Goal: Task Accomplishment & Management: Manage account settings

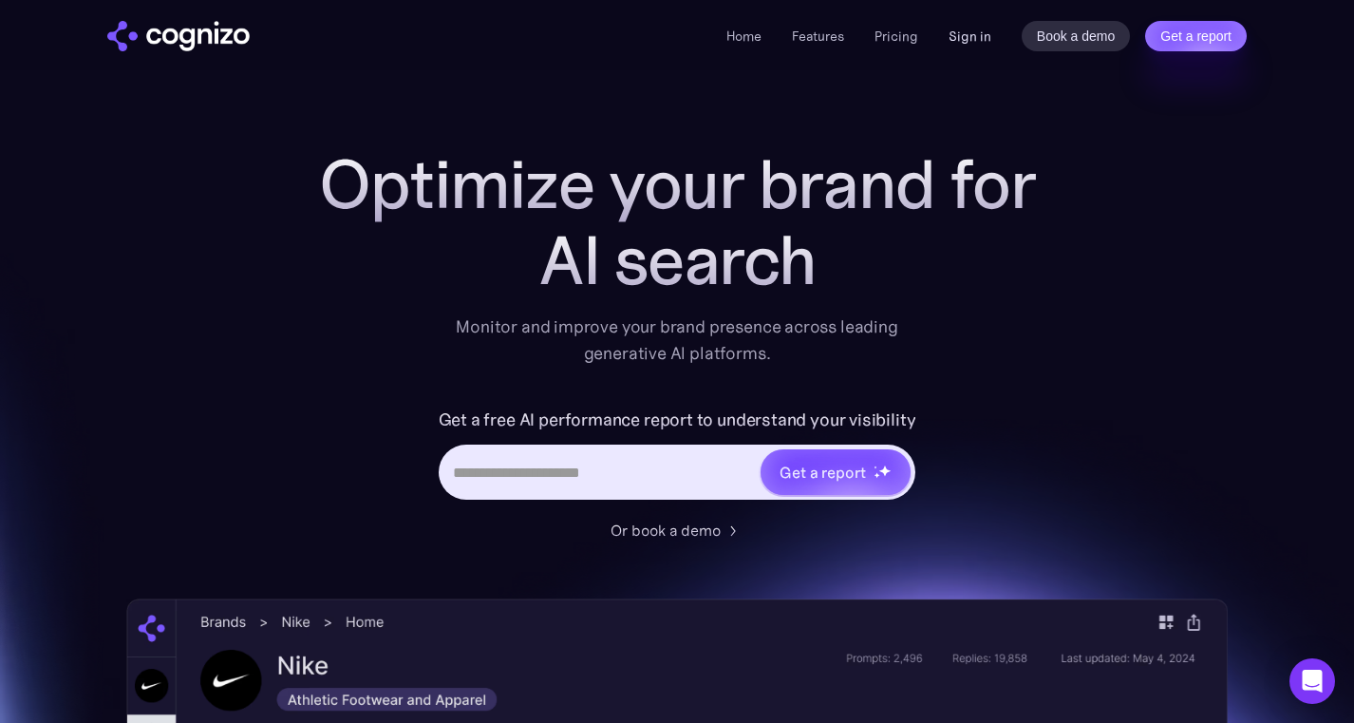
click at [975, 35] on link "Sign in" at bounding box center [970, 36] width 43 height 23
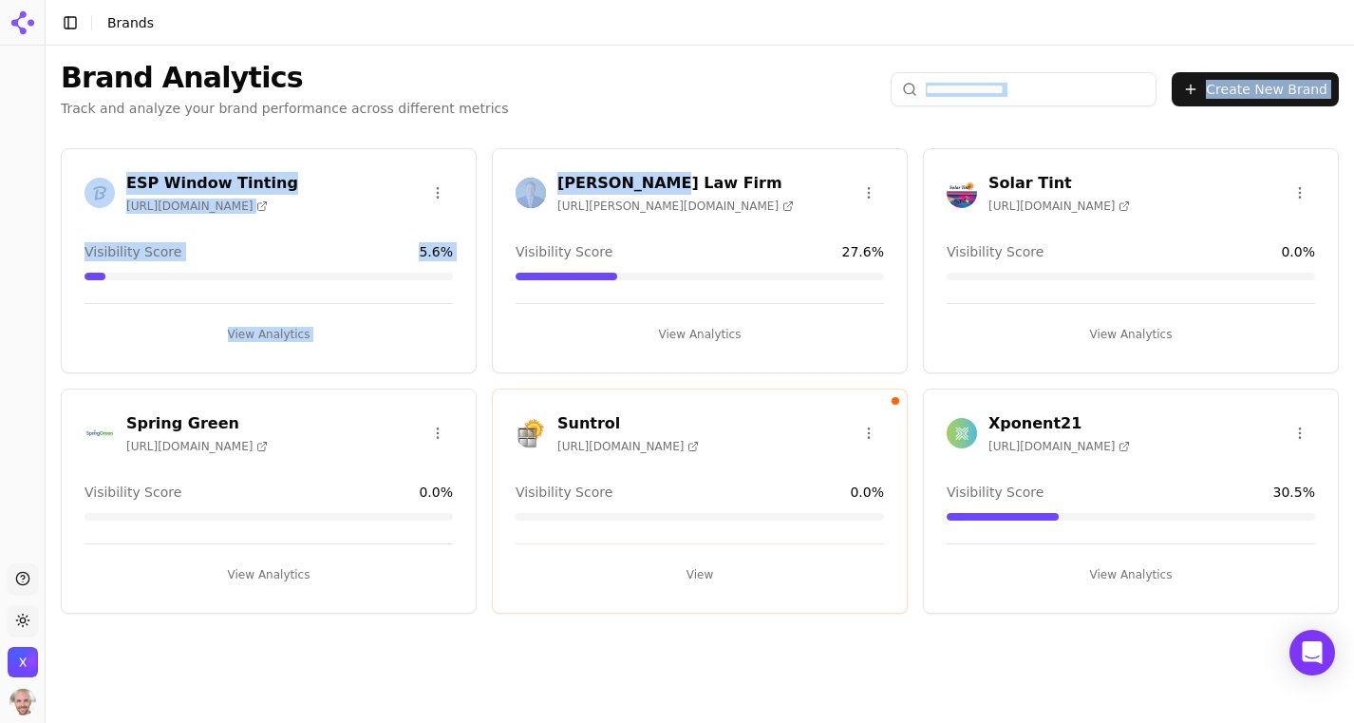
drag, startPoint x: 651, startPoint y: 183, endPoint x: 536, endPoint y: 125, distance: 129.5
click at [536, 125] on div "Brand Analytics Track and analyze your brand performance across different metri…" at bounding box center [700, 379] width 1308 height 666
click at [536, 125] on div "Brand Analytics Track and analyze your brand performance across different metri…" at bounding box center [700, 89] width 1308 height 87
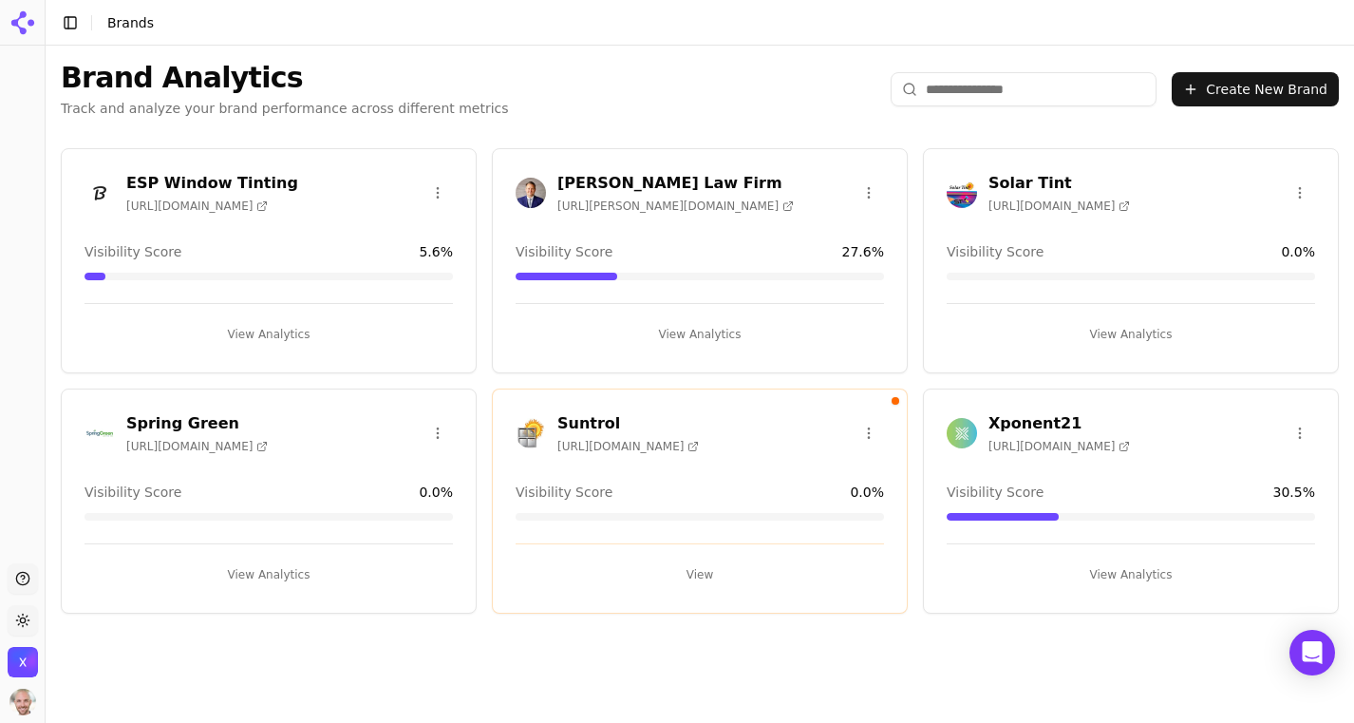
click at [29, 19] on icon at bounding box center [23, 23] width 30 height 30
click at [78, 19] on button "Toggle Sidebar" at bounding box center [70, 22] width 27 height 27
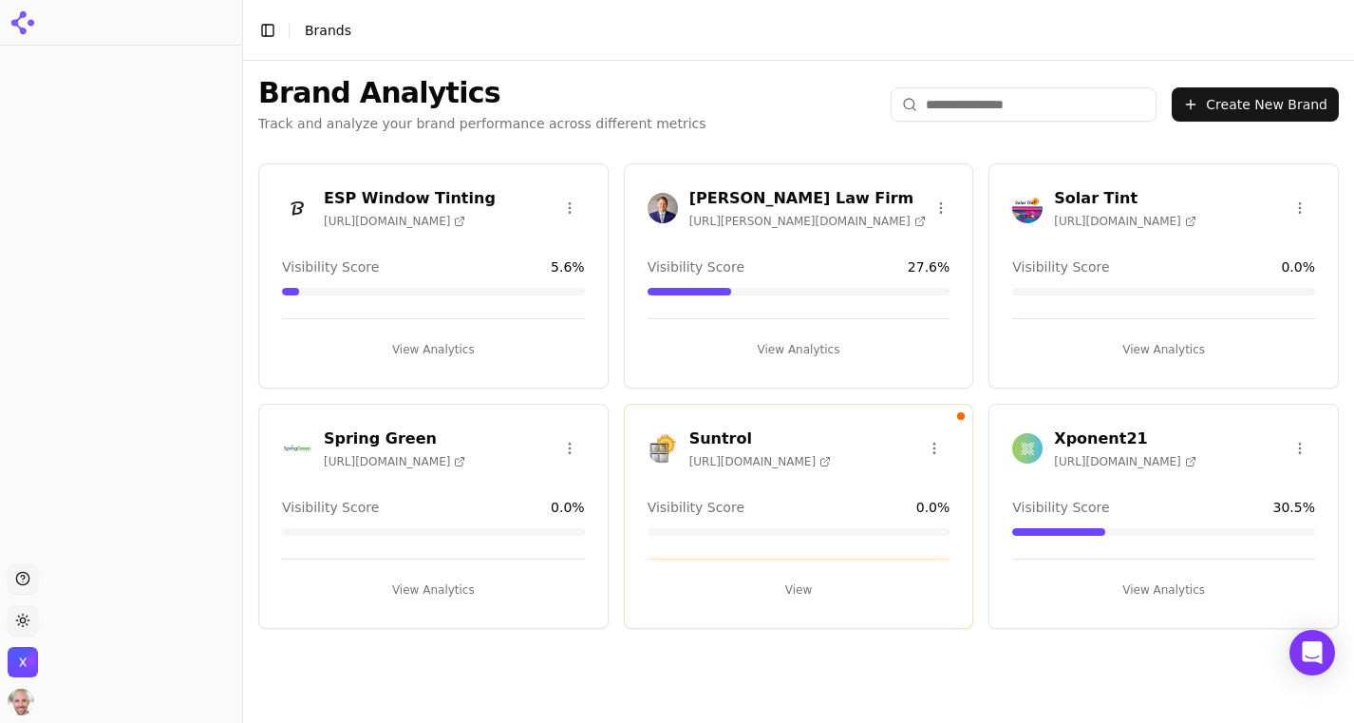
click at [262, 20] on button "Toggle Sidebar" at bounding box center [267, 30] width 27 height 27
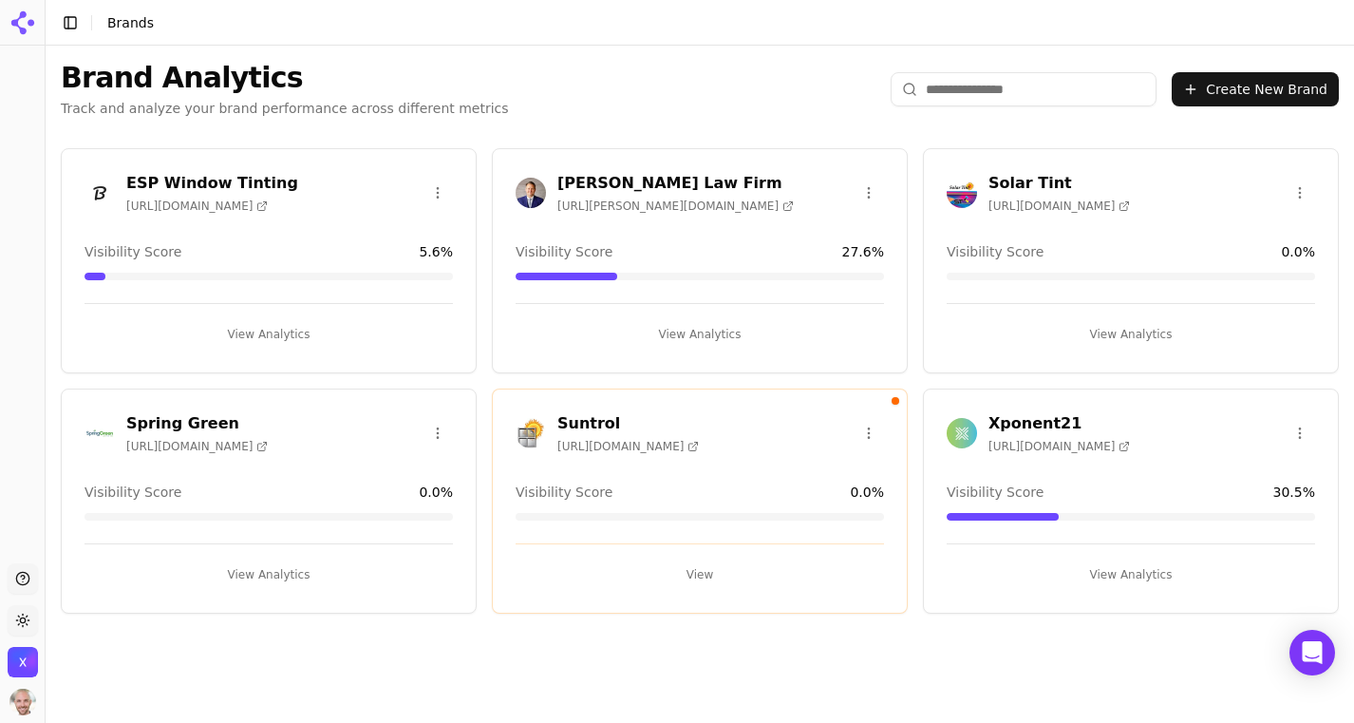
click at [631, 179] on h3 "[PERSON_NAME] Law Firm" at bounding box center [675, 183] width 236 height 23
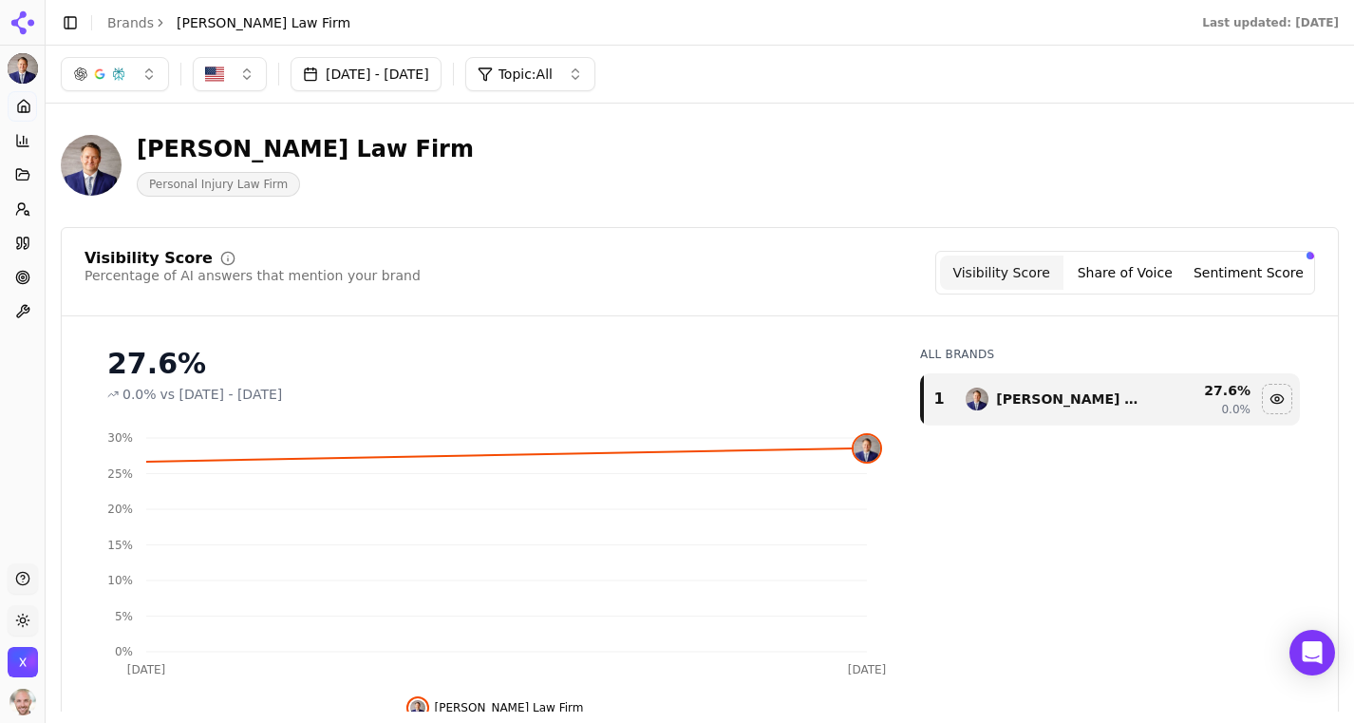
click at [66, 16] on button "Toggle Sidebar" at bounding box center [70, 22] width 27 height 27
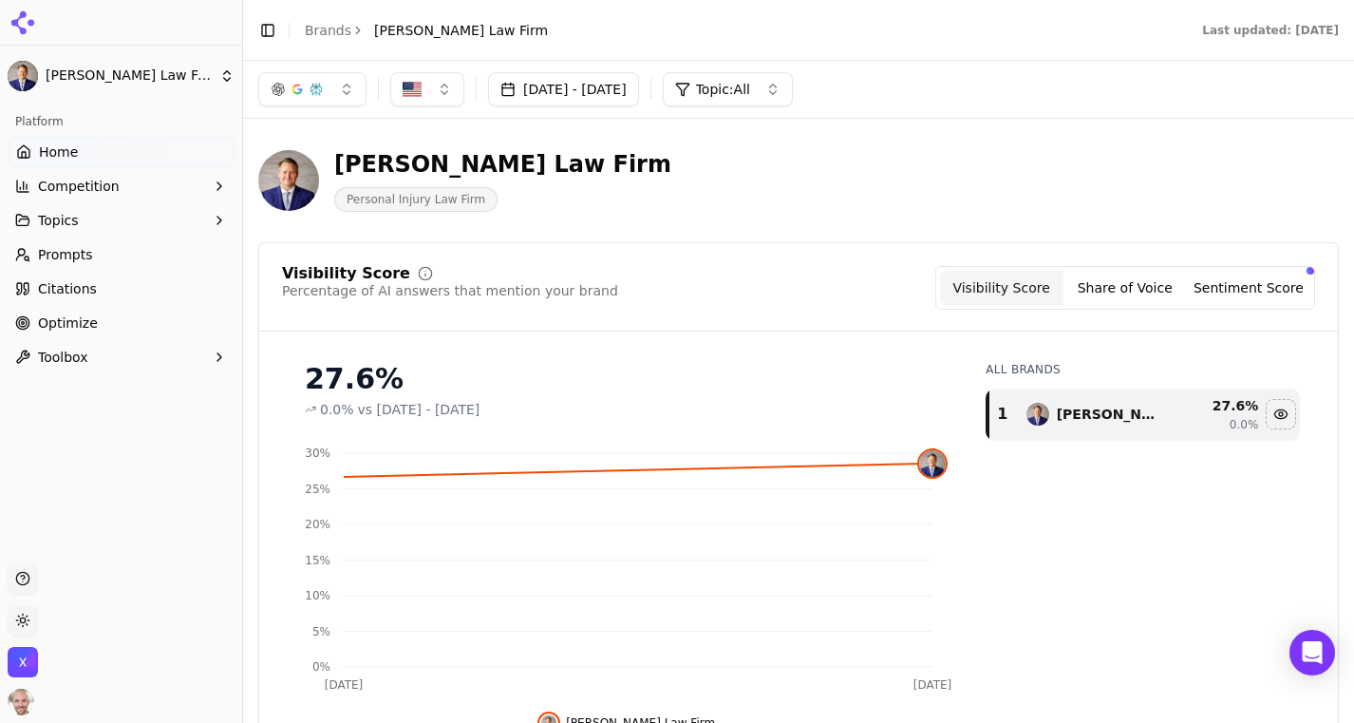
click at [220, 185] on icon "button" at bounding box center [219, 186] width 4 height 8
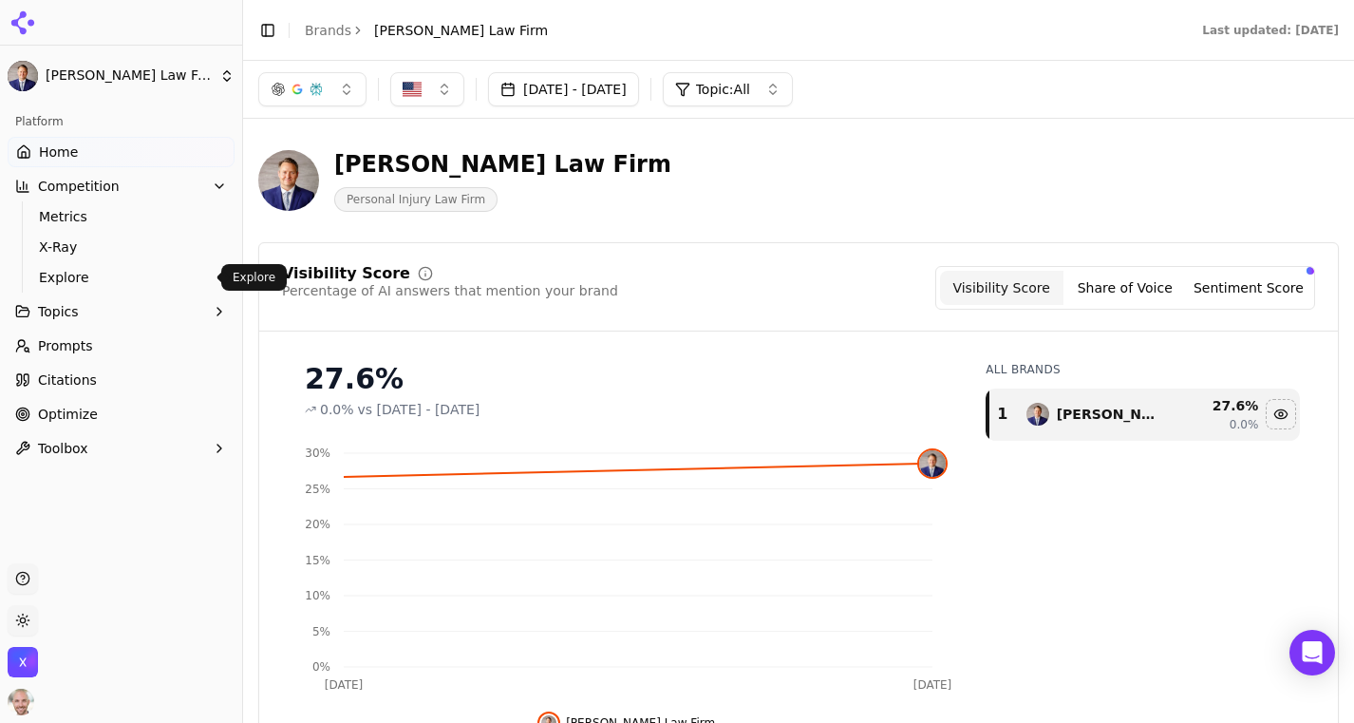
click at [75, 272] on span "Explore" at bounding box center [121, 277] width 165 height 19
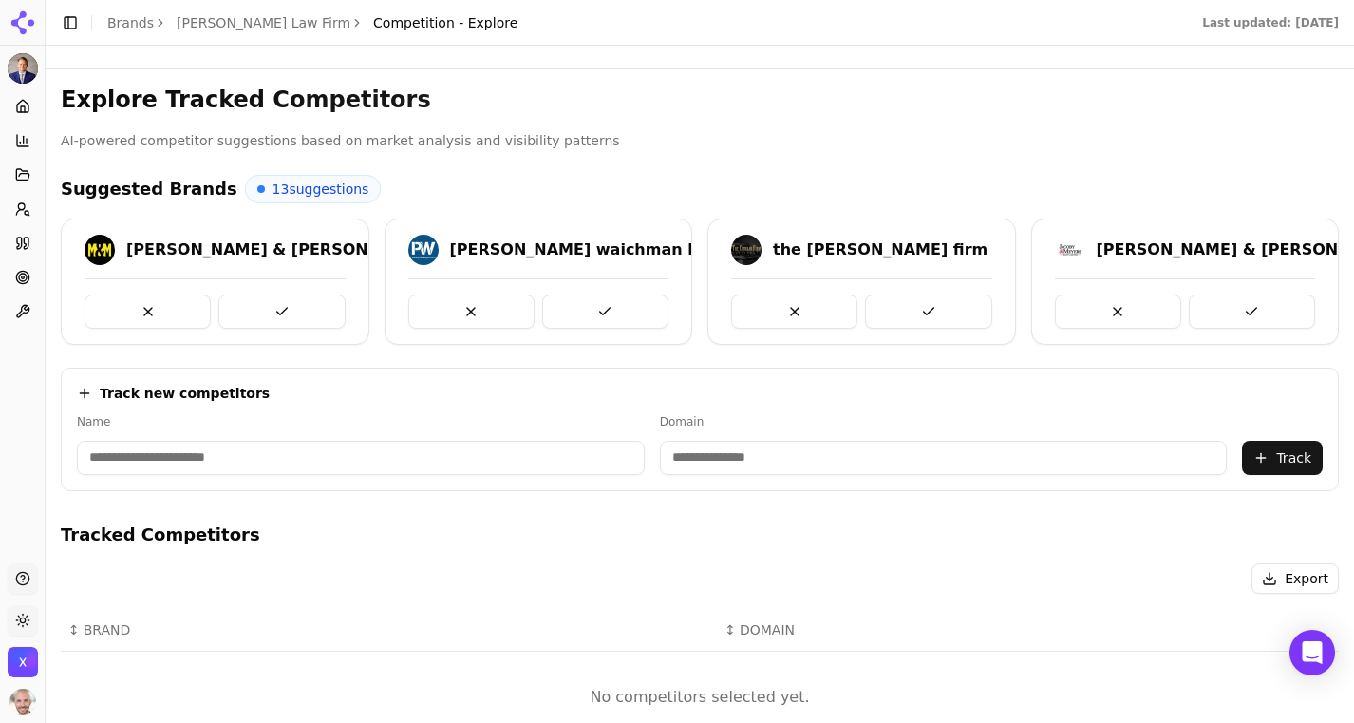
click at [262, 314] on button at bounding box center [281, 311] width 126 height 34
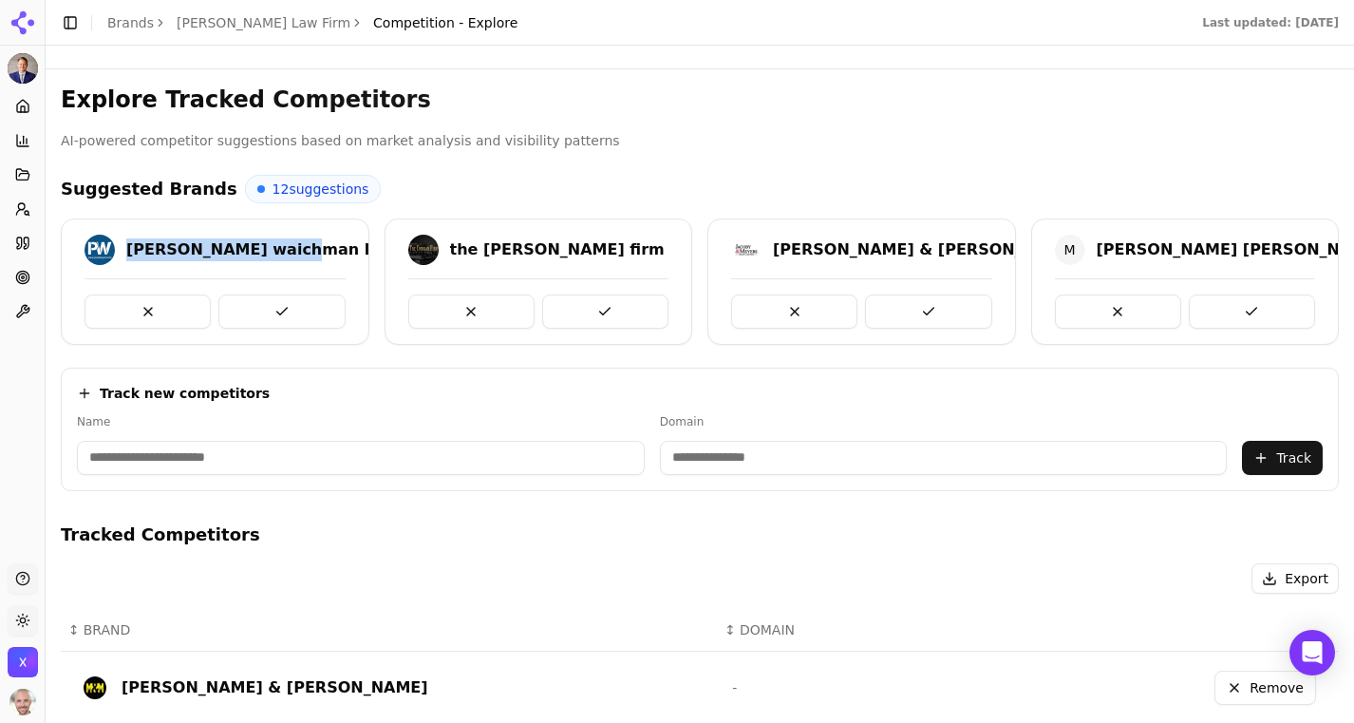
copy div "[PERSON_NAME] waichman llp"
drag, startPoint x: 292, startPoint y: 249, endPoint x: 122, endPoint y: 251, distance: 170.0
click at [122, 251] on div "[PERSON_NAME] waichman llp" at bounding box center [235, 250] width 301 height 30
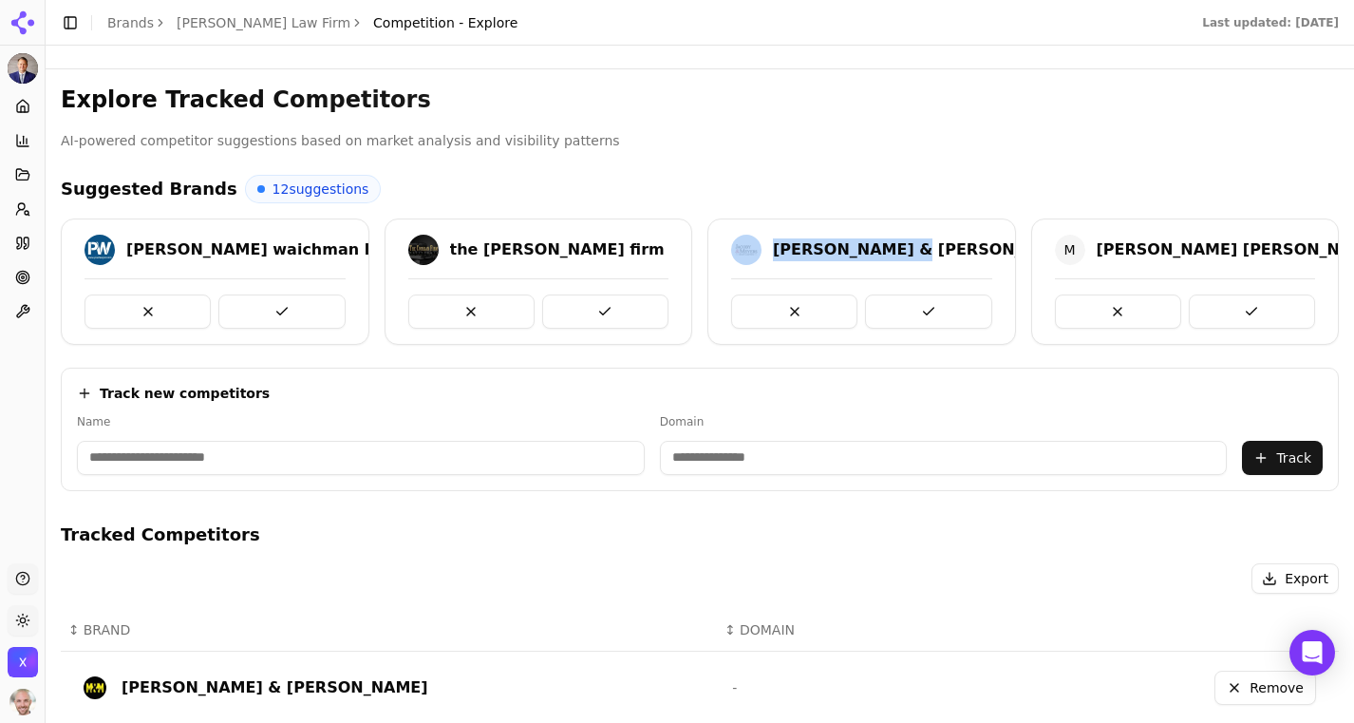
copy div "[PERSON_NAME] & [PERSON_NAME]"
drag, startPoint x: 910, startPoint y: 251, endPoint x: 764, endPoint y: 250, distance: 145.3
click at [764, 250] on div "[PERSON_NAME] & [PERSON_NAME]" at bounding box center [905, 250] width 348 height 30
click at [160, 311] on button at bounding box center [148, 311] width 126 height 34
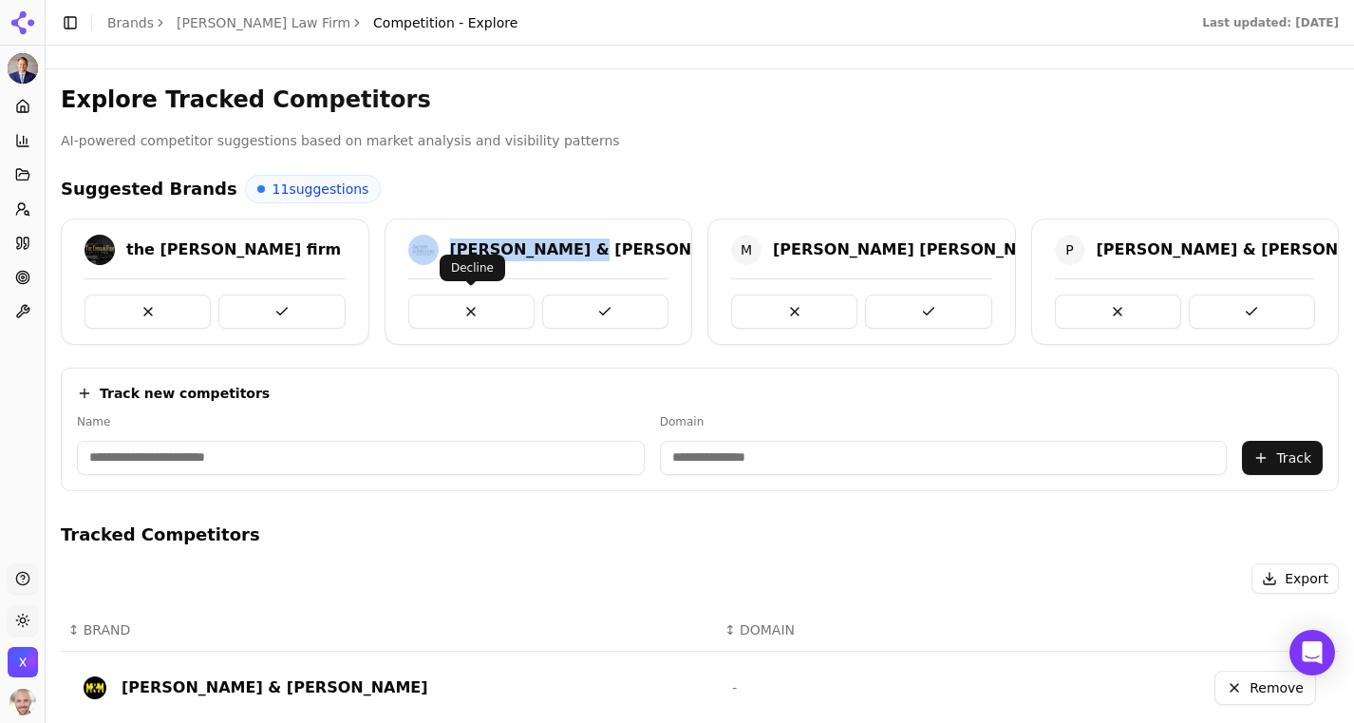
click at [480, 303] on button at bounding box center [471, 311] width 126 height 34
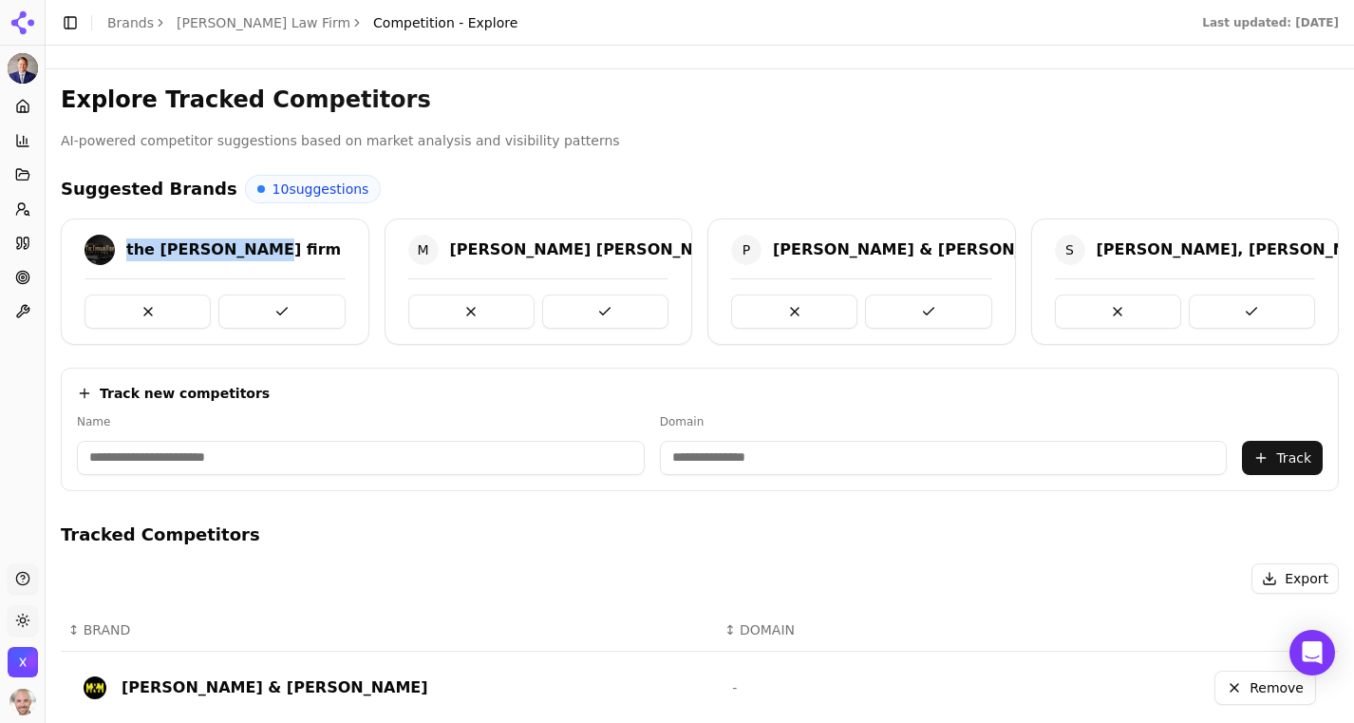
copy div "the [PERSON_NAME] firm"
drag, startPoint x: 261, startPoint y: 250, endPoint x: 125, endPoint y: 250, distance: 135.8
click at [124, 250] on div "the [PERSON_NAME] firm" at bounding box center [215, 250] width 261 height 30
click at [130, 306] on button at bounding box center [148, 311] width 126 height 34
copy div "[PERSON_NAME] [PERSON_NAME] pc"
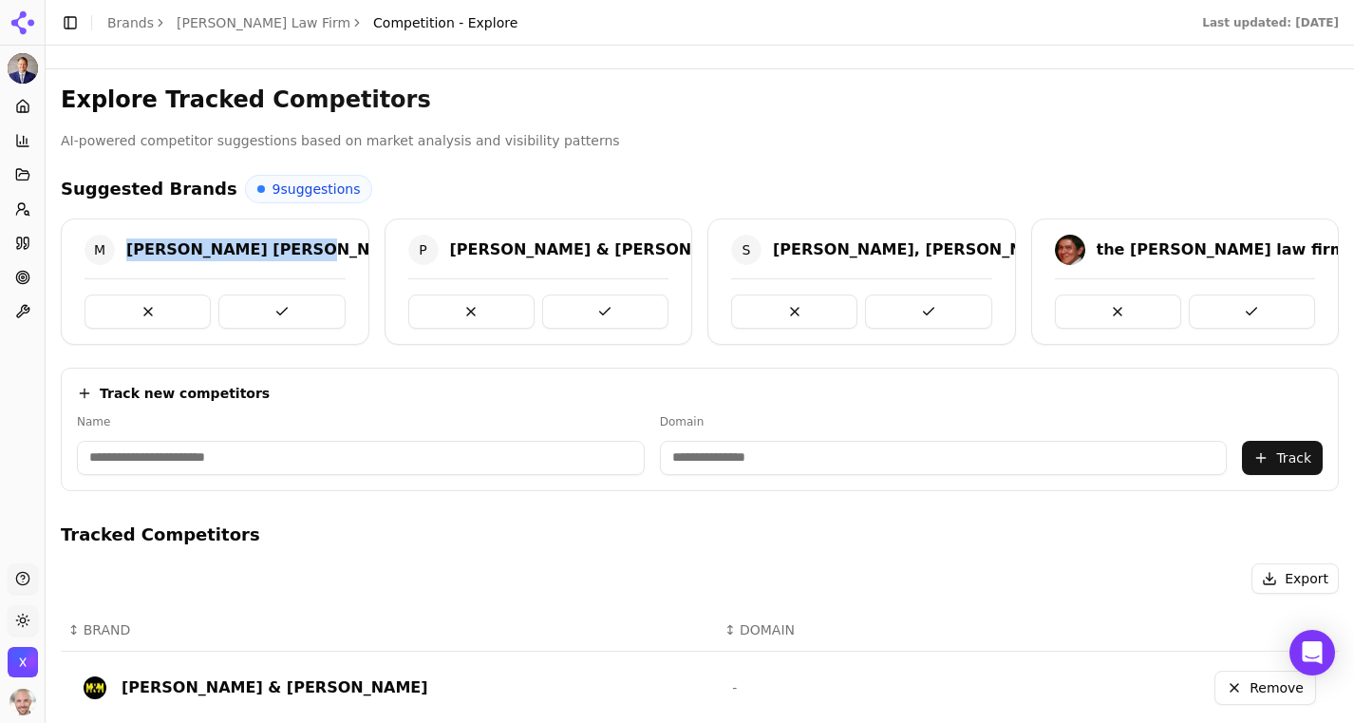
drag, startPoint x: 306, startPoint y: 250, endPoint x: 129, endPoint y: 252, distance: 176.6
click at [128, 251] on div "M [PERSON_NAME] [PERSON_NAME] pc" at bounding box center [262, 250] width 355 height 30
click at [259, 311] on button at bounding box center [281, 311] width 126 height 34
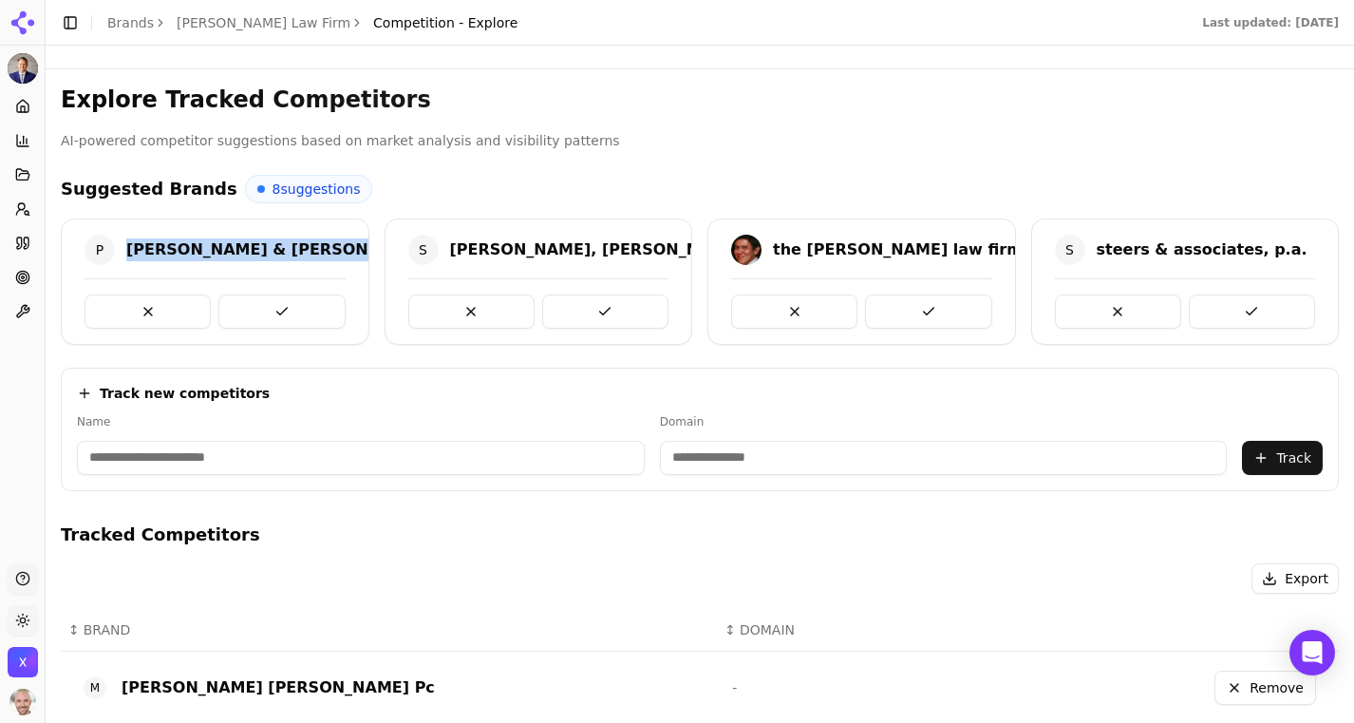
copy div "[PERSON_NAME] & [PERSON_NAME]"
drag, startPoint x: 329, startPoint y: 250, endPoint x: 126, endPoint y: 250, distance: 203.2
click at [126, 250] on div "[PERSON_NAME] & [PERSON_NAME]" at bounding box center [259, 250] width 348 height 30
click at [169, 320] on button at bounding box center [148, 311] width 126 height 34
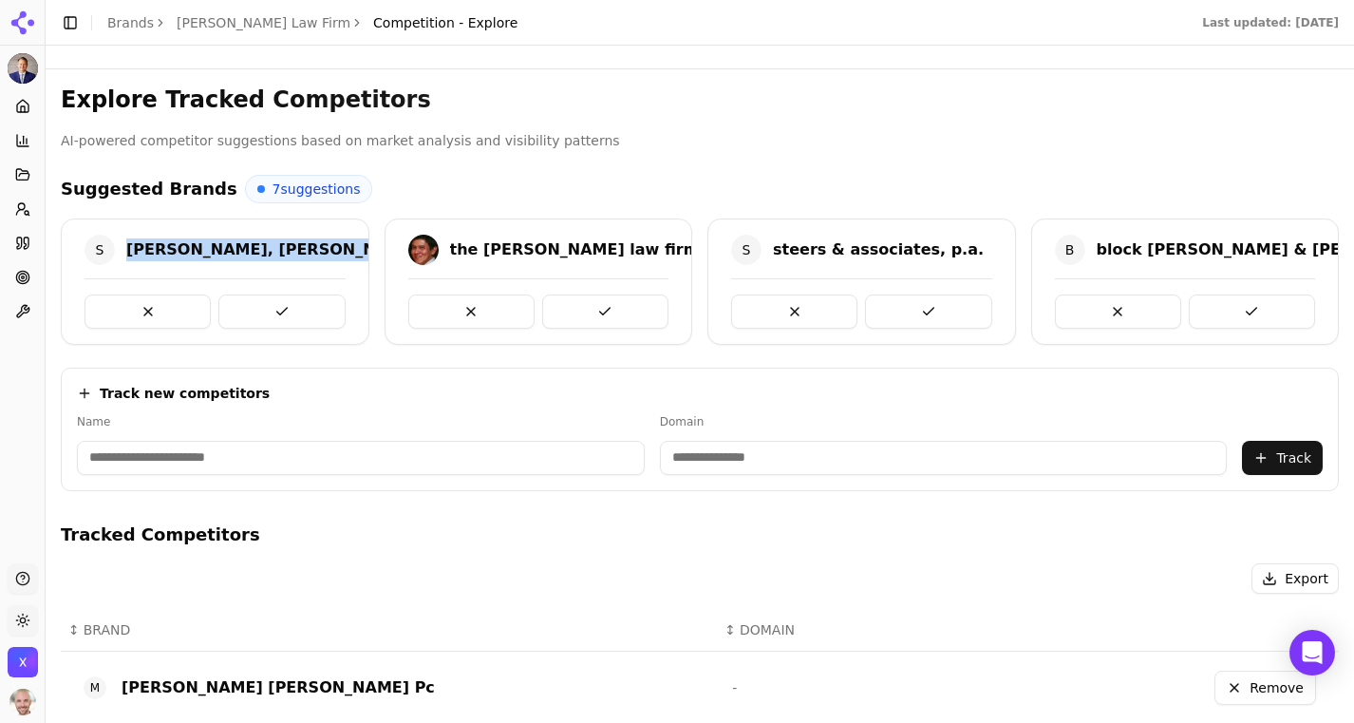
copy div "[PERSON_NAME], [PERSON_NAME] & [PERSON_NAME] p.c."
drag, startPoint x: 352, startPoint y: 246, endPoint x: 135, endPoint y: 239, distance: 217.5
click at [131, 242] on div "S [PERSON_NAME], [PERSON_NAME] & [PERSON_NAME] p.c." at bounding box center [215, 253] width 307 height 36
click at [148, 305] on button at bounding box center [148, 311] width 126 height 34
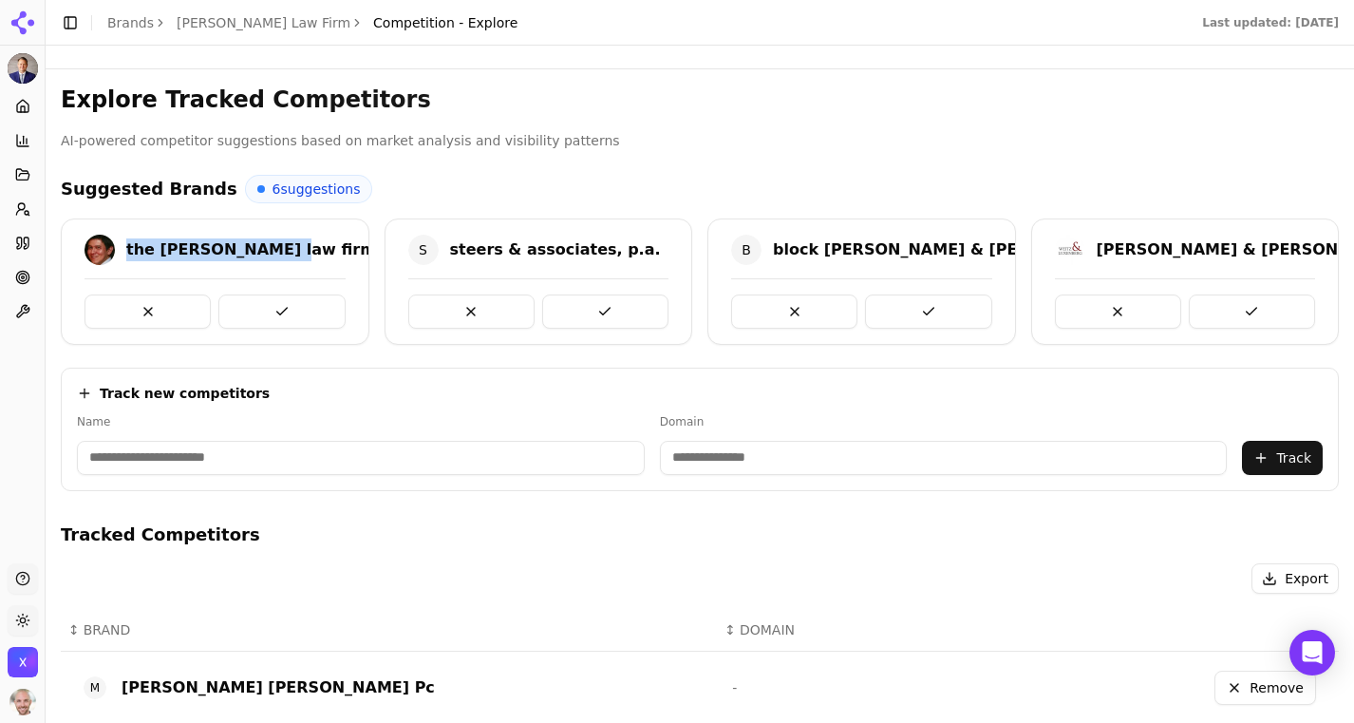
copy div "the [PERSON_NAME] law firm"
drag, startPoint x: 297, startPoint y: 237, endPoint x: 122, endPoint y: 236, distance: 174.7
click at [122, 236] on div "the [PERSON_NAME] law firm" at bounding box center [231, 250] width 292 height 30
click at [167, 303] on button at bounding box center [148, 311] width 126 height 34
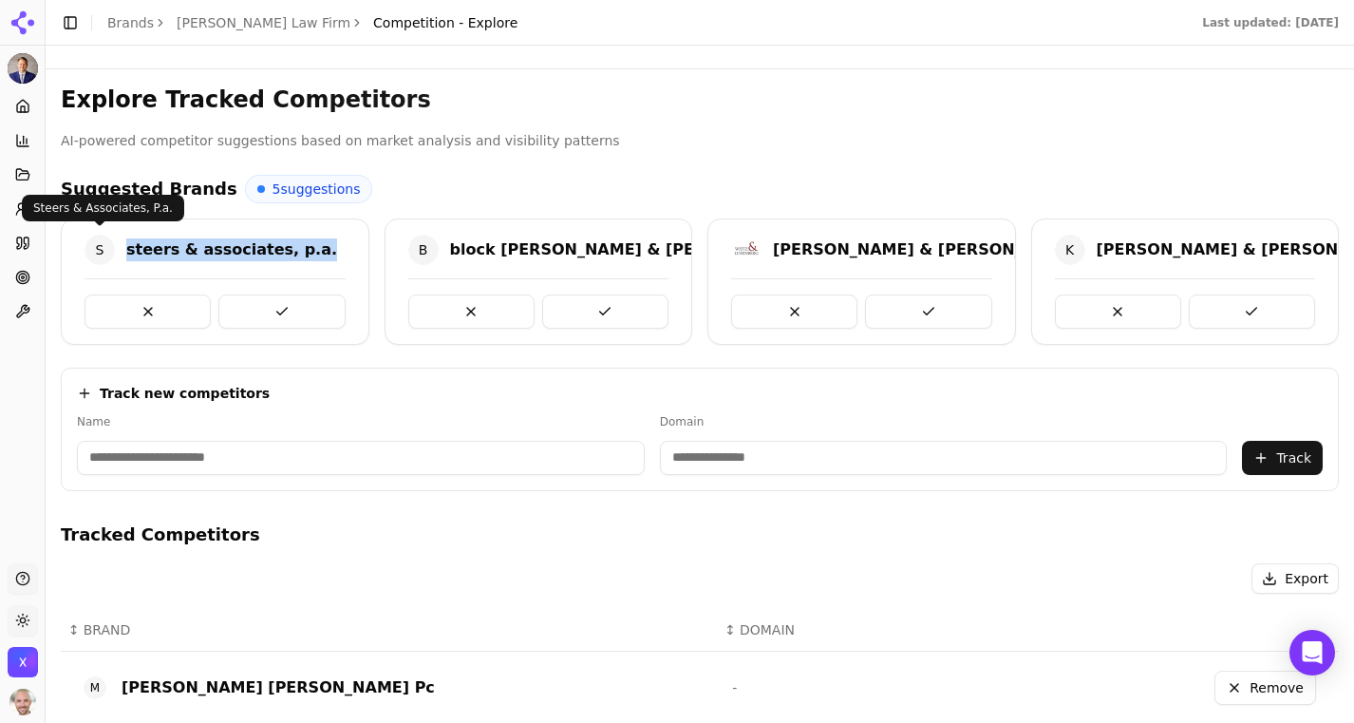
copy div "steers & associates, p.a."
drag, startPoint x: 338, startPoint y: 248, endPoint x: 114, endPoint y: 246, distance: 224.1
click at [114, 246] on div "S steers & associates, p.a." at bounding box center [215, 250] width 261 height 30
click at [120, 319] on button at bounding box center [148, 311] width 126 height 34
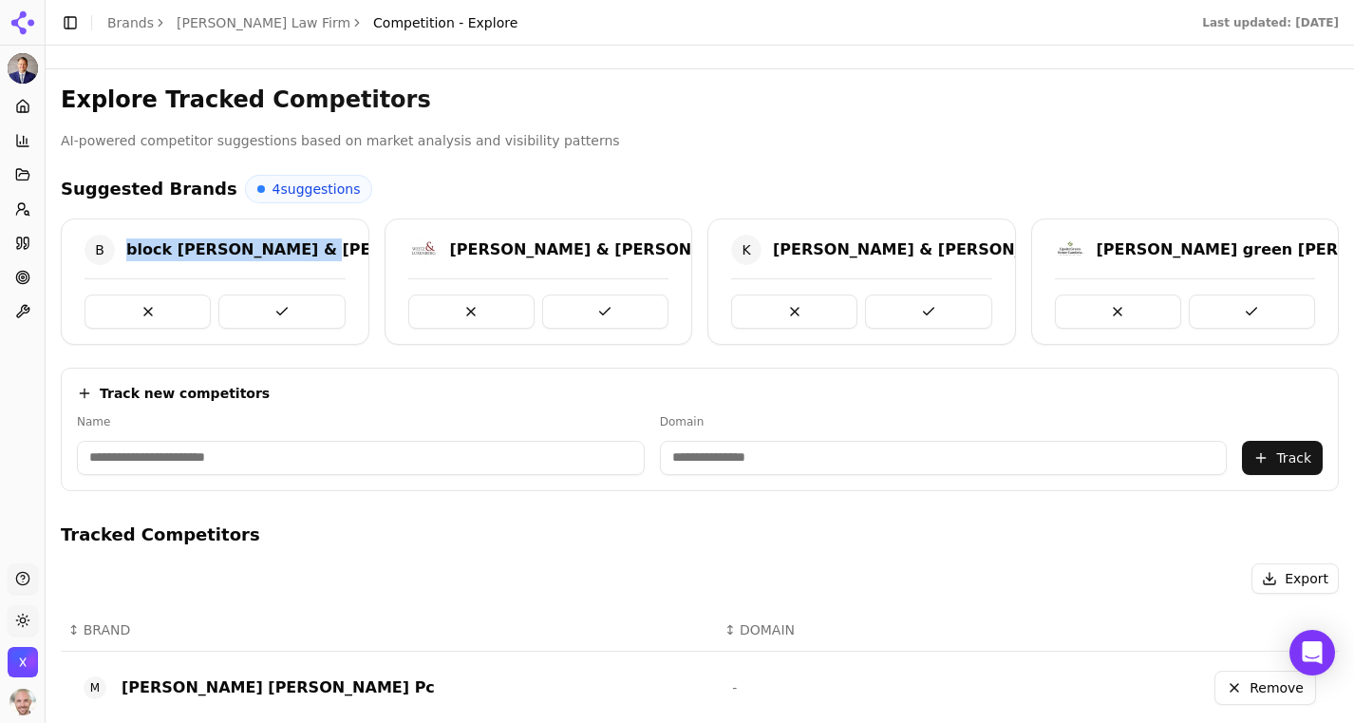
copy div "block [PERSON_NAME] & [PERSON_NAME]"
drag, startPoint x: 303, startPoint y: 244, endPoint x: 130, endPoint y: 244, distance: 172.8
click at [0, 0] on div "[PERSON_NAME] Law Firm Platform Home Competition Topics Prompts Citations Optim…" at bounding box center [677, 361] width 1354 height 723
click at [155, 307] on button at bounding box center [148, 311] width 126 height 34
copy div "[PERSON_NAME] & [PERSON_NAME]"
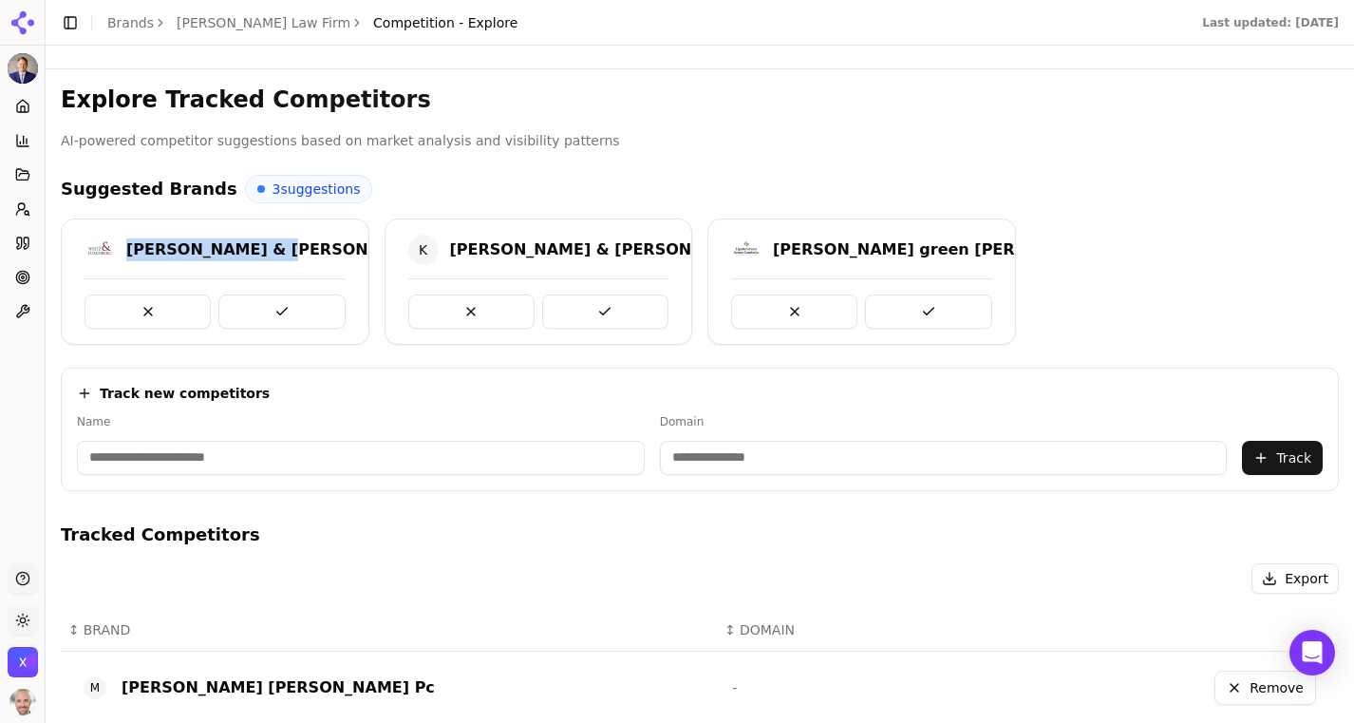
drag, startPoint x: 269, startPoint y: 244, endPoint x: 124, endPoint y: 245, distance: 144.3
click at [123, 245] on div "[PERSON_NAME] & [PERSON_NAME]" at bounding box center [259, 250] width 348 height 30
click at [133, 309] on button at bounding box center [148, 311] width 126 height 34
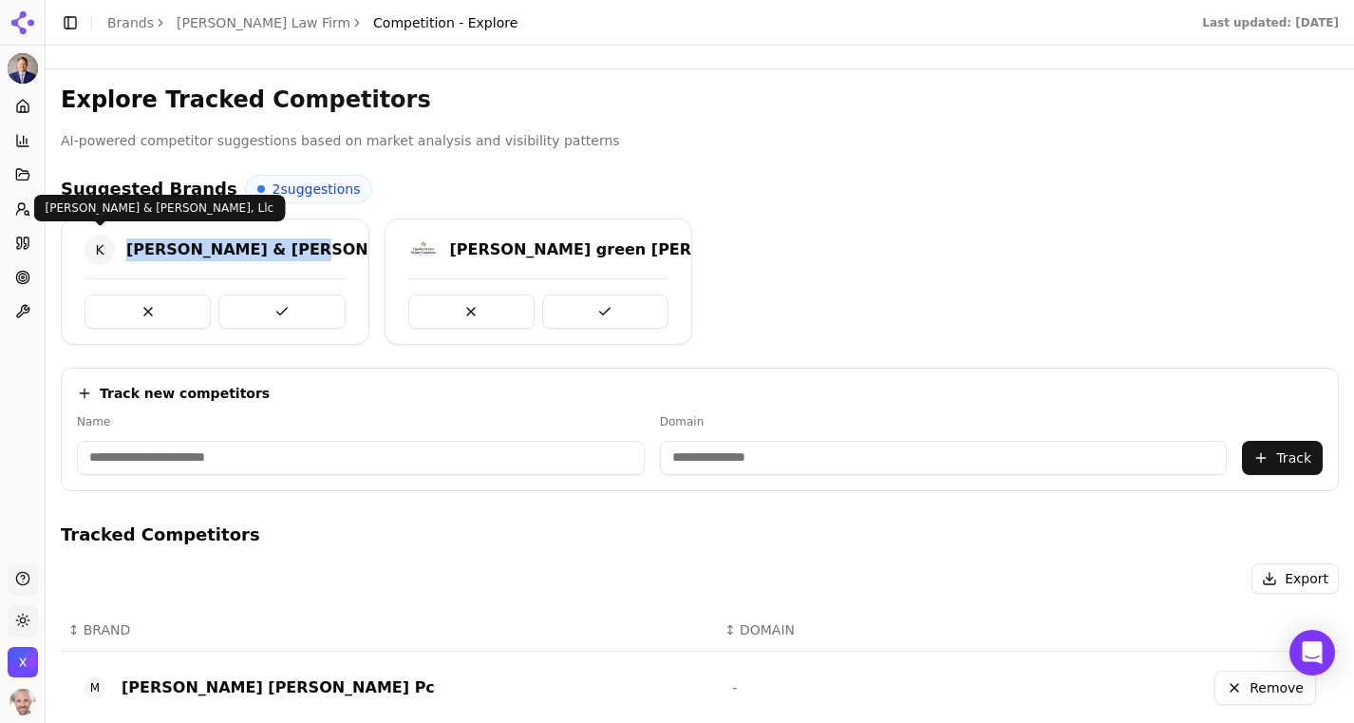
drag, startPoint x: 282, startPoint y: 249, endPoint x: 111, endPoint y: 245, distance: 171.0
click at [111, 245] on div "K [PERSON_NAME] & [PERSON_NAME], llc" at bounding box center [274, 250] width 379 height 30
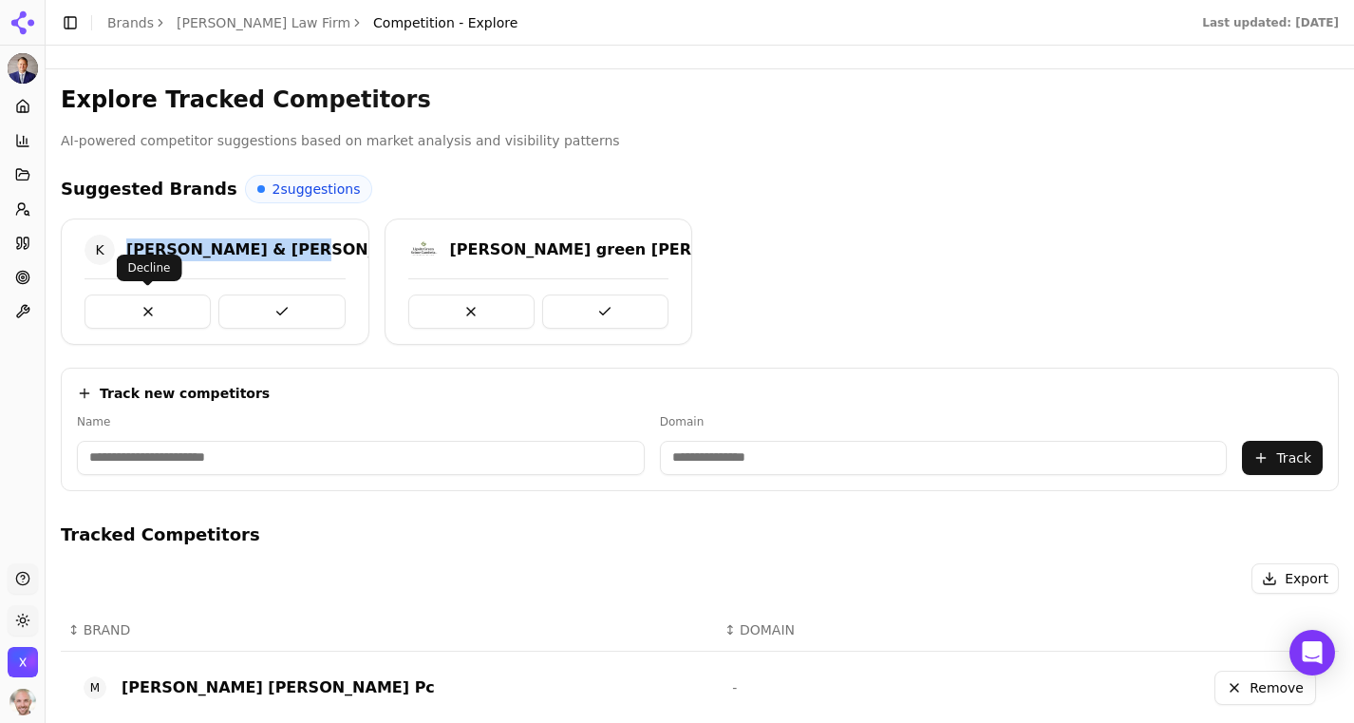
click at [135, 315] on button at bounding box center [148, 311] width 126 height 34
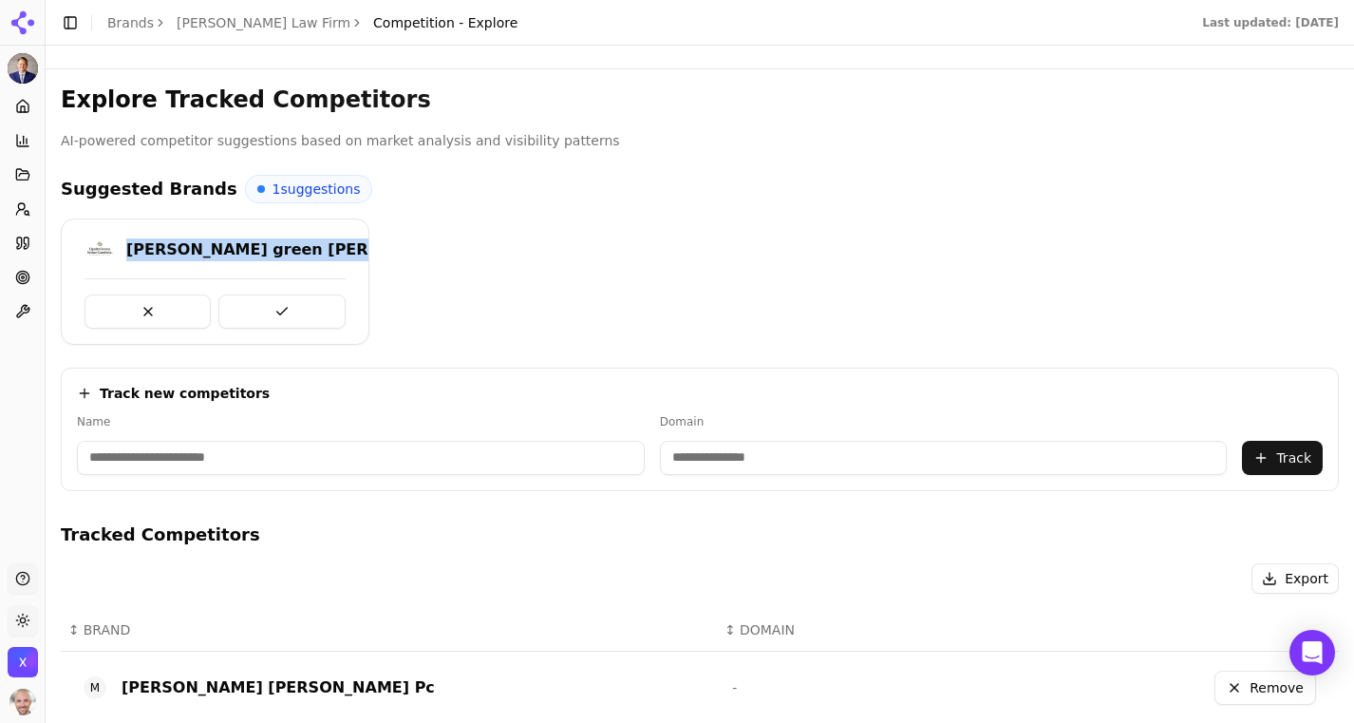
drag, startPoint x: 346, startPoint y: 239, endPoint x: 126, endPoint y: 238, distance: 219.3
click at [125, 238] on div "[PERSON_NAME] green [PERSON_NAME] cambria" at bounding box center [215, 253] width 307 height 36
click at [145, 303] on button at bounding box center [148, 311] width 126 height 34
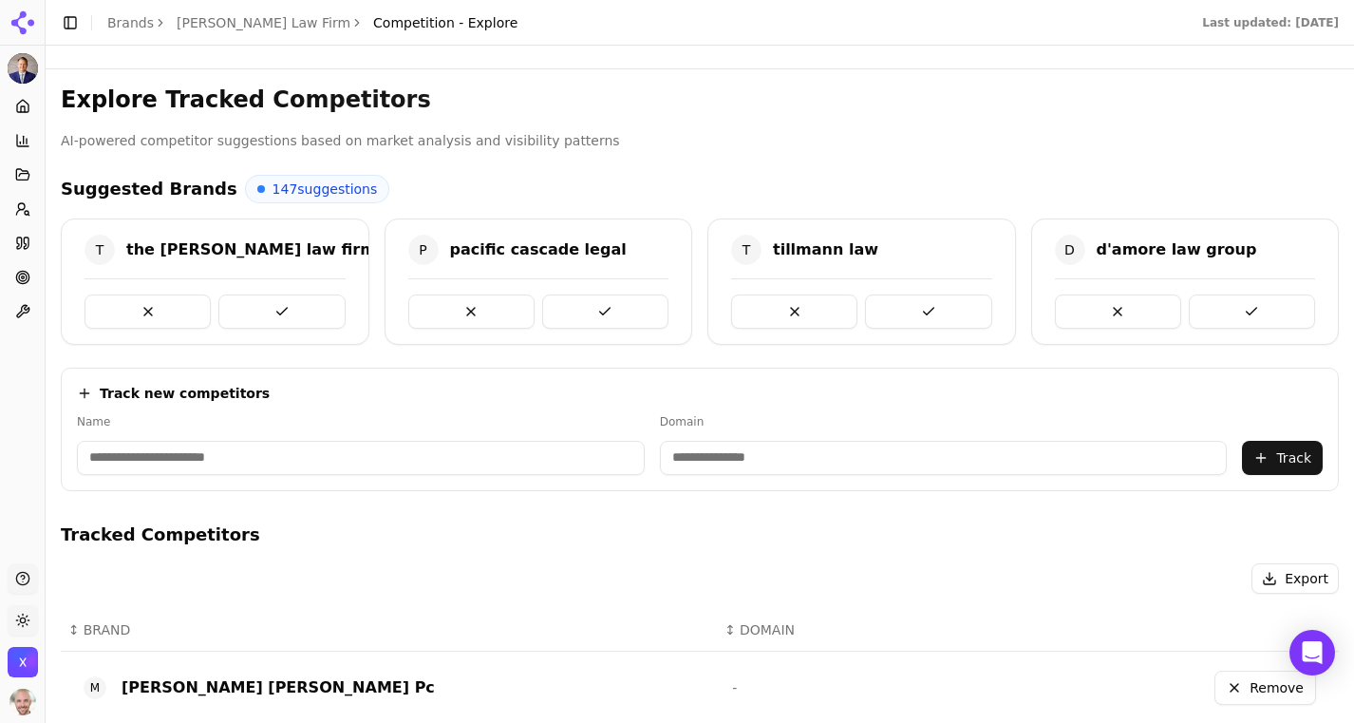
click at [702, 480] on div "Track new competitors Name Domain Track" at bounding box center [700, 428] width 1278 height 123
click at [690, 462] on input at bounding box center [944, 458] width 568 height 34
paste input "**********"
type input "**********"
click at [1192, 459] on div "Roydwyer" at bounding box center [1186, 457] width 56 height 15
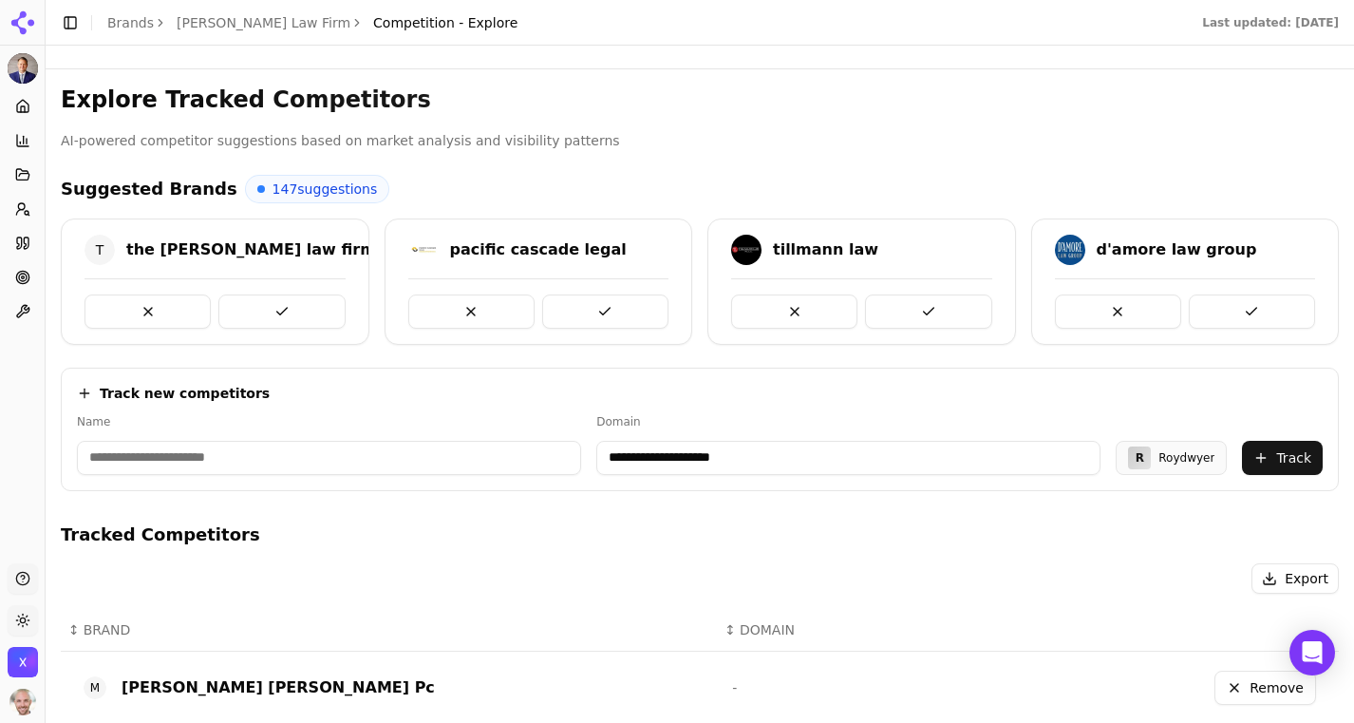
click at [515, 455] on input at bounding box center [329, 458] width 504 height 34
type input "*********"
click at [1263, 461] on button "Track" at bounding box center [1282, 458] width 81 height 34
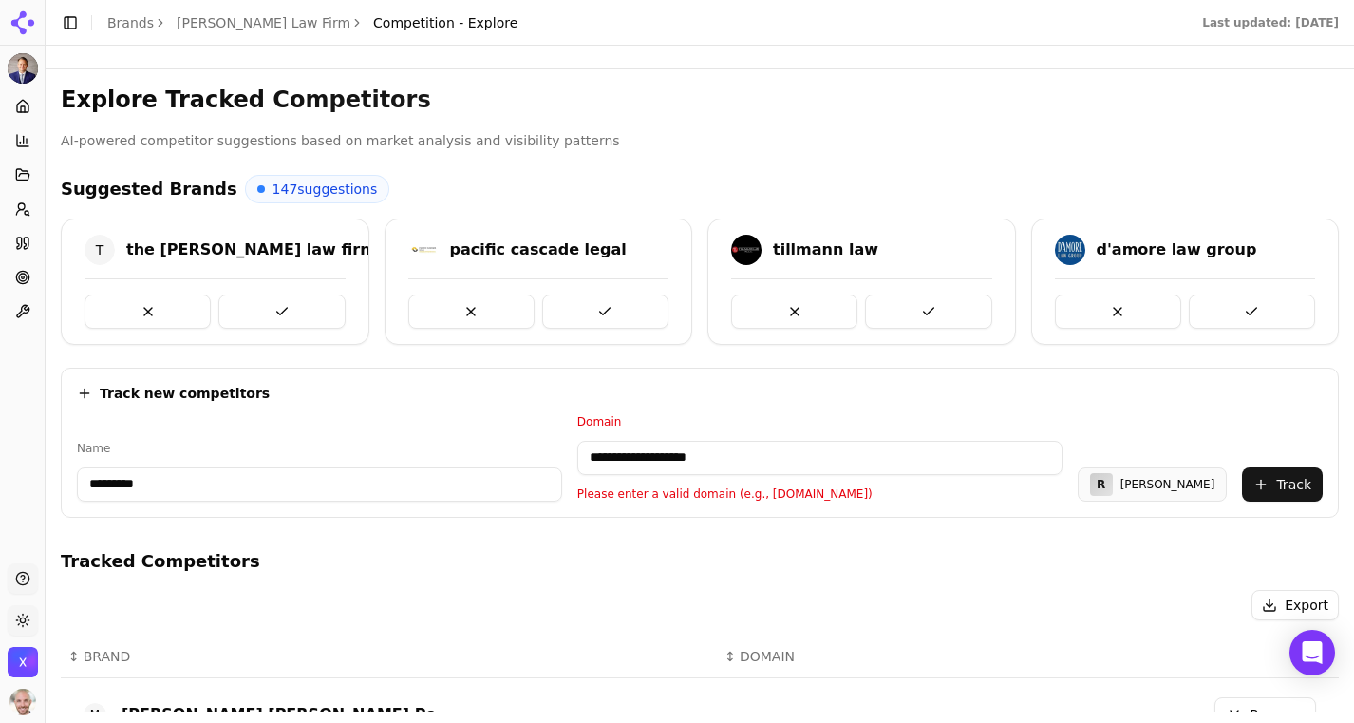
drag, startPoint x: 650, startPoint y: 461, endPoint x: 494, endPoint y: 458, distance: 156.7
click at [524, 461] on div "**********" at bounding box center [700, 457] width 1246 height 87
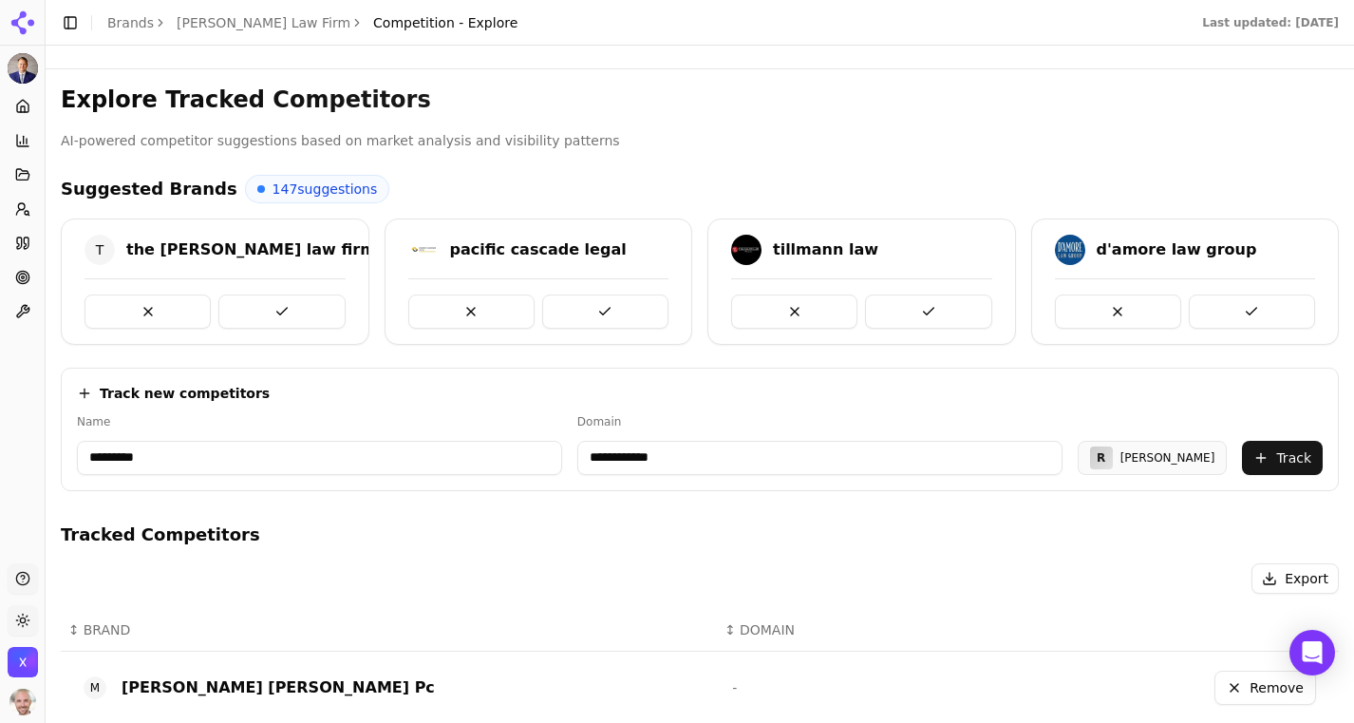
type input "**********"
click at [1274, 457] on button "Track" at bounding box center [1282, 458] width 81 height 34
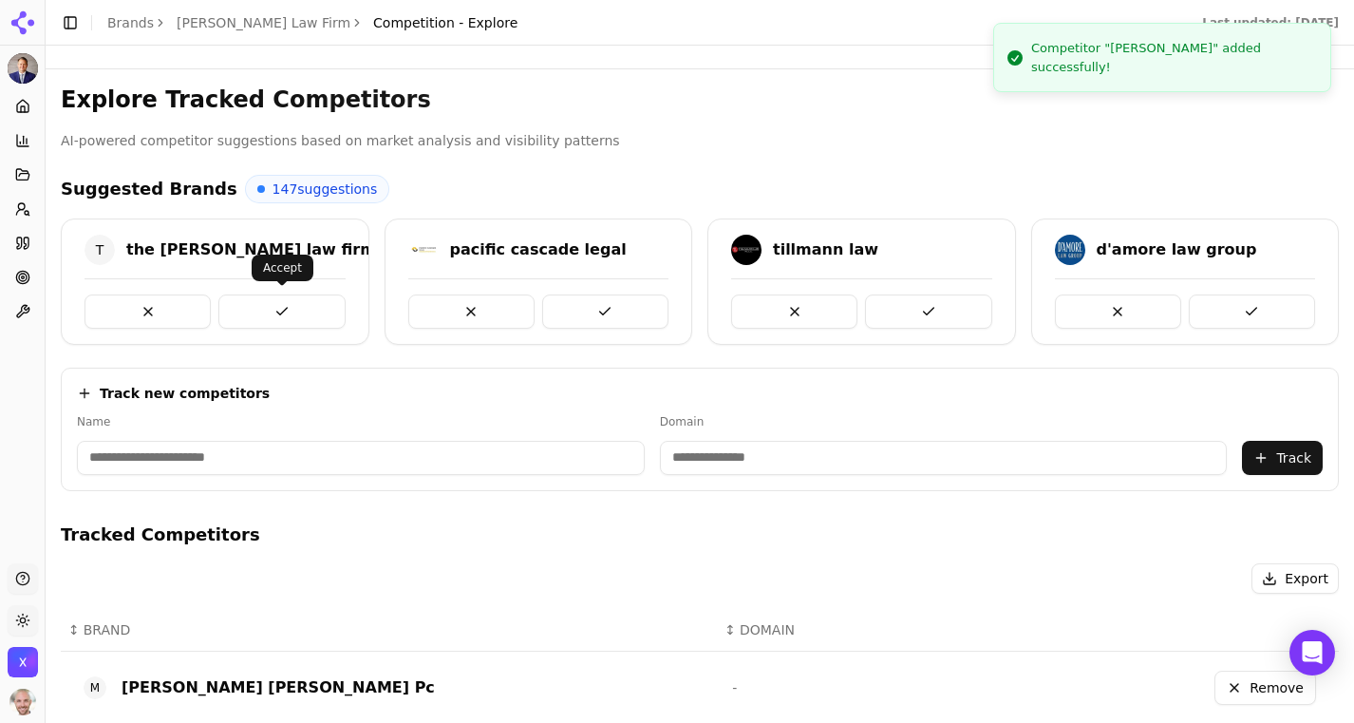
click at [261, 310] on button at bounding box center [281, 311] width 126 height 34
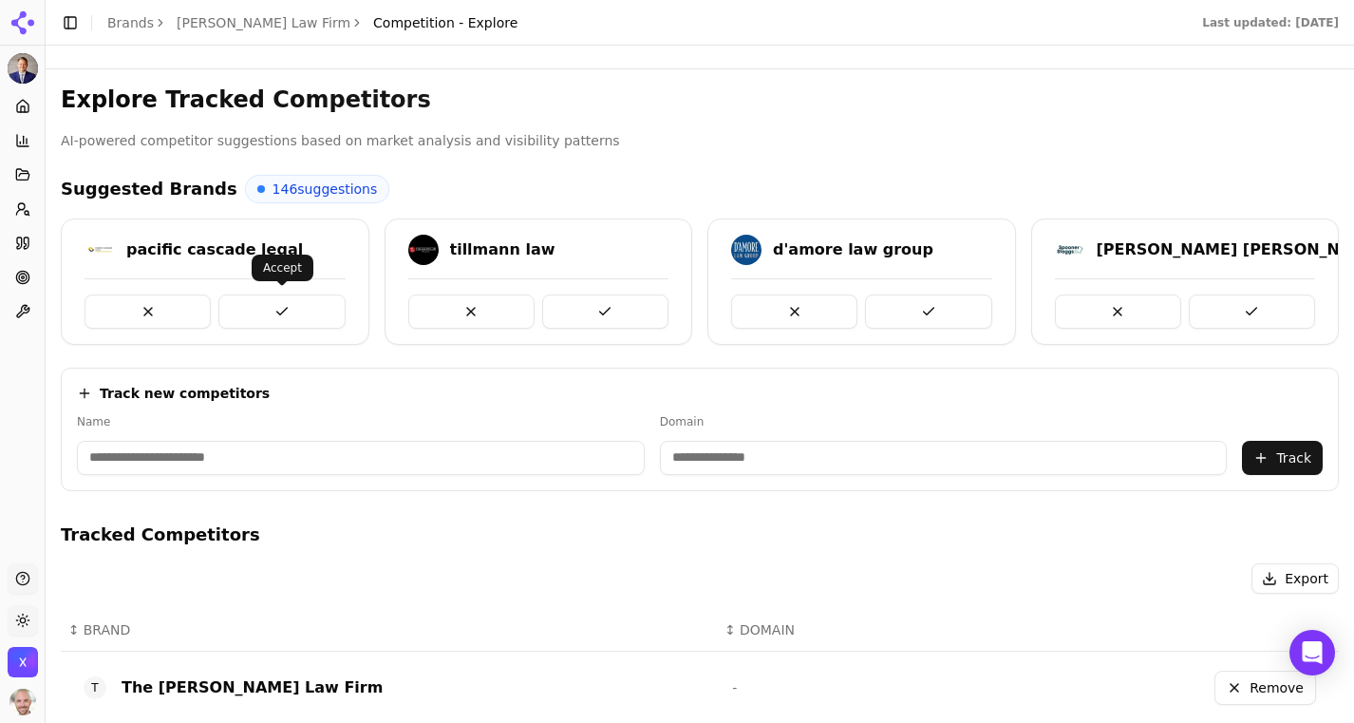
click at [285, 309] on button at bounding box center [281, 311] width 126 height 34
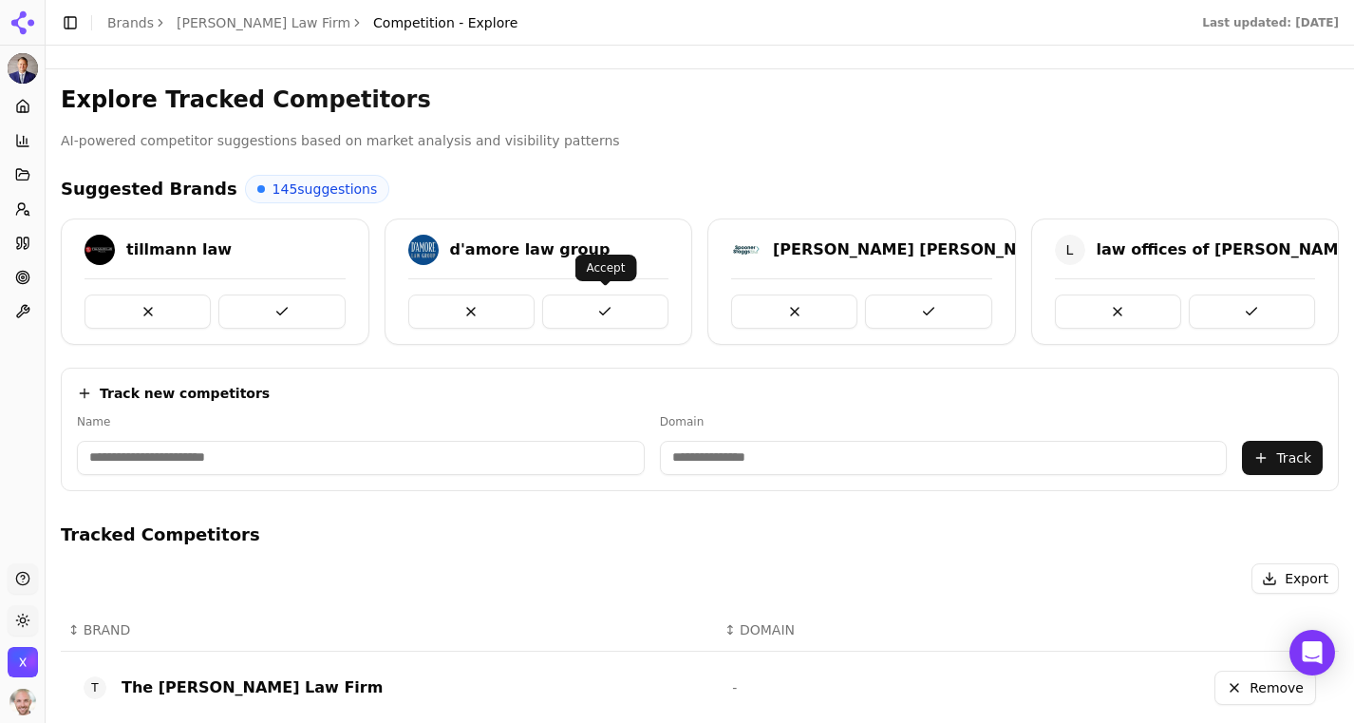
click at [630, 311] on button at bounding box center [605, 311] width 126 height 34
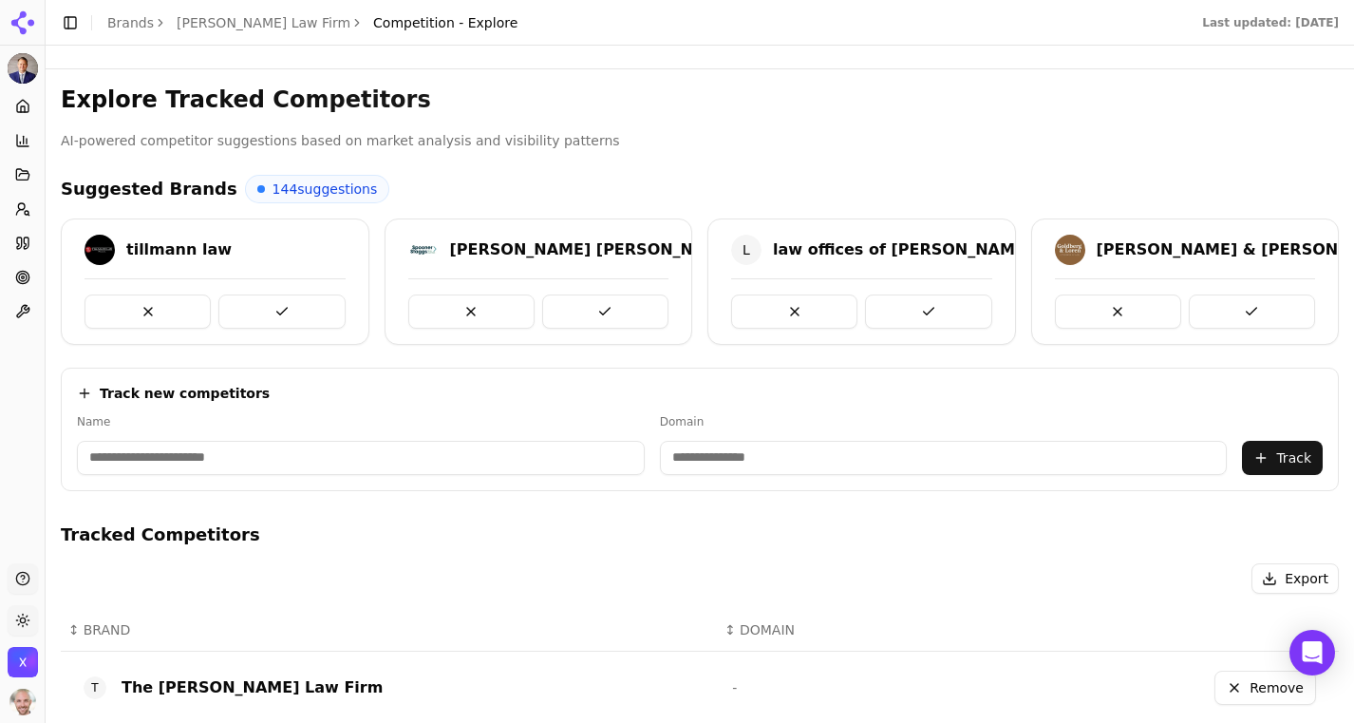
click at [630, 311] on button at bounding box center [605, 311] width 126 height 34
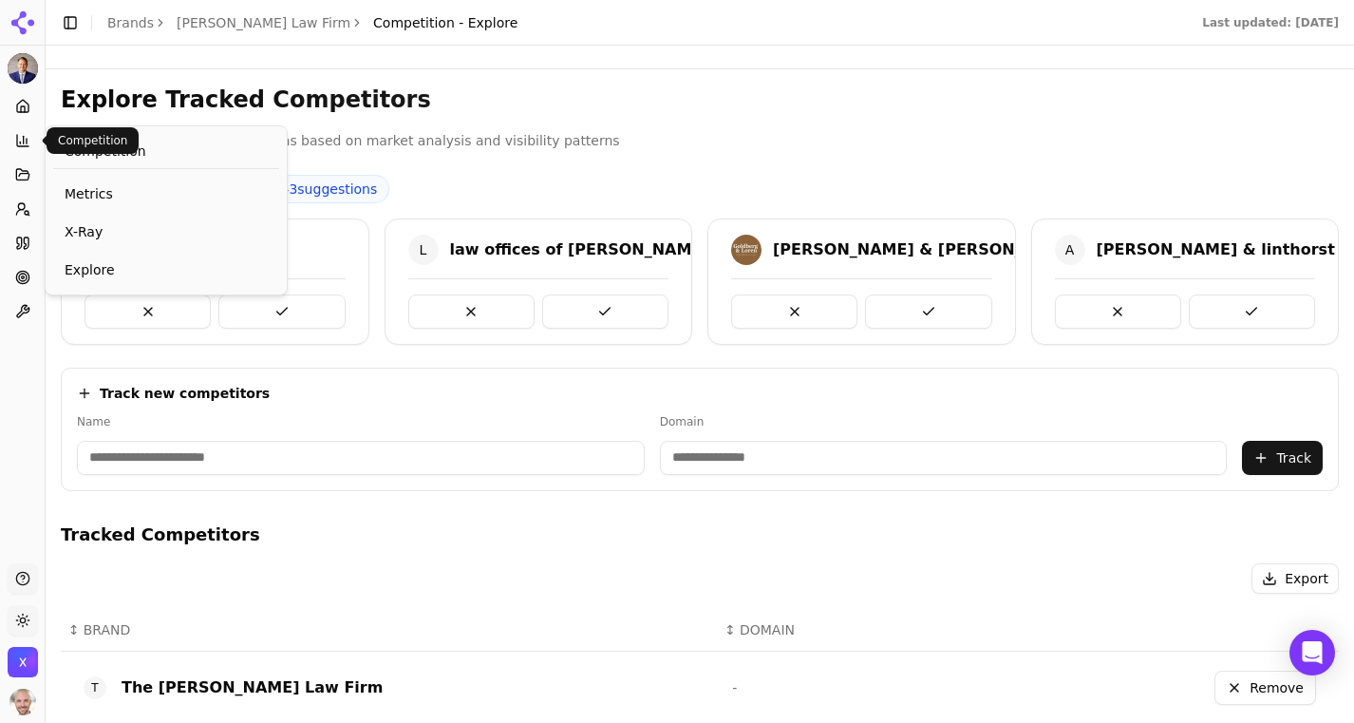
click at [29, 131] on button "Competition" at bounding box center [22, 140] width 29 height 30
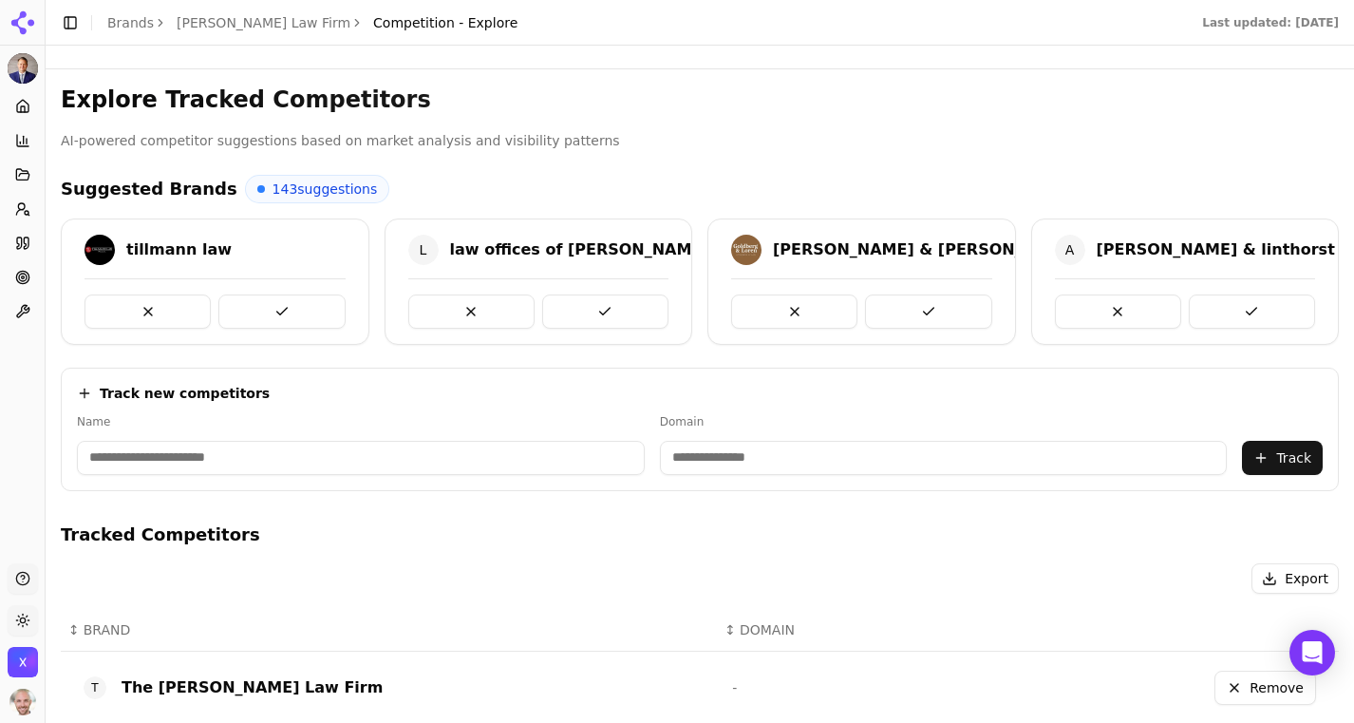
click at [72, 19] on button "Toggle Sidebar" at bounding box center [70, 22] width 27 height 27
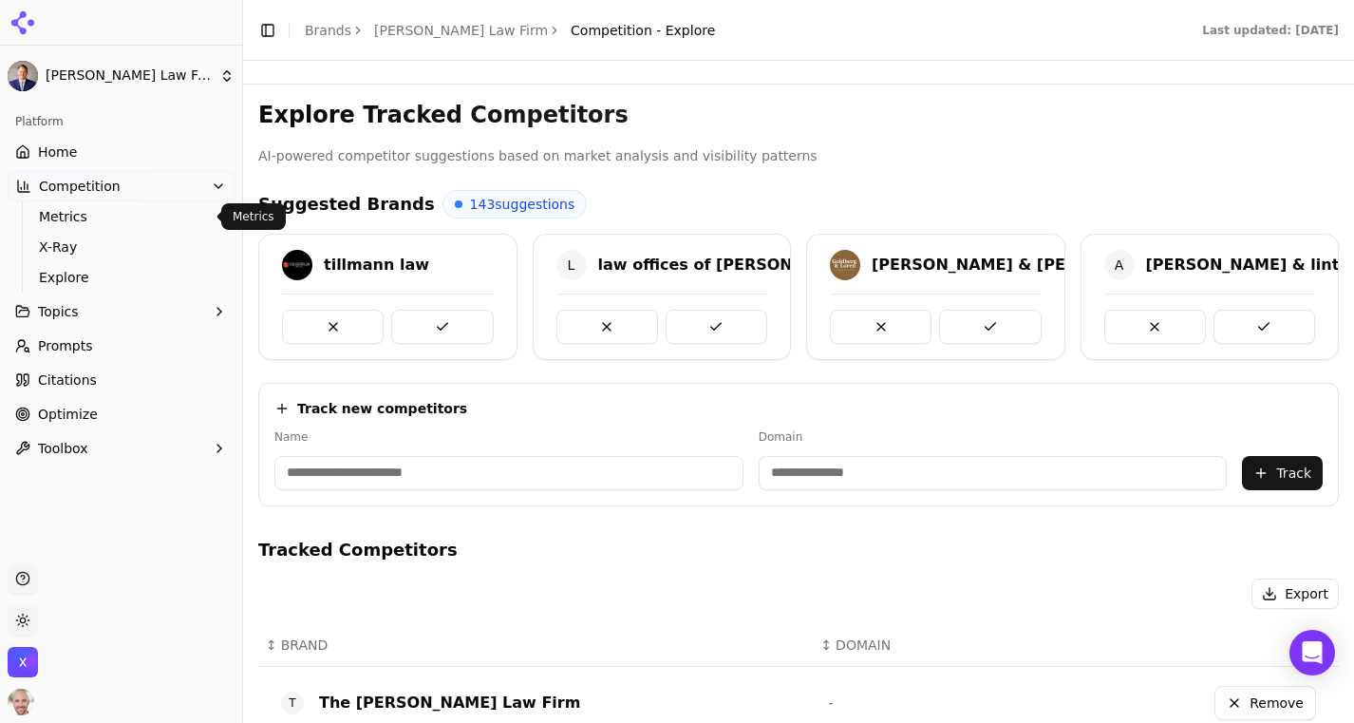
click at [84, 213] on span "Metrics" at bounding box center [121, 216] width 165 height 19
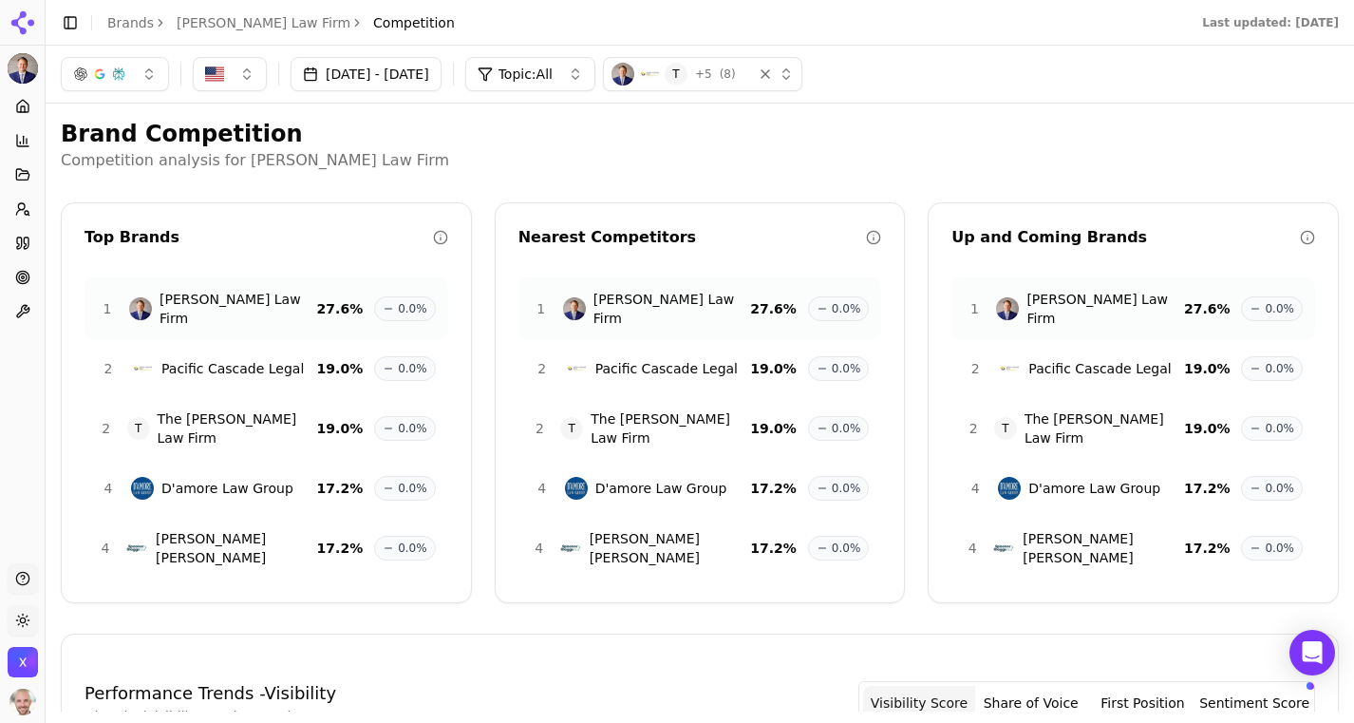
click at [74, 25] on button "Toggle Sidebar" at bounding box center [70, 22] width 27 height 27
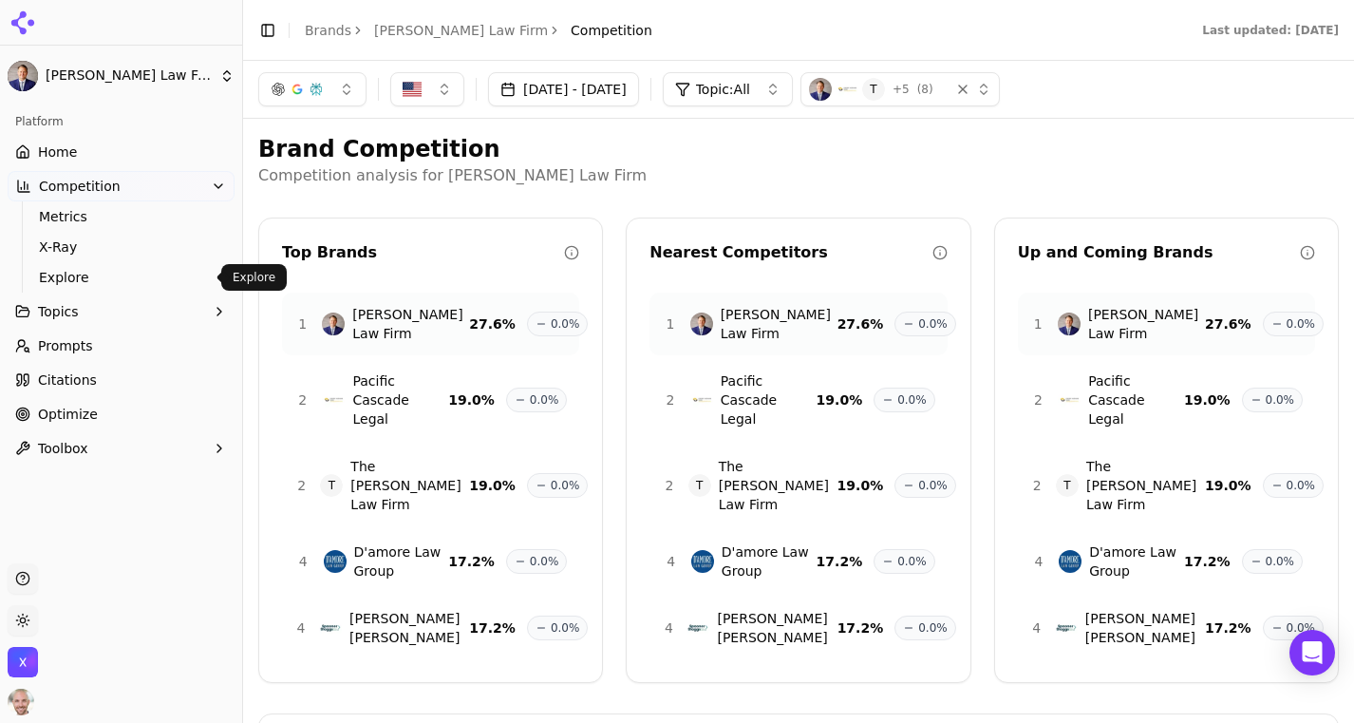
click at [87, 272] on span "Explore" at bounding box center [121, 277] width 165 height 19
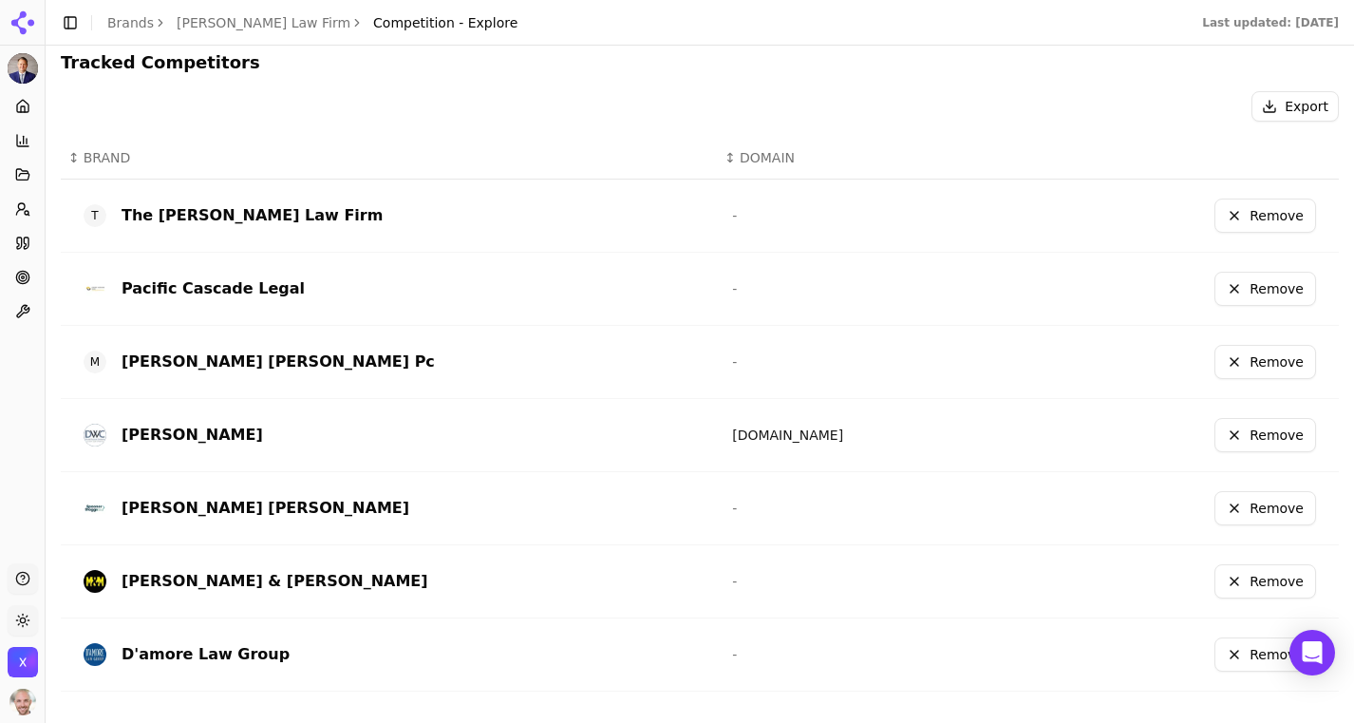
scroll to position [482, 0]
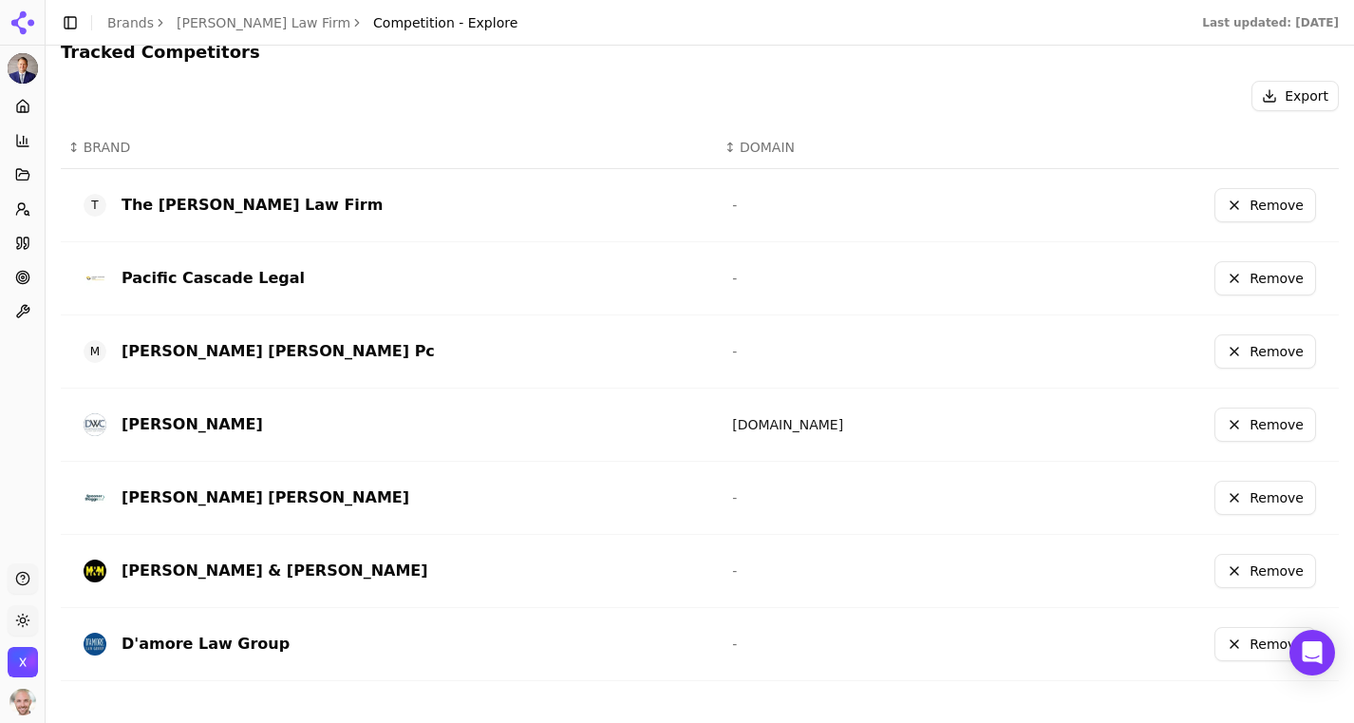
click at [1245, 349] on button "Remove" at bounding box center [1265, 351] width 102 height 34
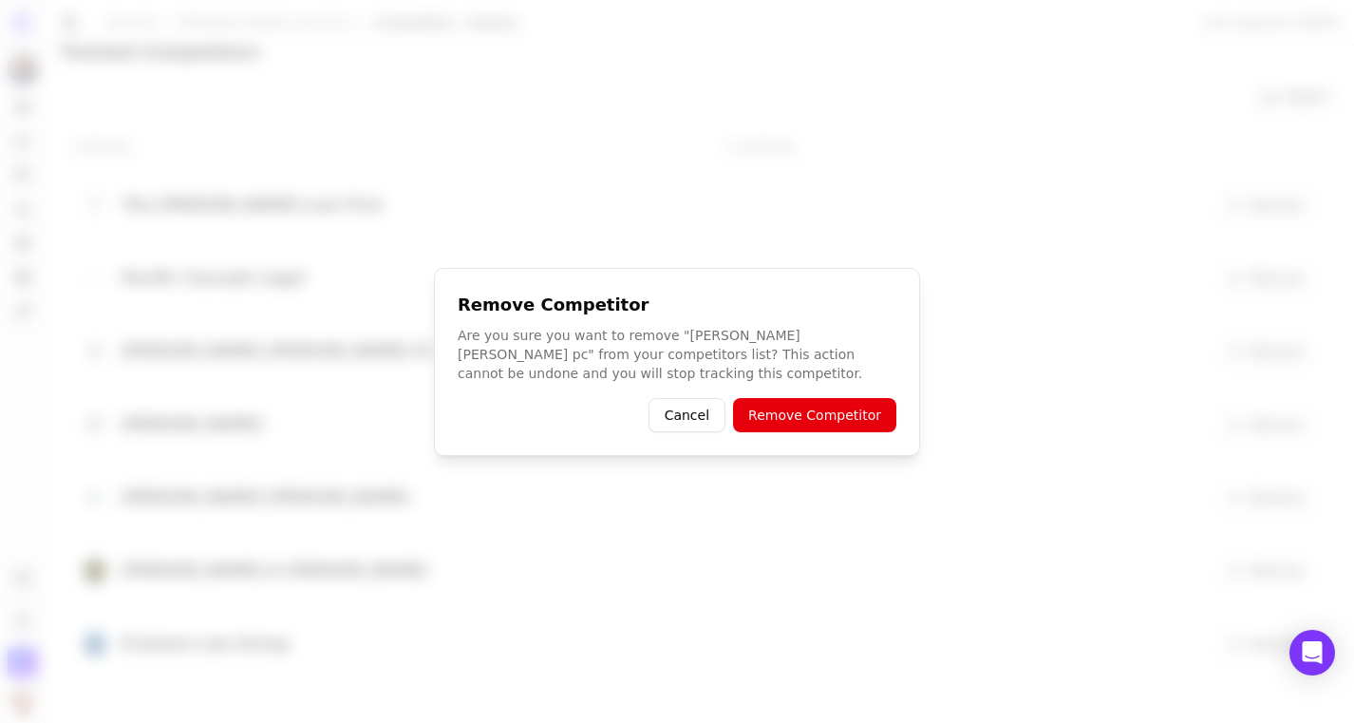
click at [867, 419] on button "Remove Competitor" at bounding box center [814, 415] width 163 height 34
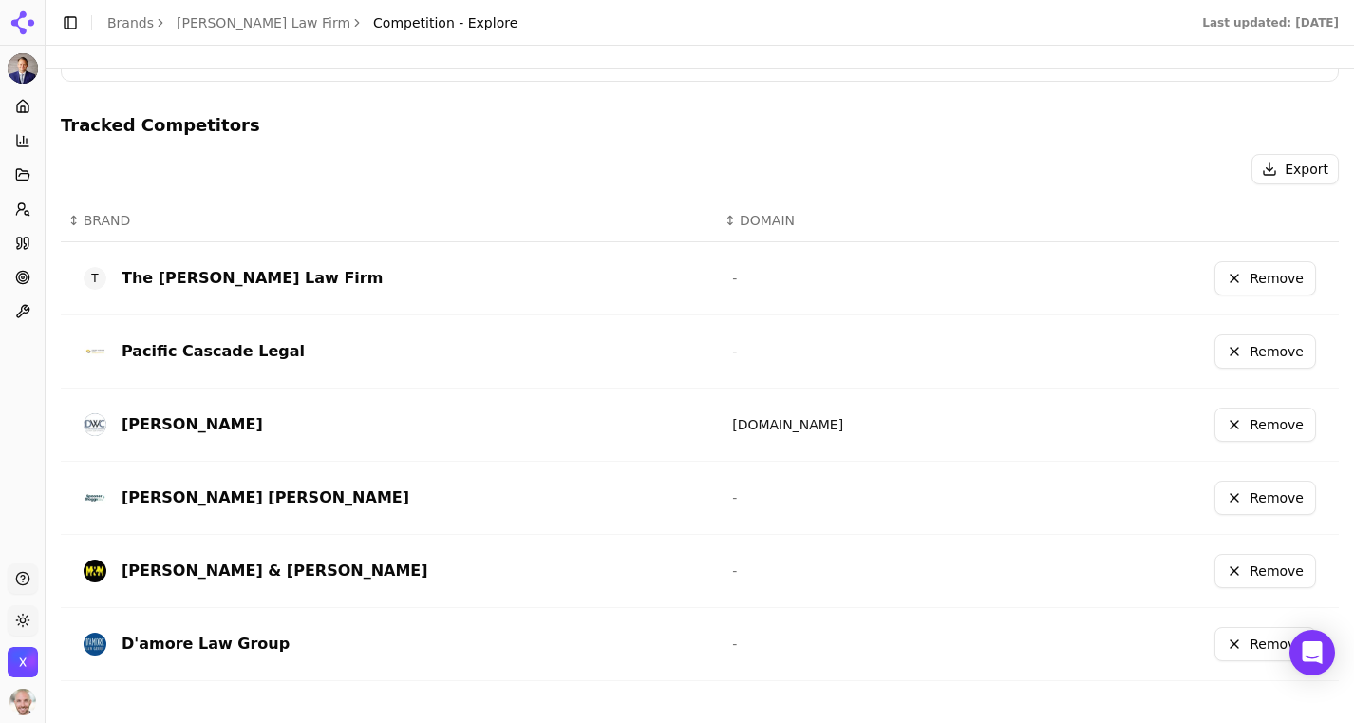
scroll to position [409, 0]
click at [1260, 423] on button "Remove" at bounding box center [1265, 424] width 102 height 34
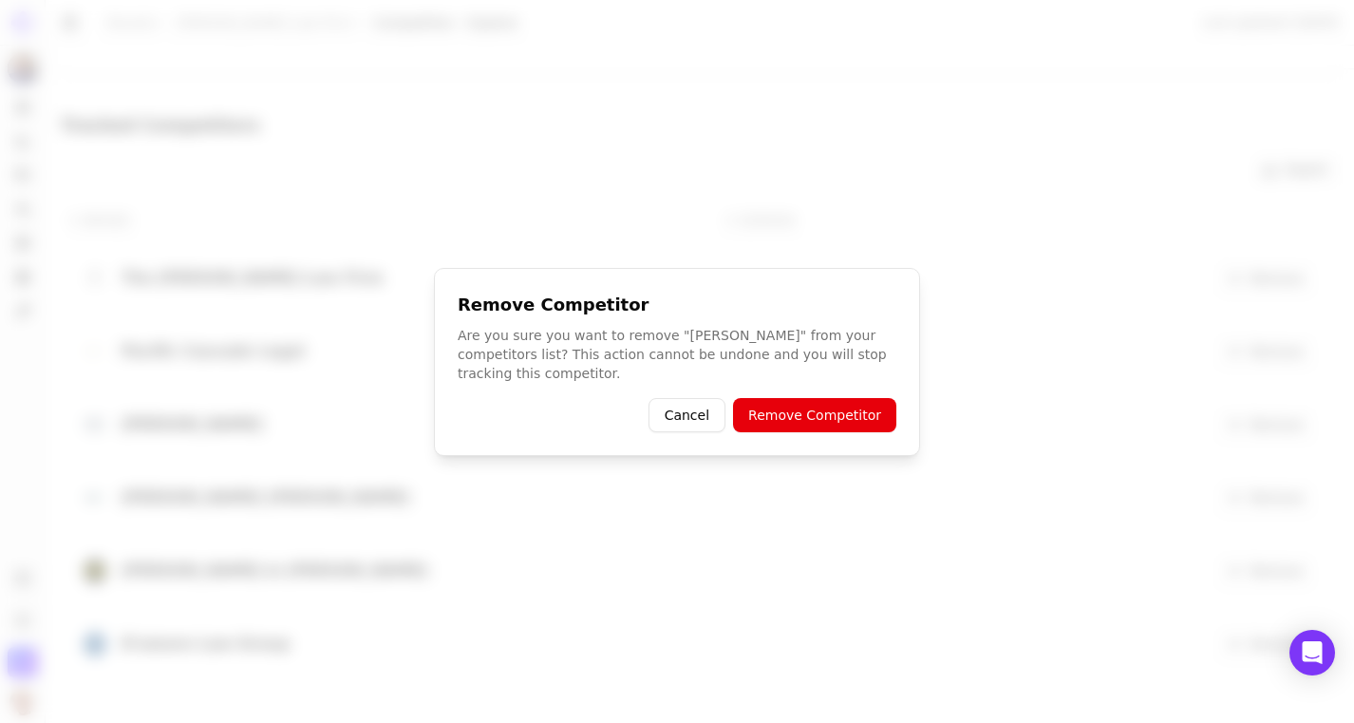
click at [875, 410] on button "Remove Competitor" at bounding box center [814, 415] width 163 height 34
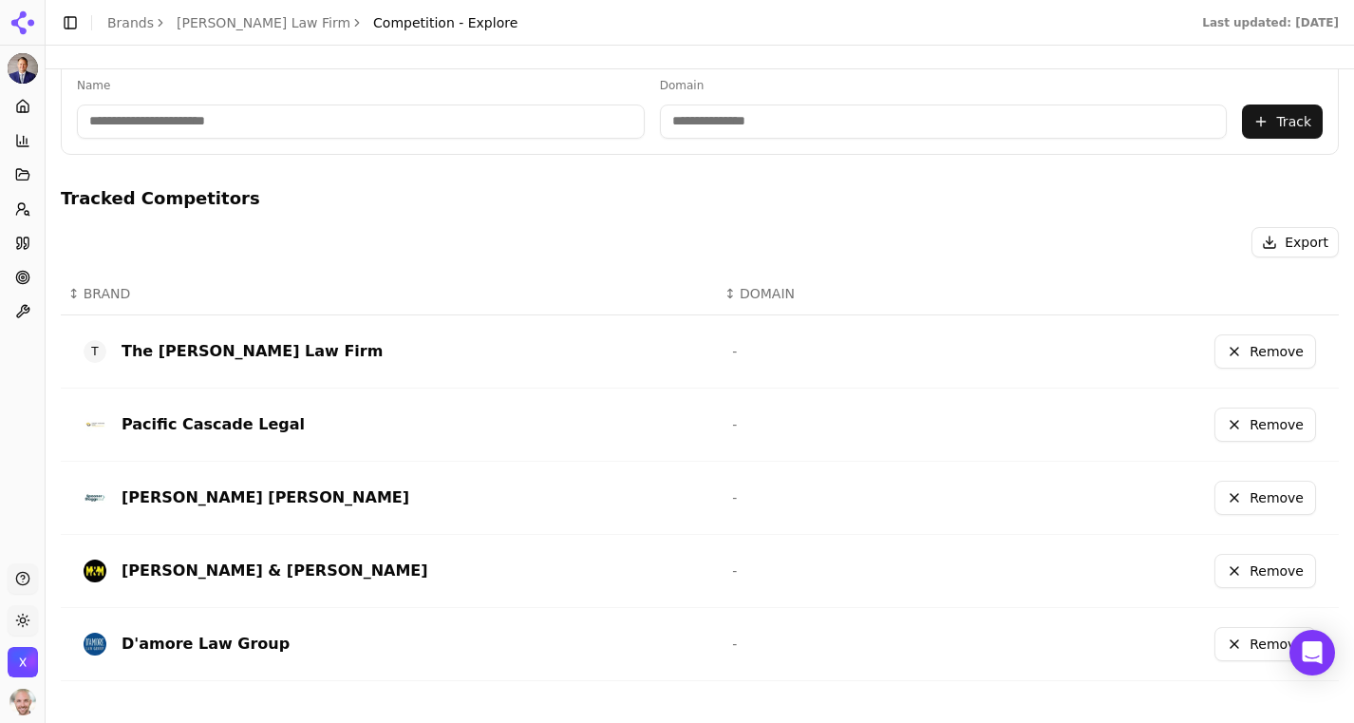
scroll to position [0, 0]
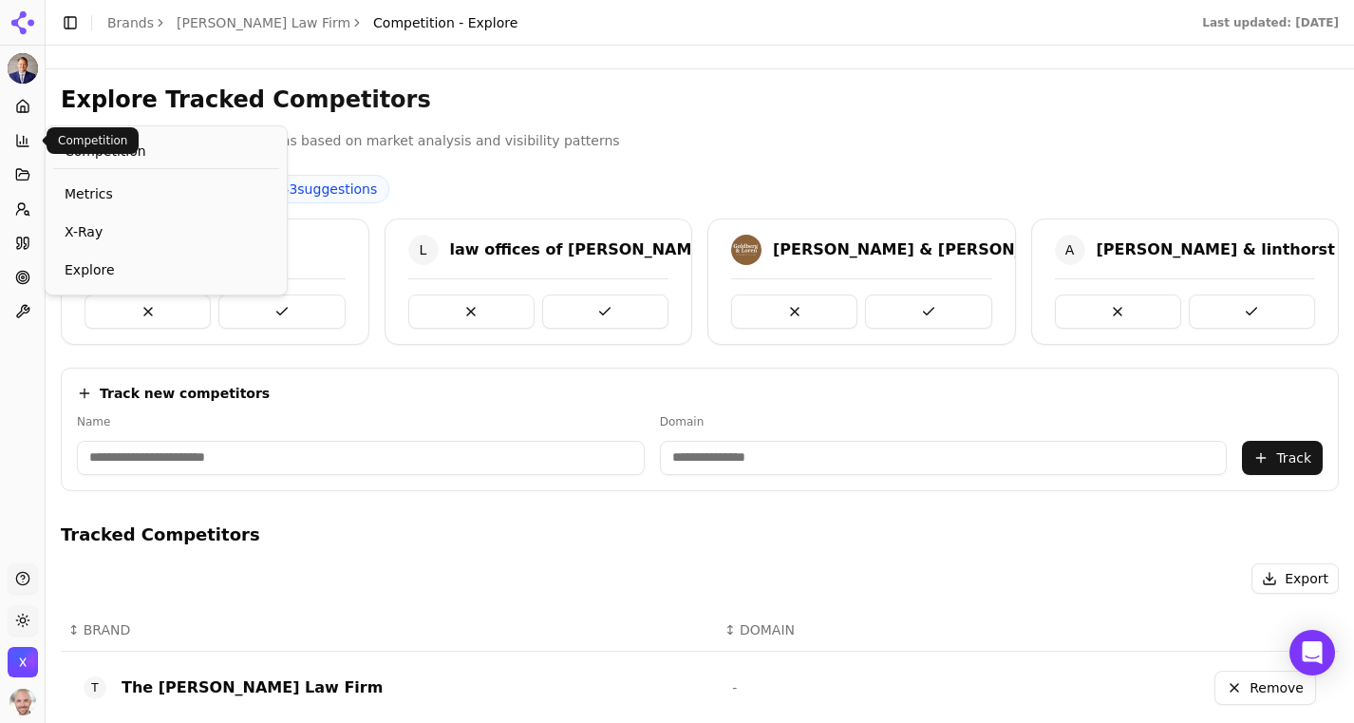
click at [31, 146] on button "Competition" at bounding box center [22, 140] width 29 height 30
click at [25, 106] on icon at bounding box center [22, 106] width 15 height 15
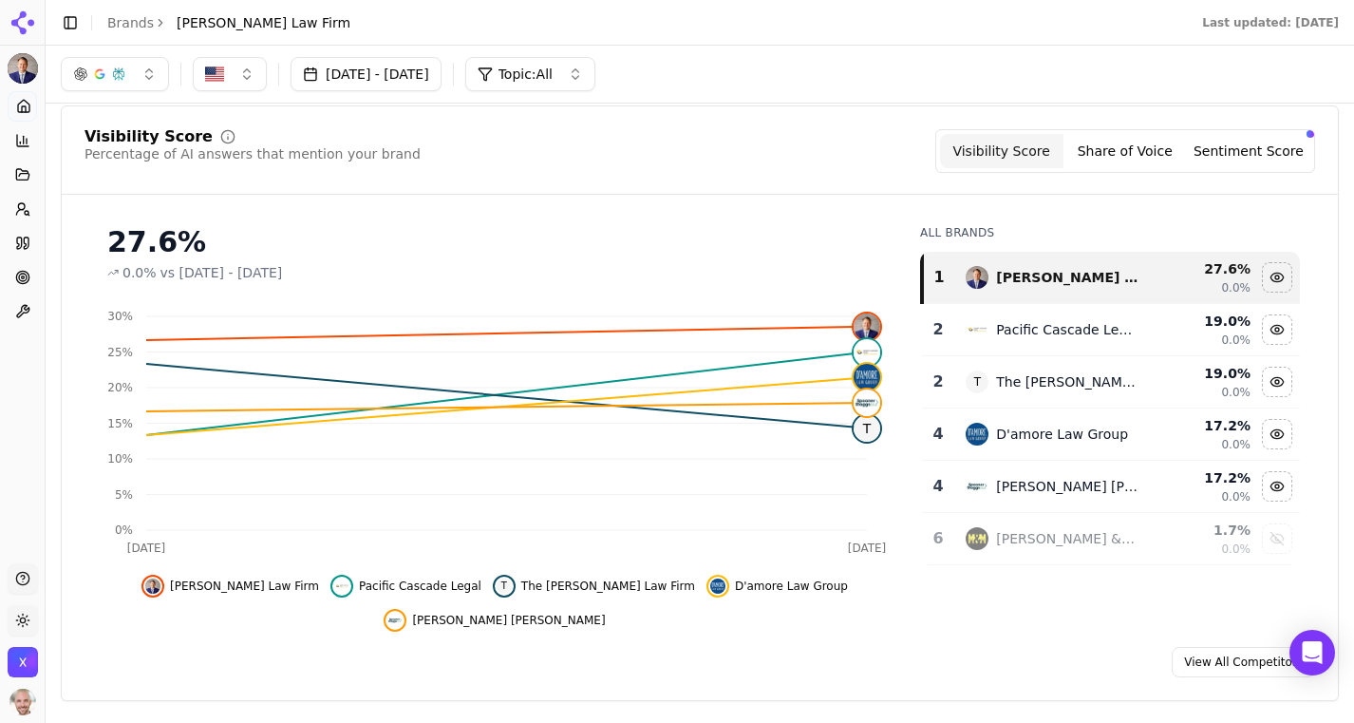
scroll to position [124, 0]
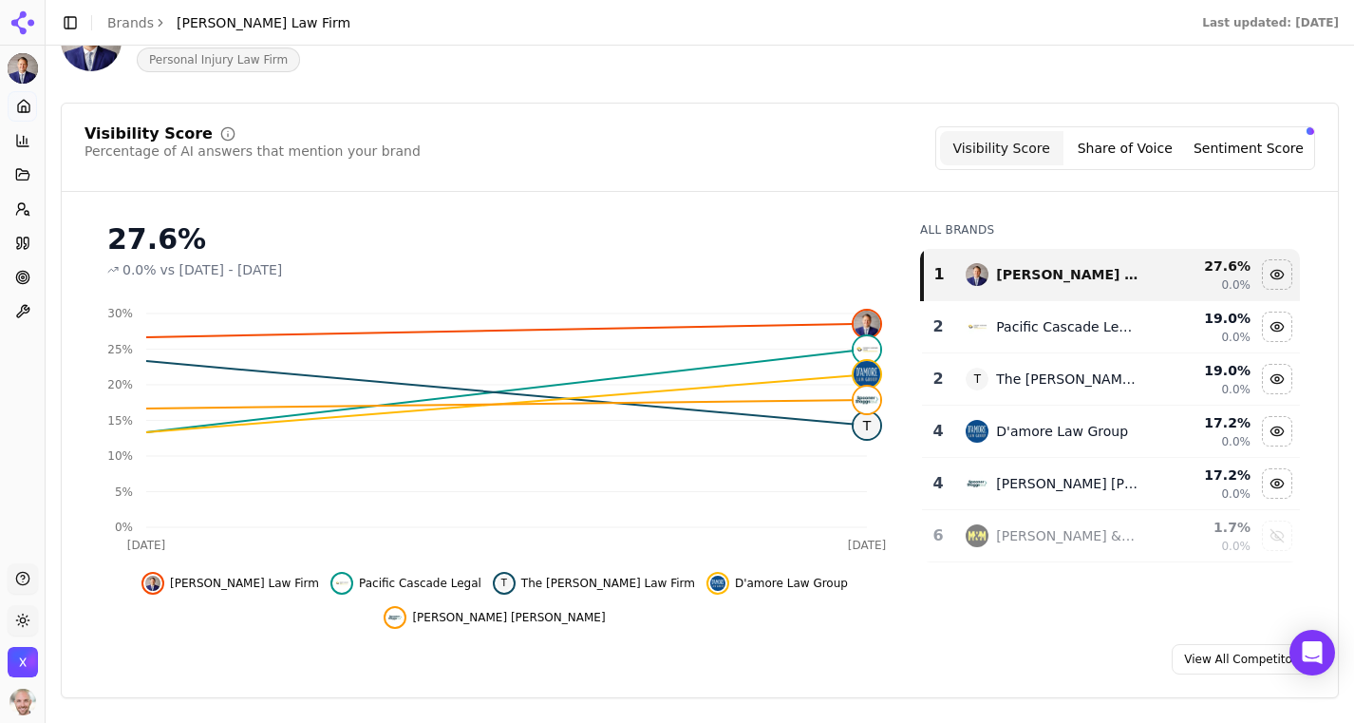
click at [1110, 148] on button "Share of Voice" at bounding box center [1124, 148] width 123 height 34
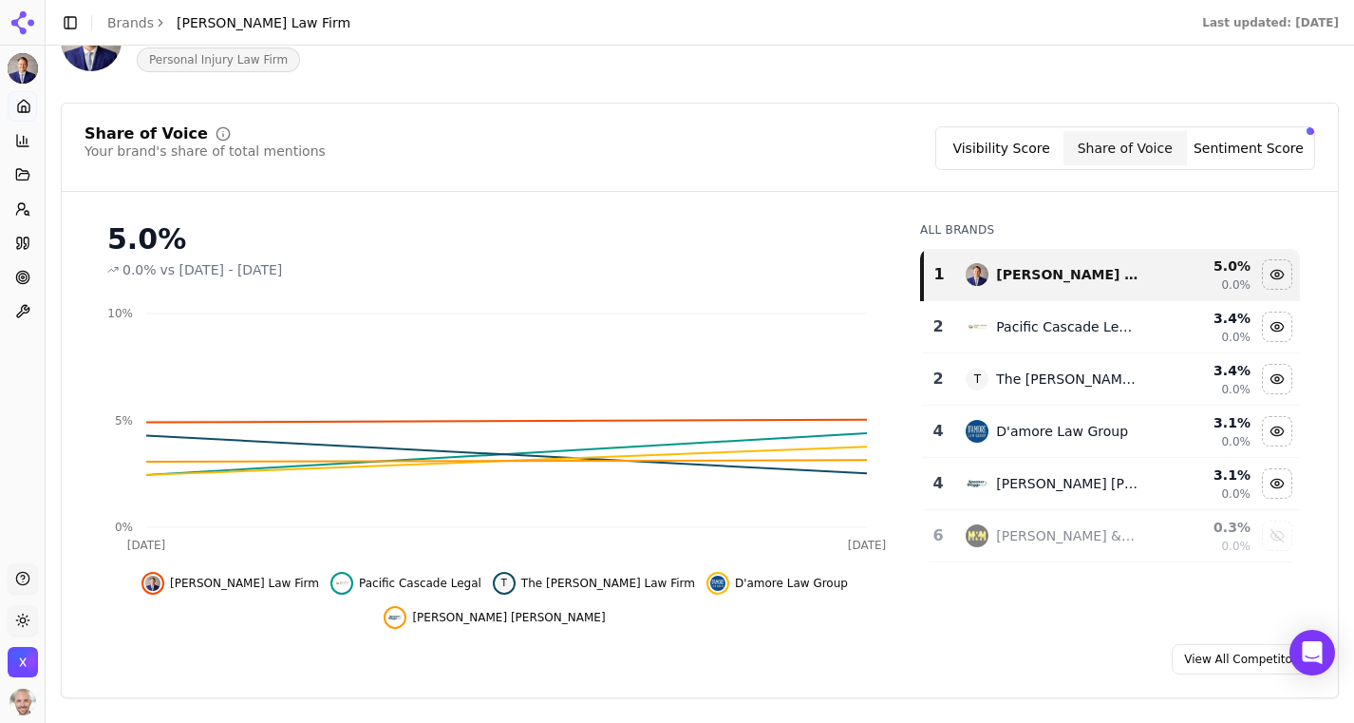
click at [1225, 146] on button "Sentiment Score" at bounding box center [1248, 148] width 123 height 34
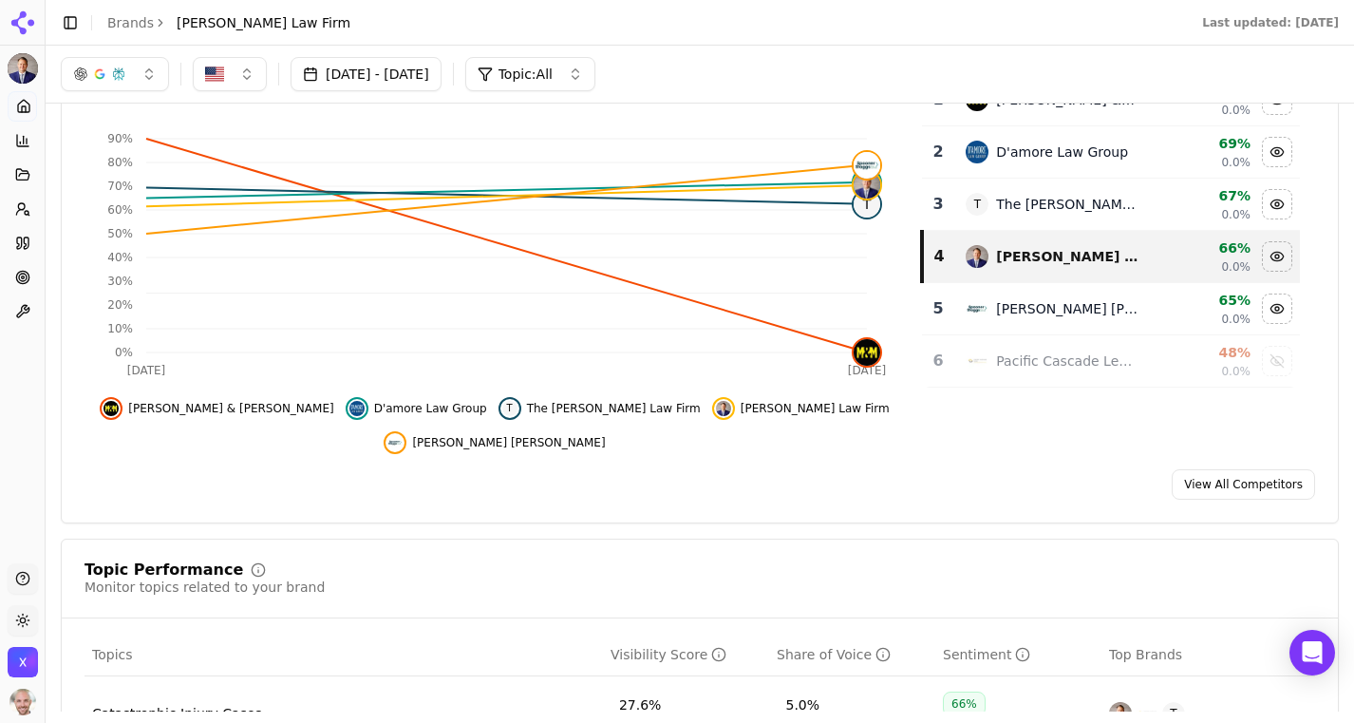
scroll to position [0, 0]
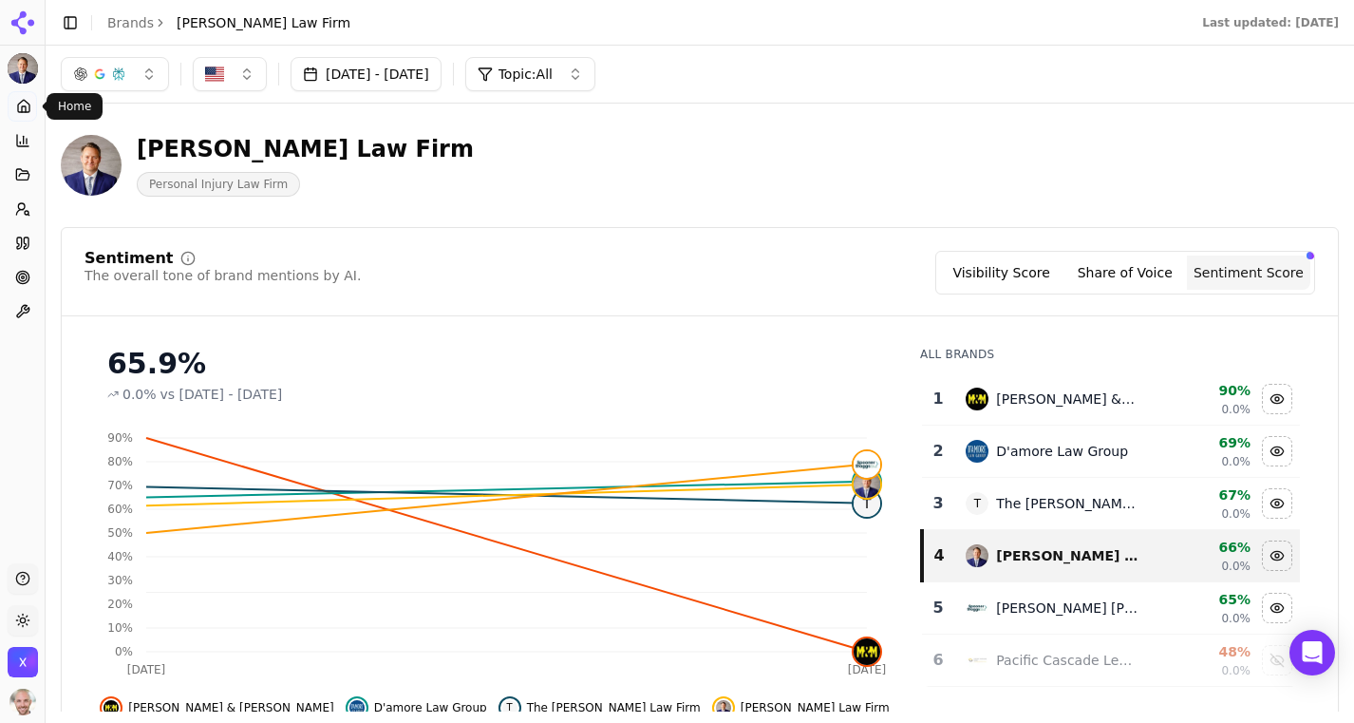
click at [19, 104] on icon at bounding box center [23, 106] width 15 height 15
click at [33, 108] on link "Home" at bounding box center [22, 106] width 29 height 30
click at [25, 280] on circle at bounding box center [23, 277] width 8 height 8
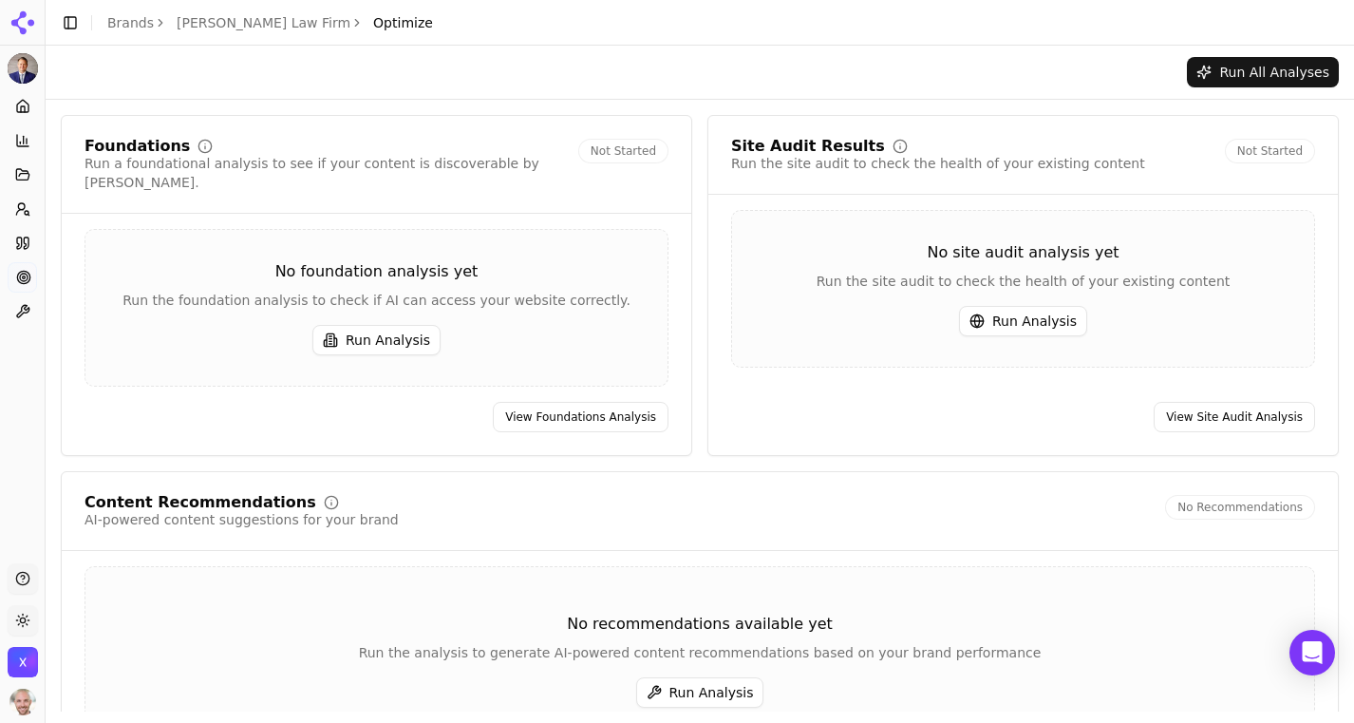
click at [386, 325] on button "Run Analysis" at bounding box center [376, 340] width 128 height 30
click at [993, 318] on button "Run Analysis" at bounding box center [1023, 321] width 128 height 30
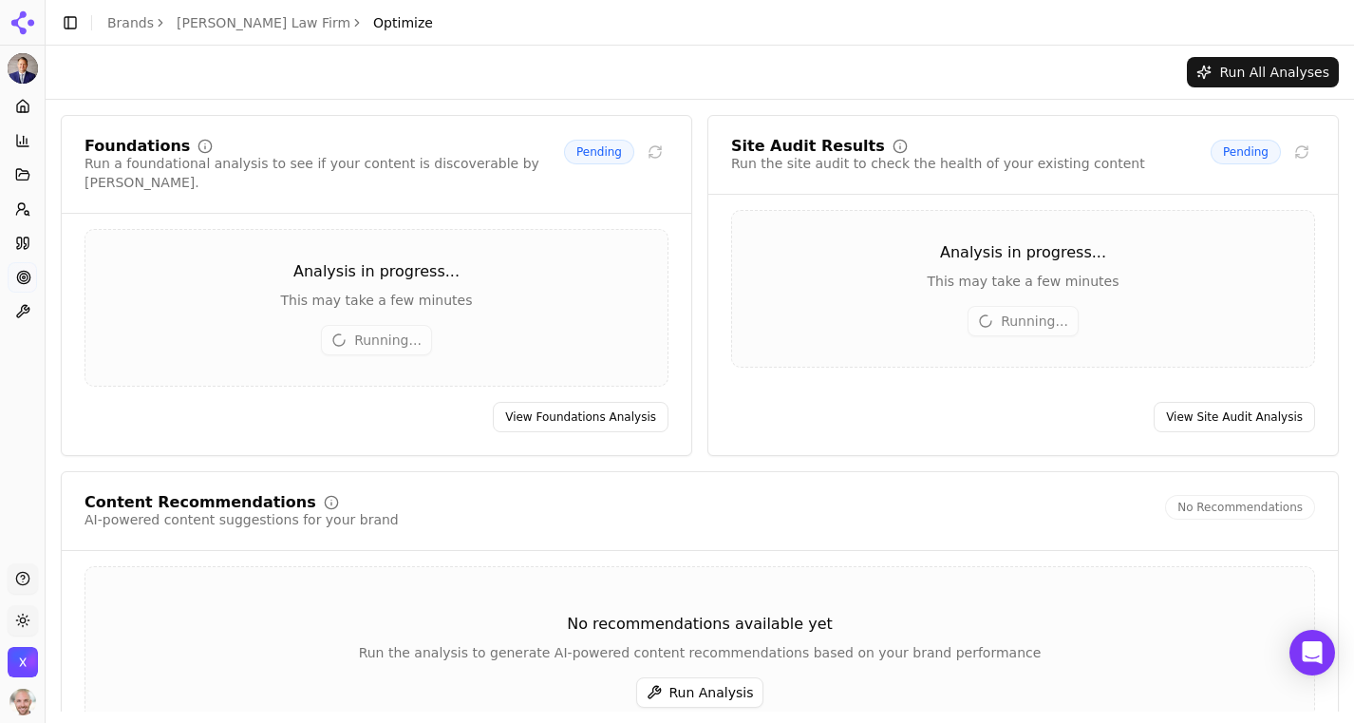
click at [667, 677] on button "Run Analysis" at bounding box center [700, 692] width 128 height 30
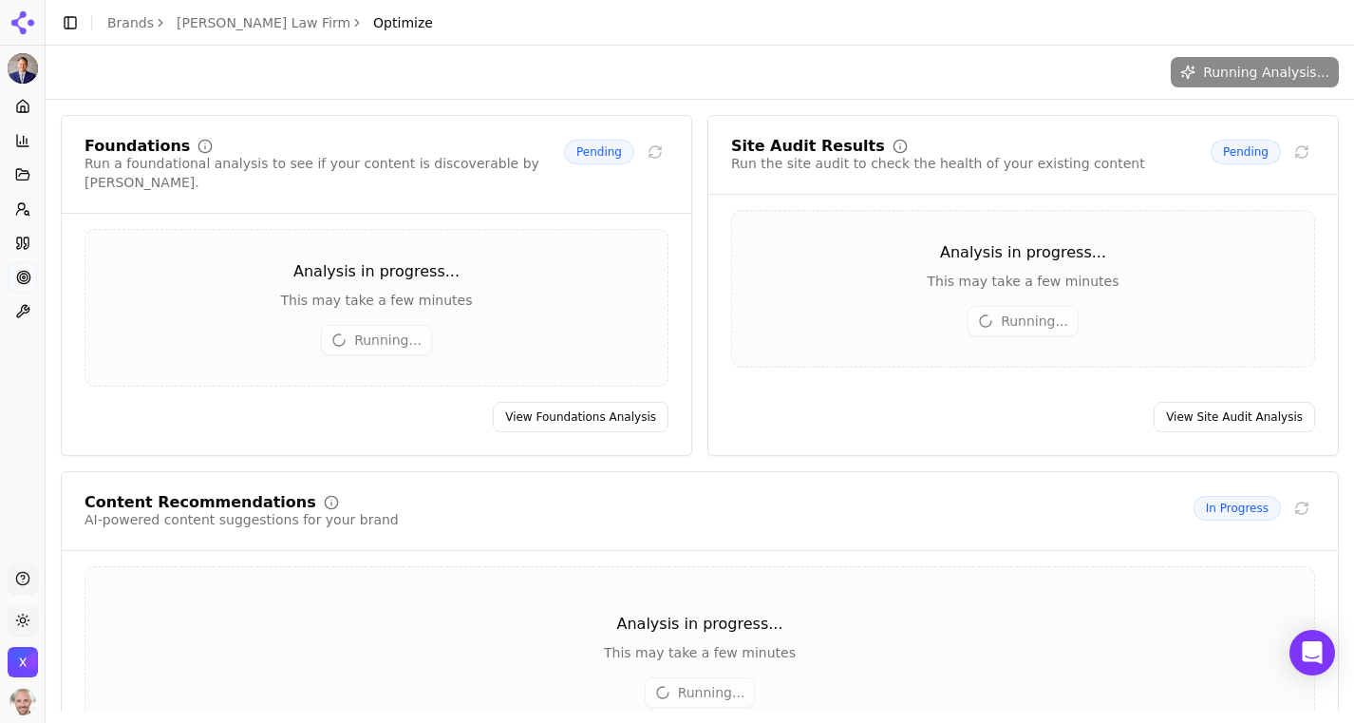
scroll to position [108, 0]
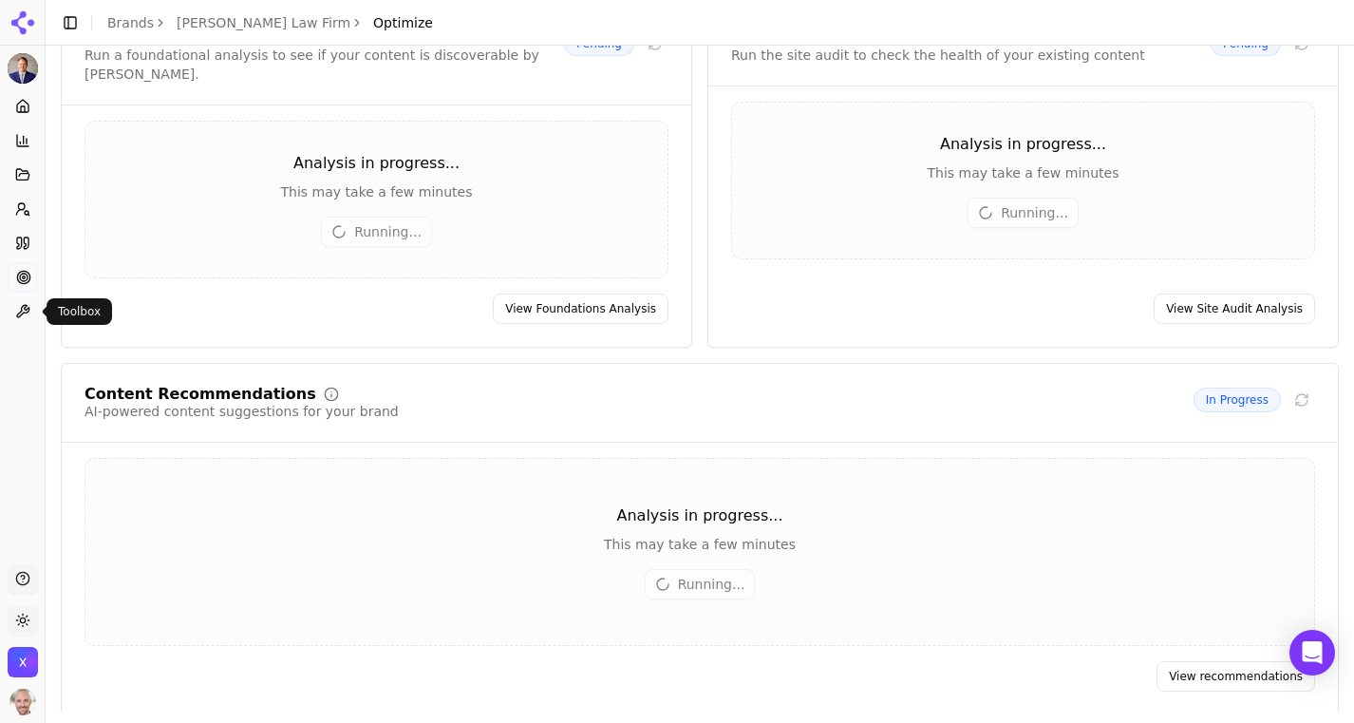
click at [28, 311] on icon at bounding box center [22, 311] width 15 height 15
click at [21, 238] on icon at bounding box center [19, 242] width 5 height 11
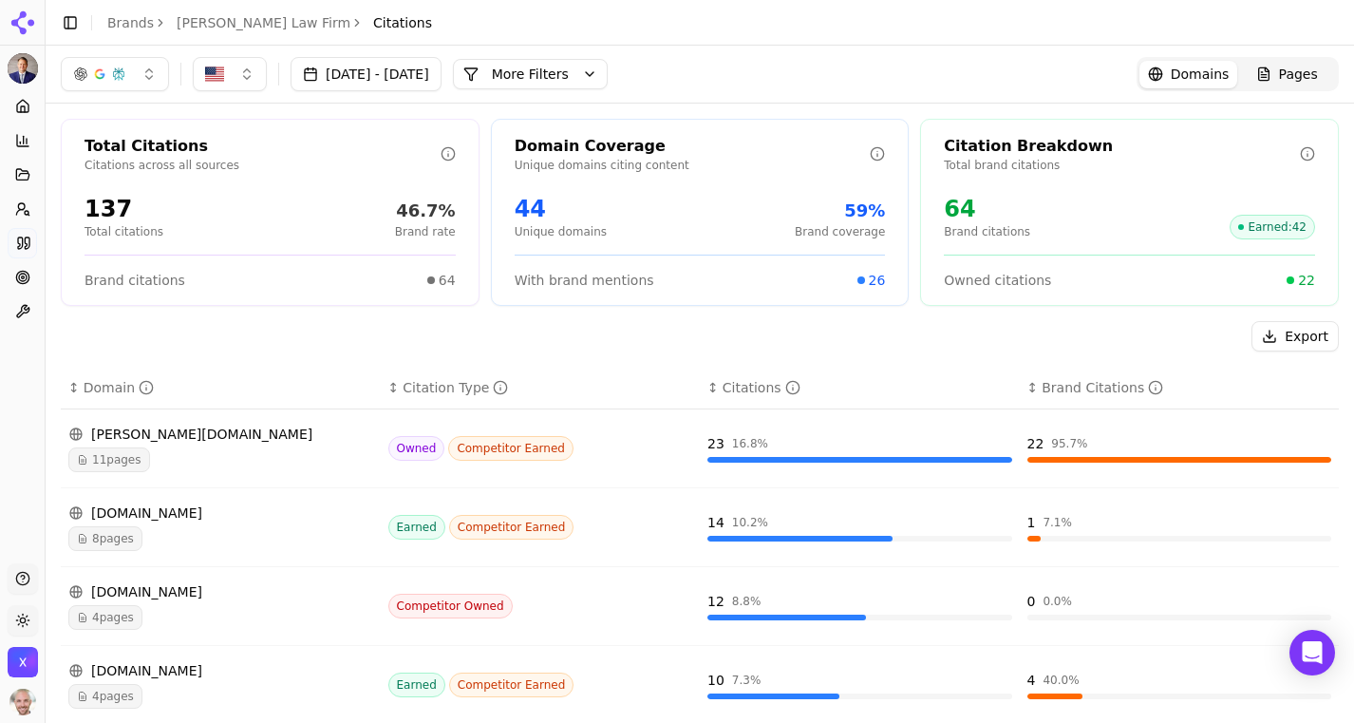
click at [139, 78] on button "button" at bounding box center [115, 74] width 108 height 34
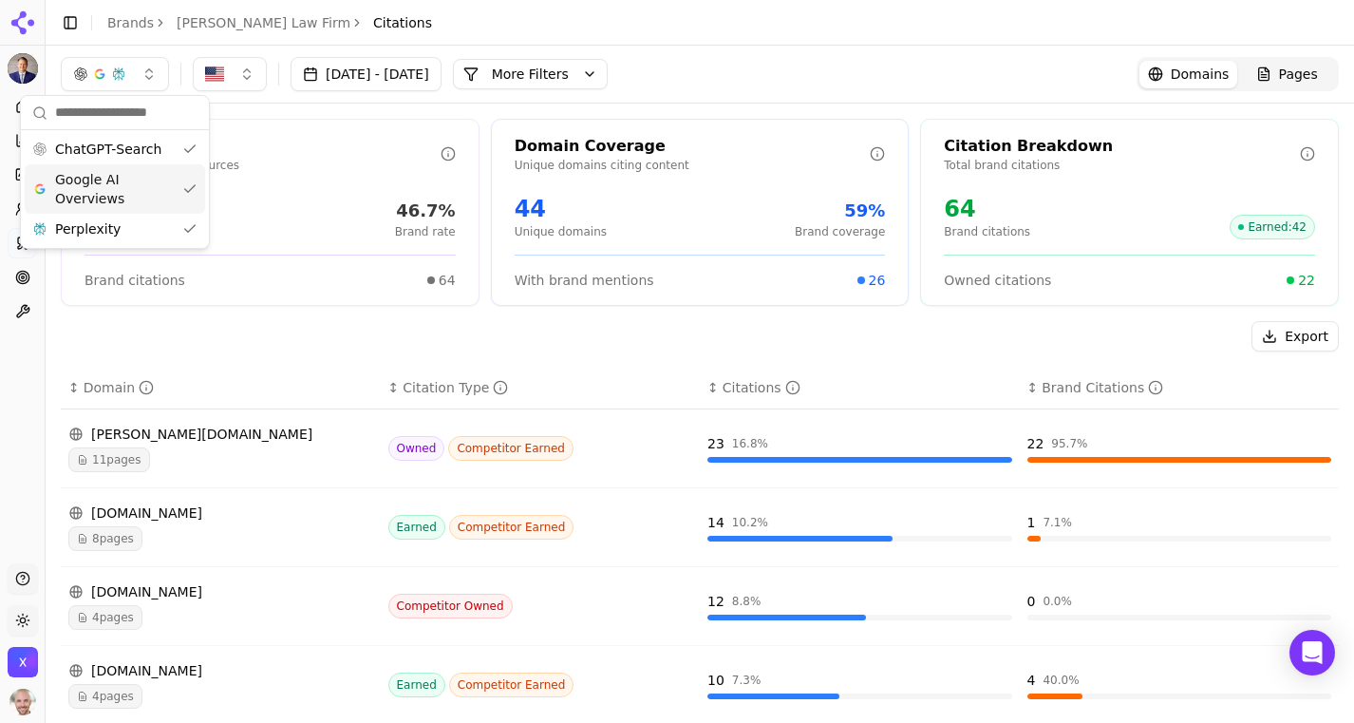
click at [108, 189] on span "Google AI Overviews" at bounding box center [115, 189] width 120 height 38
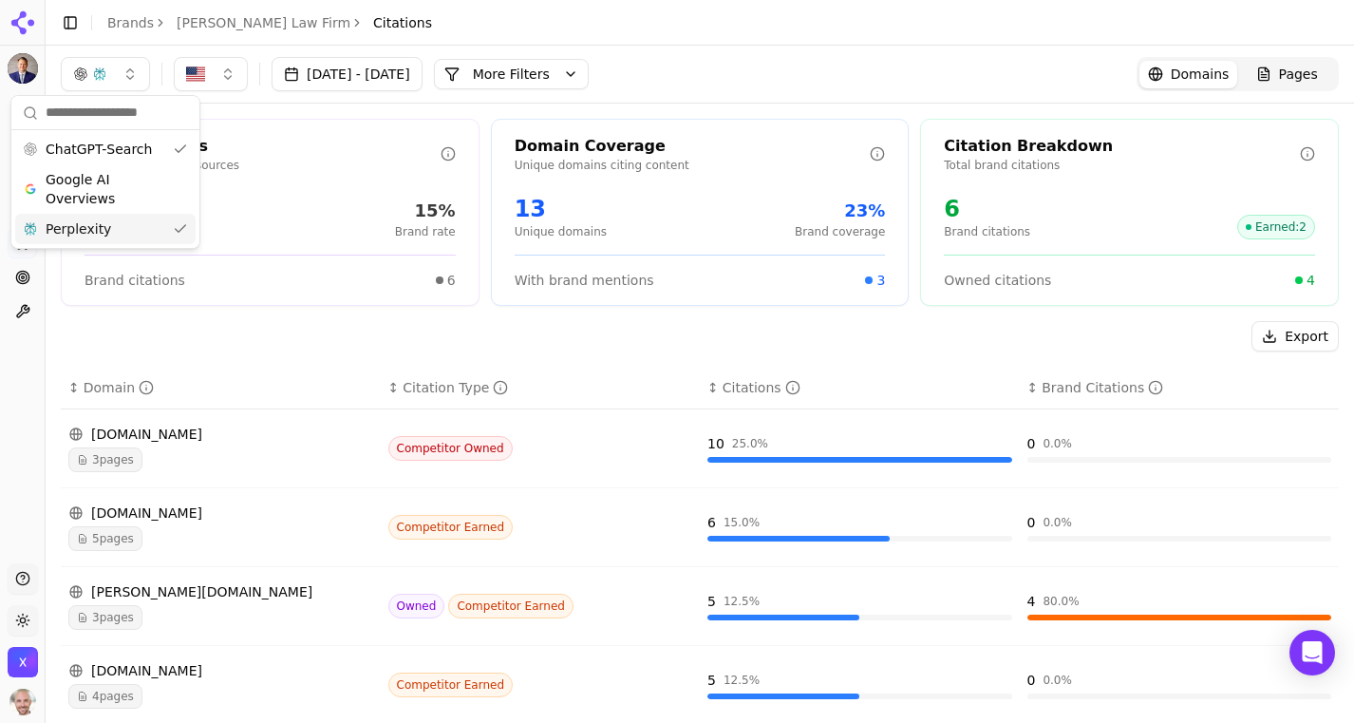
click at [99, 226] on span "Perplexity" at bounding box center [79, 228] width 66 height 19
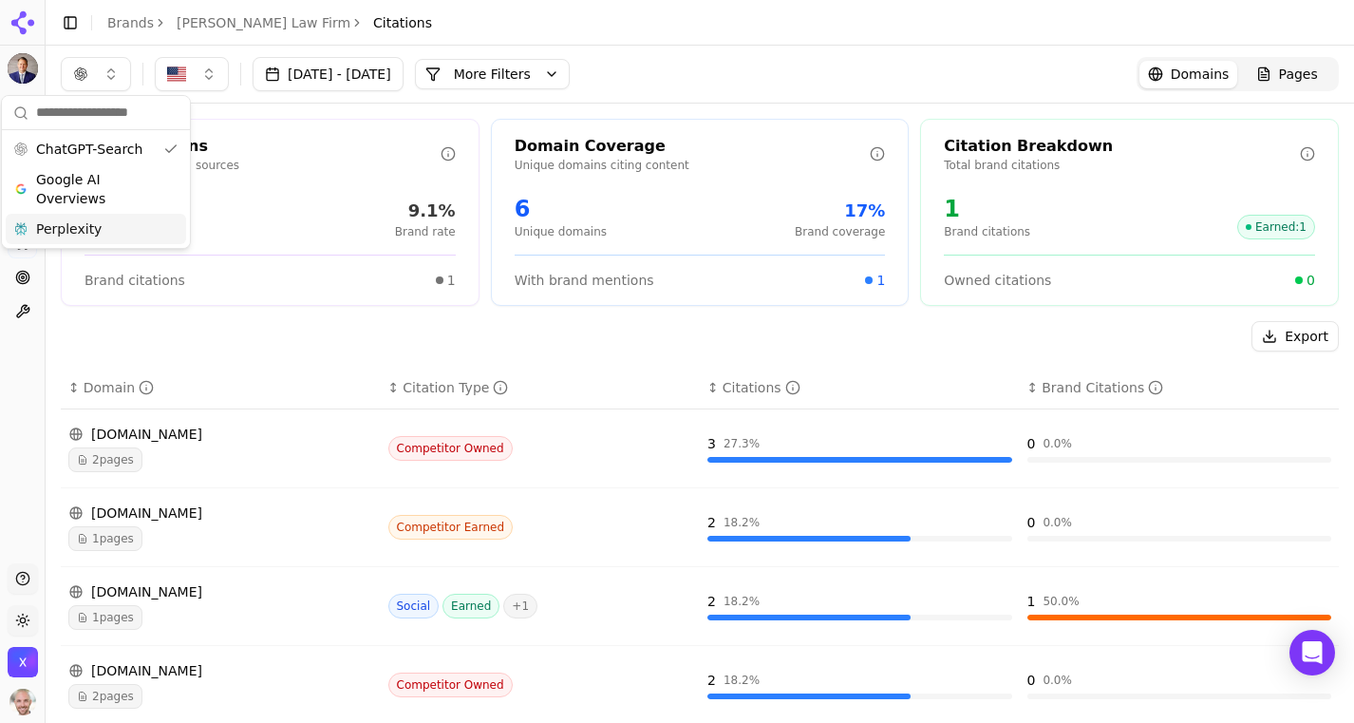
click at [693, 96] on div "[DATE] - [DATE] More More Filters Domains Pages" at bounding box center [700, 74] width 1308 height 57
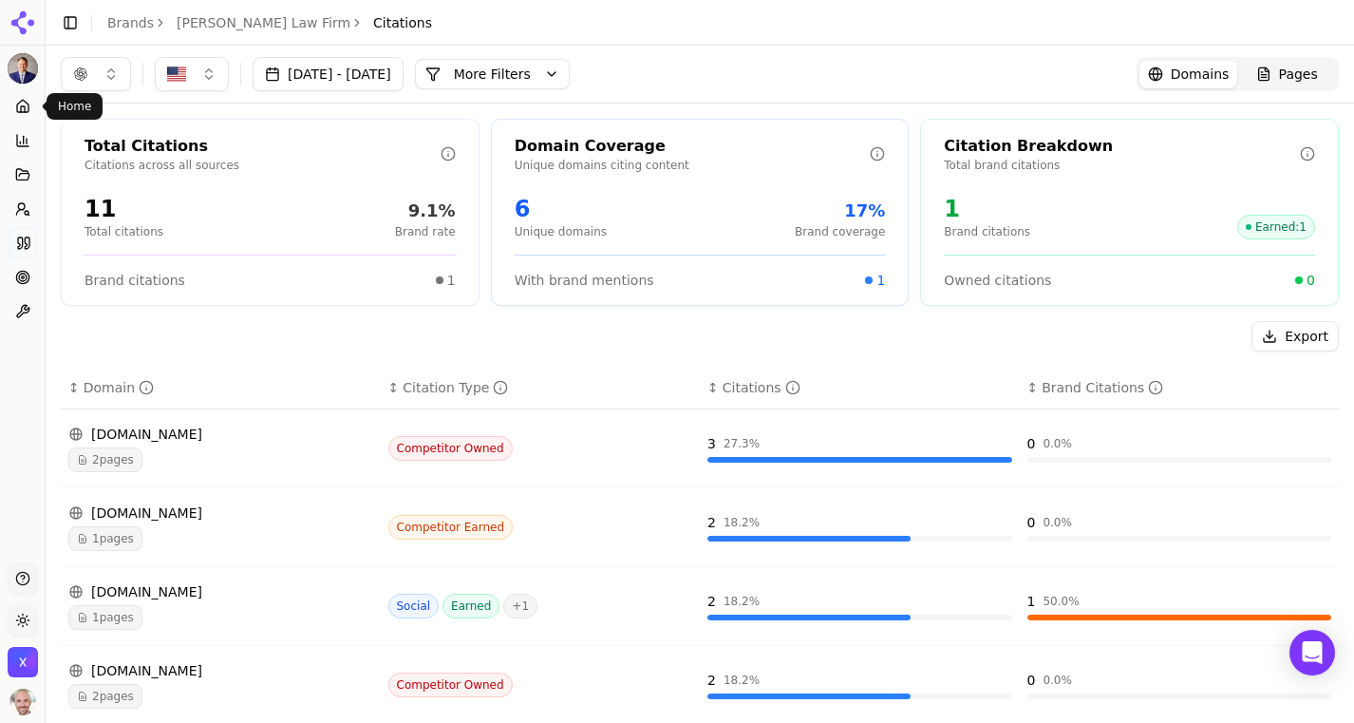
click at [37, 106] on span at bounding box center [41, 106] width 9 height 9
click at [32, 106] on link "Home" at bounding box center [22, 106] width 29 height 30
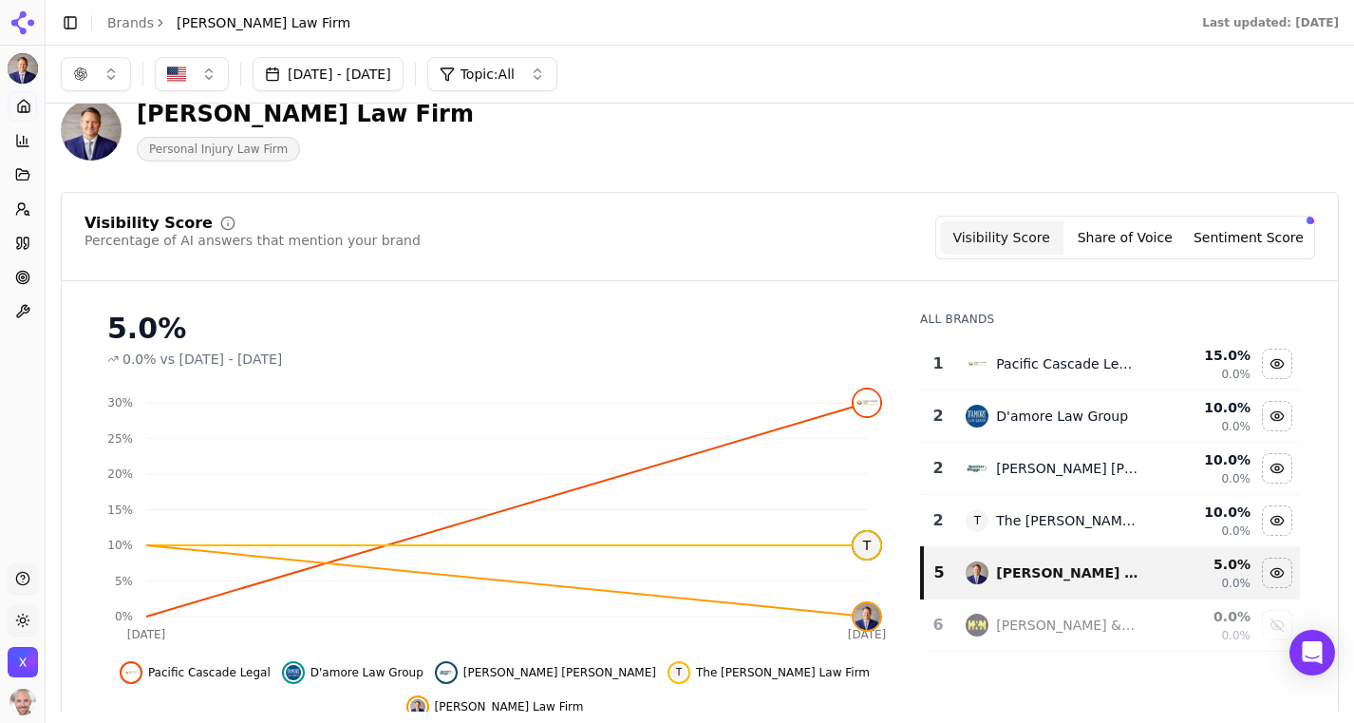
scroll to position [34, 0]
click at [104, 78] on button "button" at bounding box center [96, 74] width 70 height 34
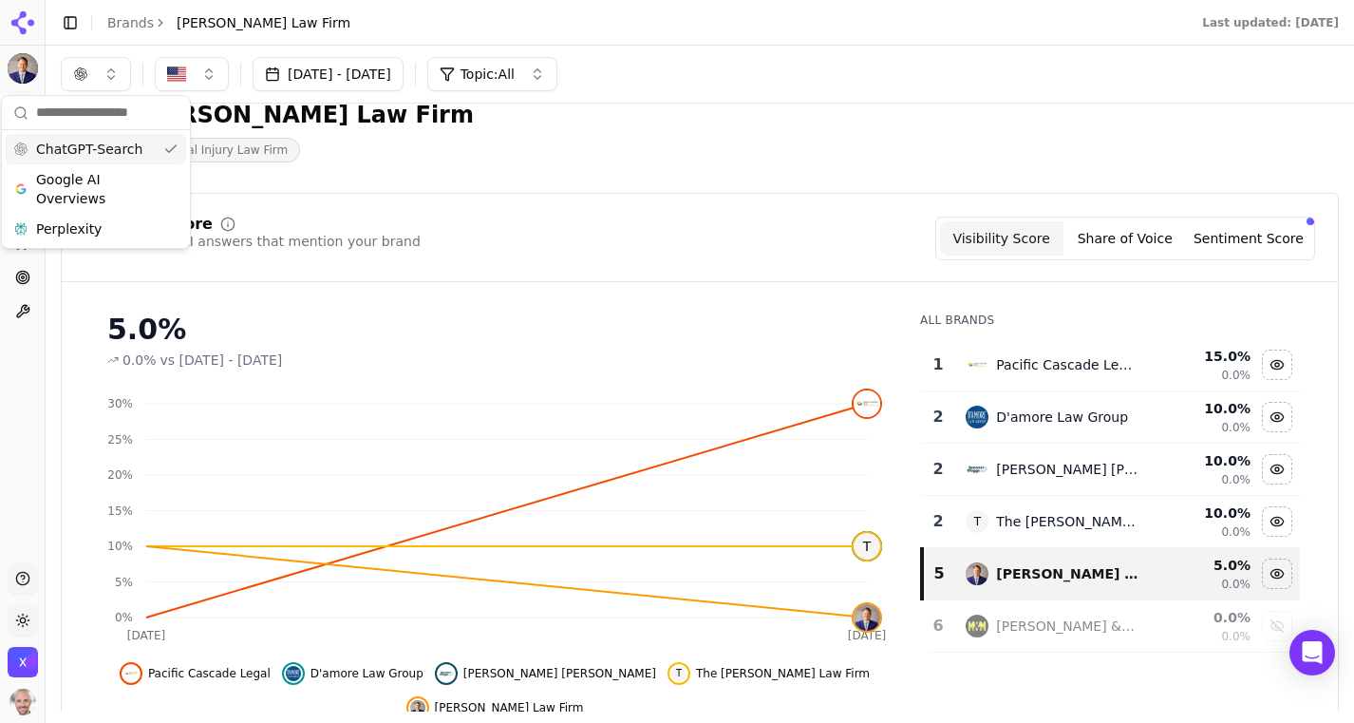
click at [166, 149] on div "ChatGPT-Search" at bounding box center [96, 149] width 180 height 30
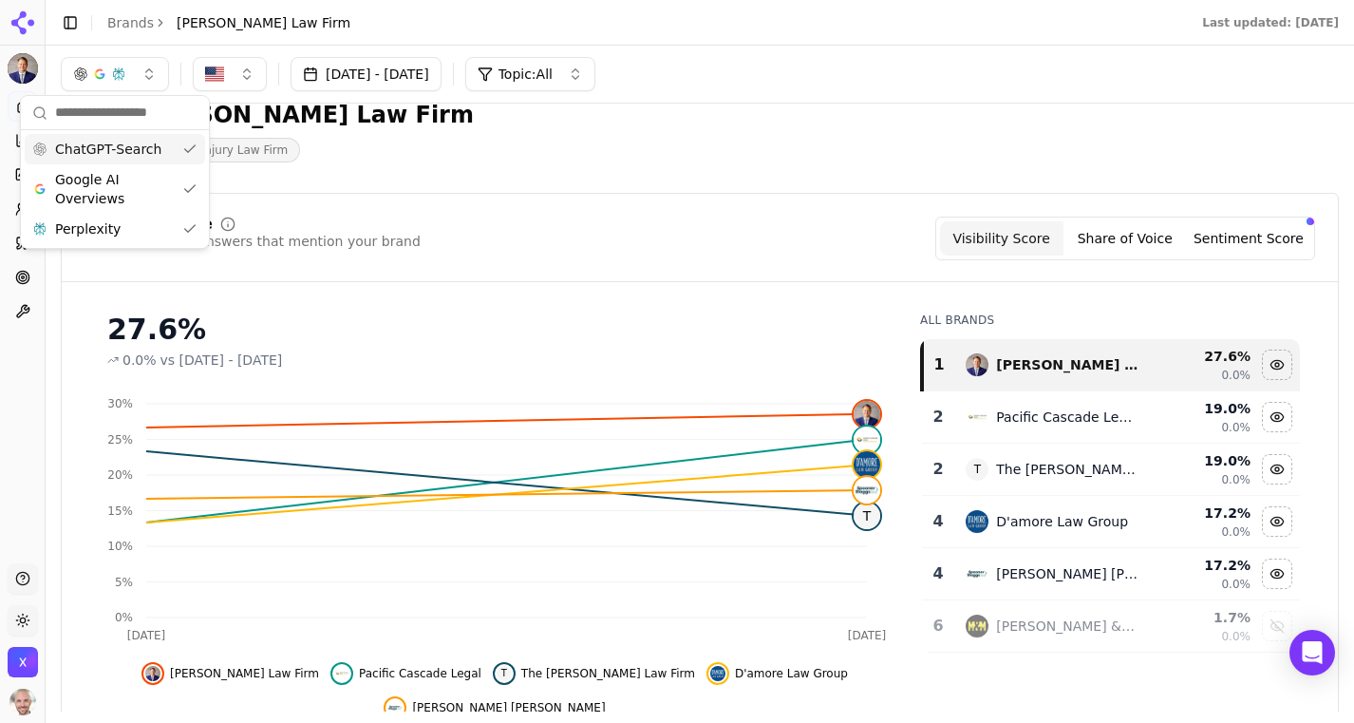
click at [95, 150] on span "ChatGPT-Search" at bounding box center [108, 149] width 106 height 19
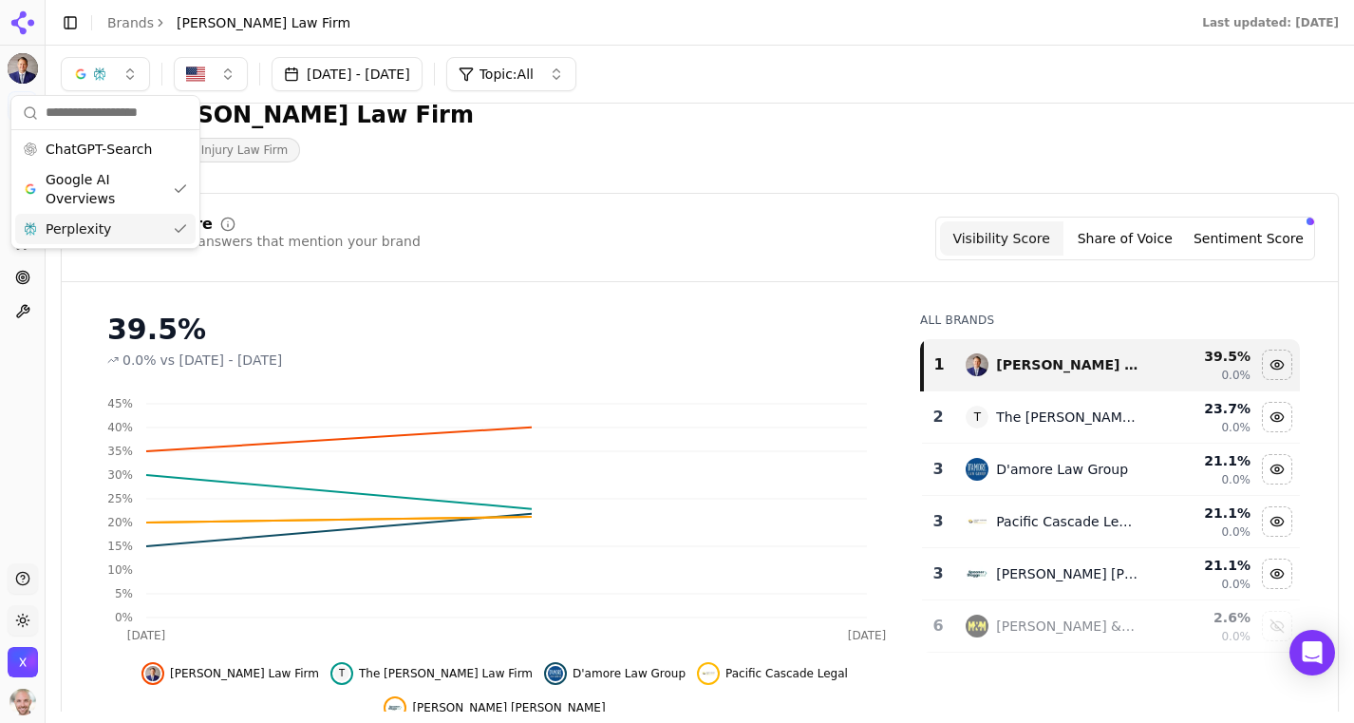
click at [87, 228] on span "Perplexity" at bounding box center [79, 228] width 66 height 19
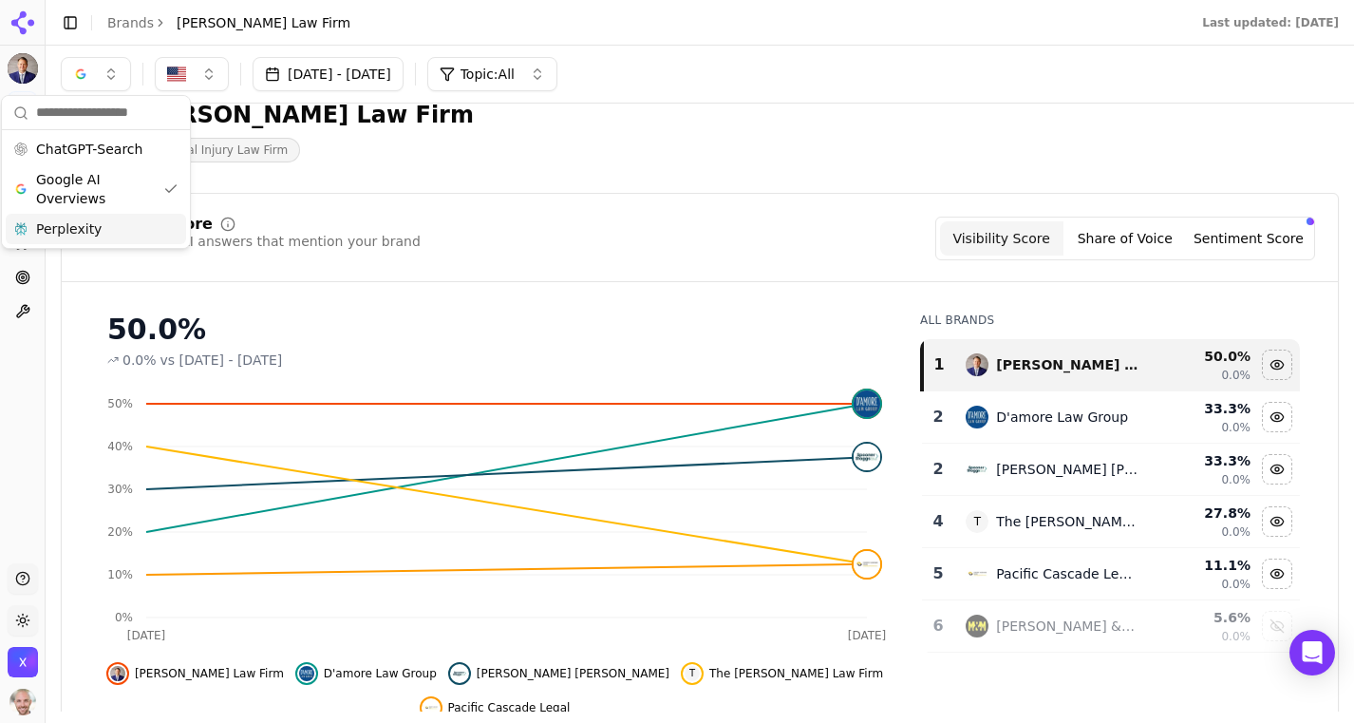
click at [81, 229] on span "Perplexity" at bounding box center [69, 228] width 66 height 19
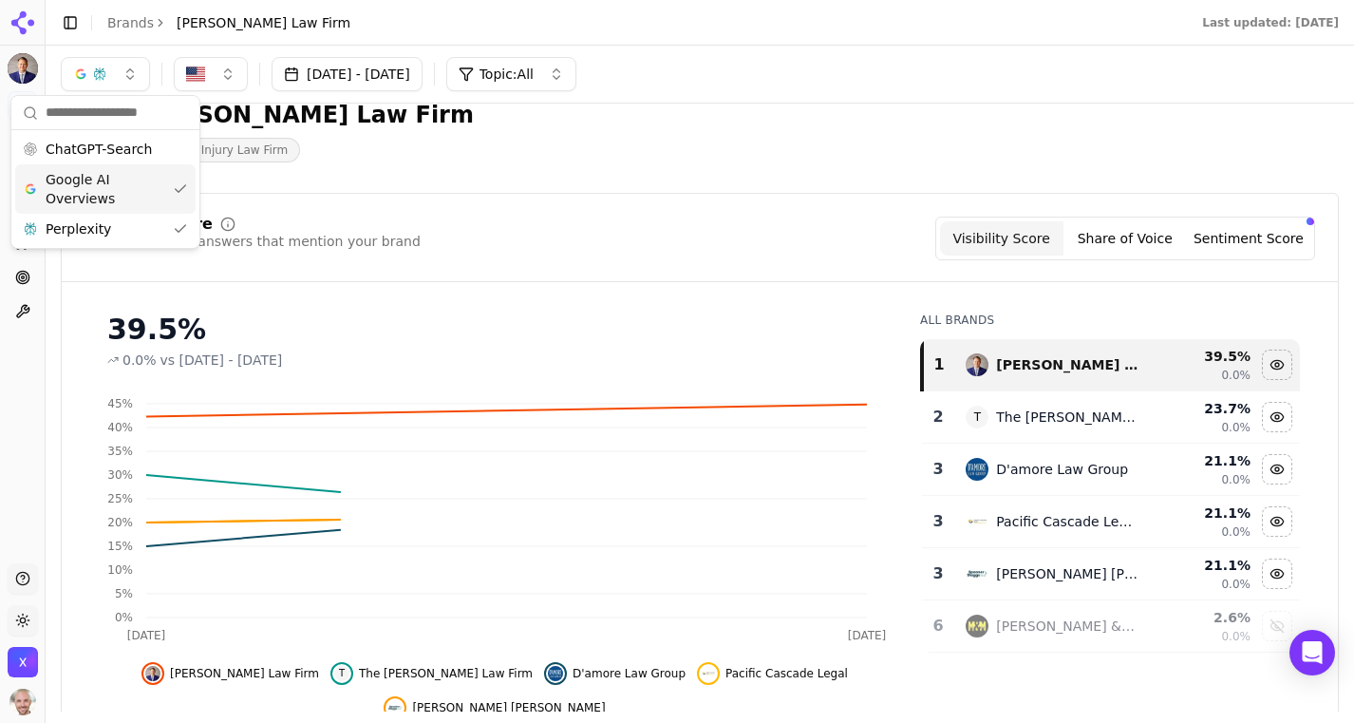
click at [80, 194] on span "Google AI Overviews" at bounding box center [106, 189] width 120 height 38
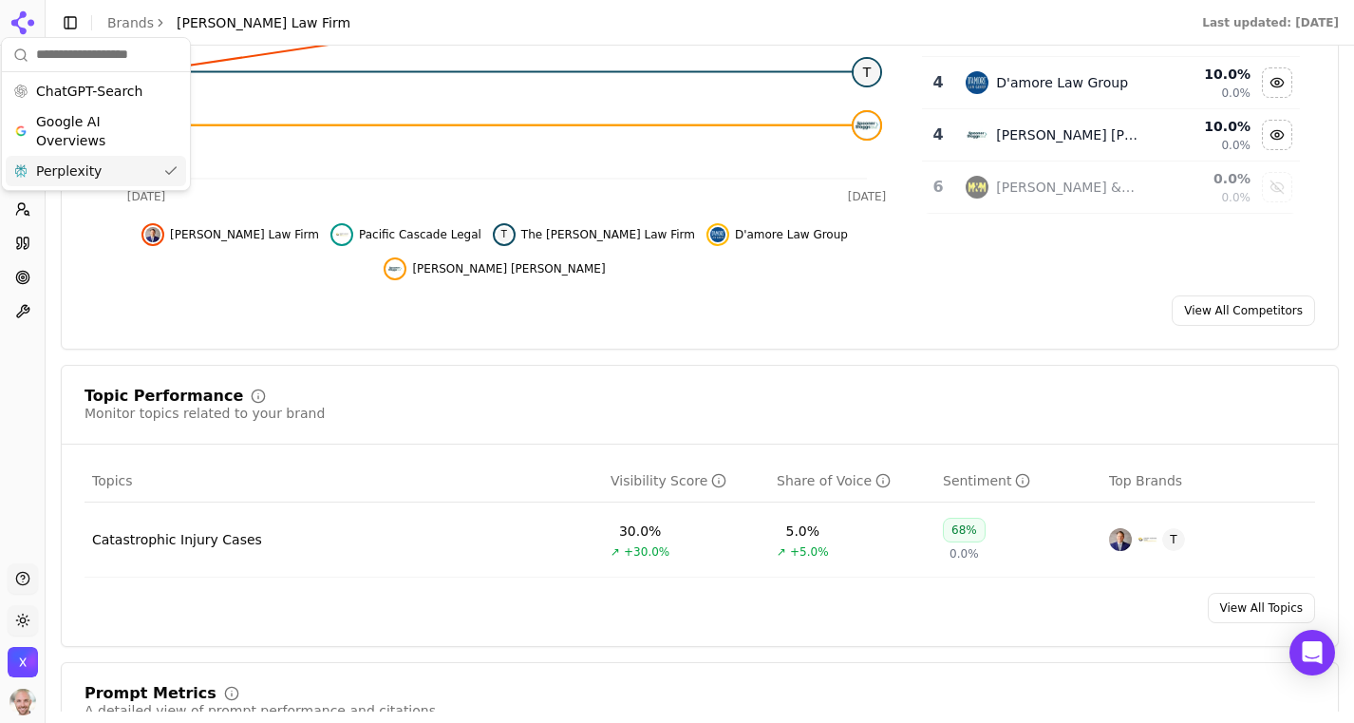
scroll to position [474, 0]
click at [776, 295] on div "Visibility Score Percentage of AI answers that mention your brand Visibility Sc…" at bounding box center [700, 50] width 1278 height 595
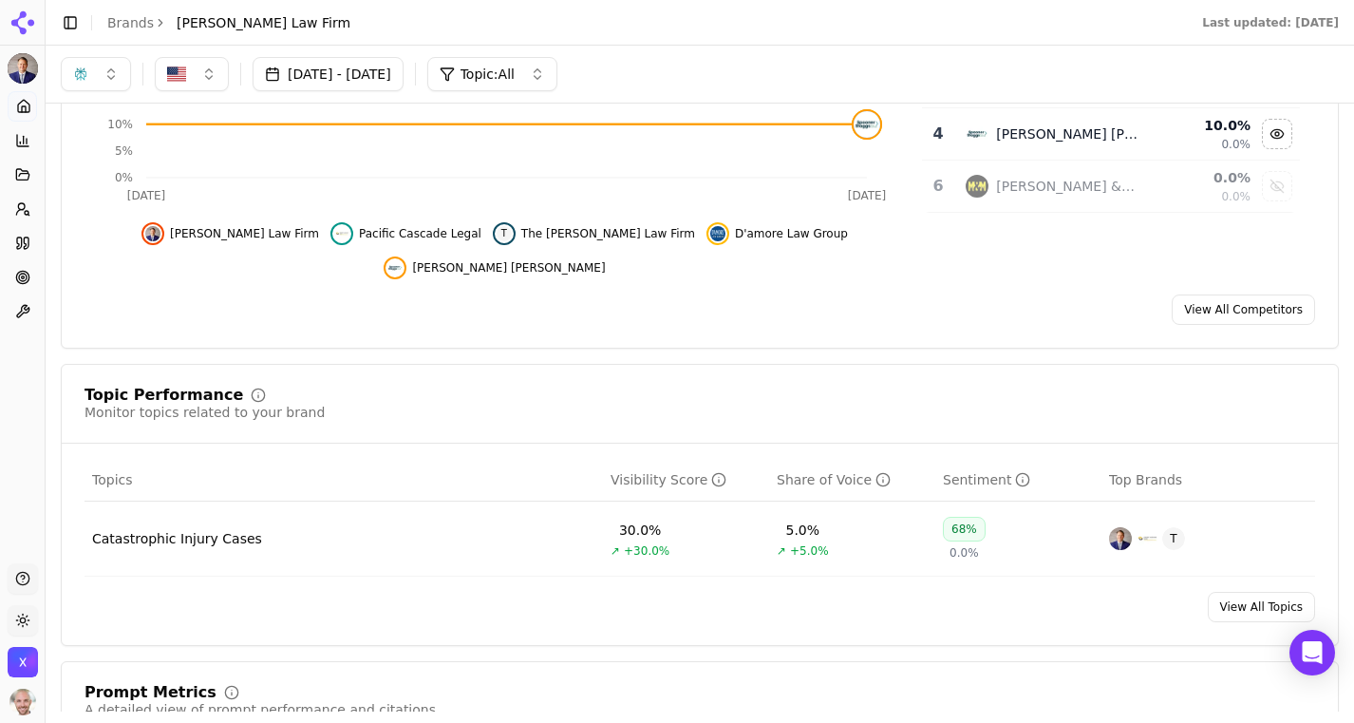
scroll to position [0, 0]
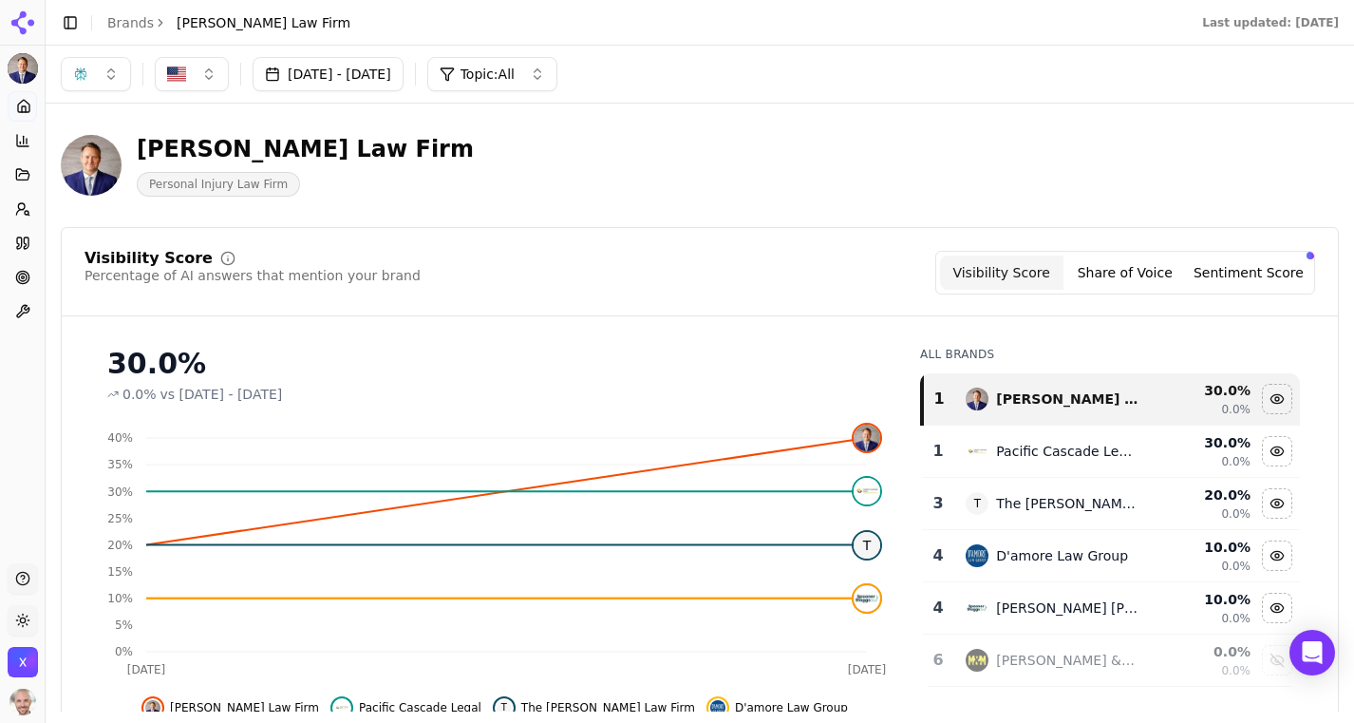
click at [1118, 275] on button "Share of Voice" at bounding box center [1124, 272] width 123 height 34
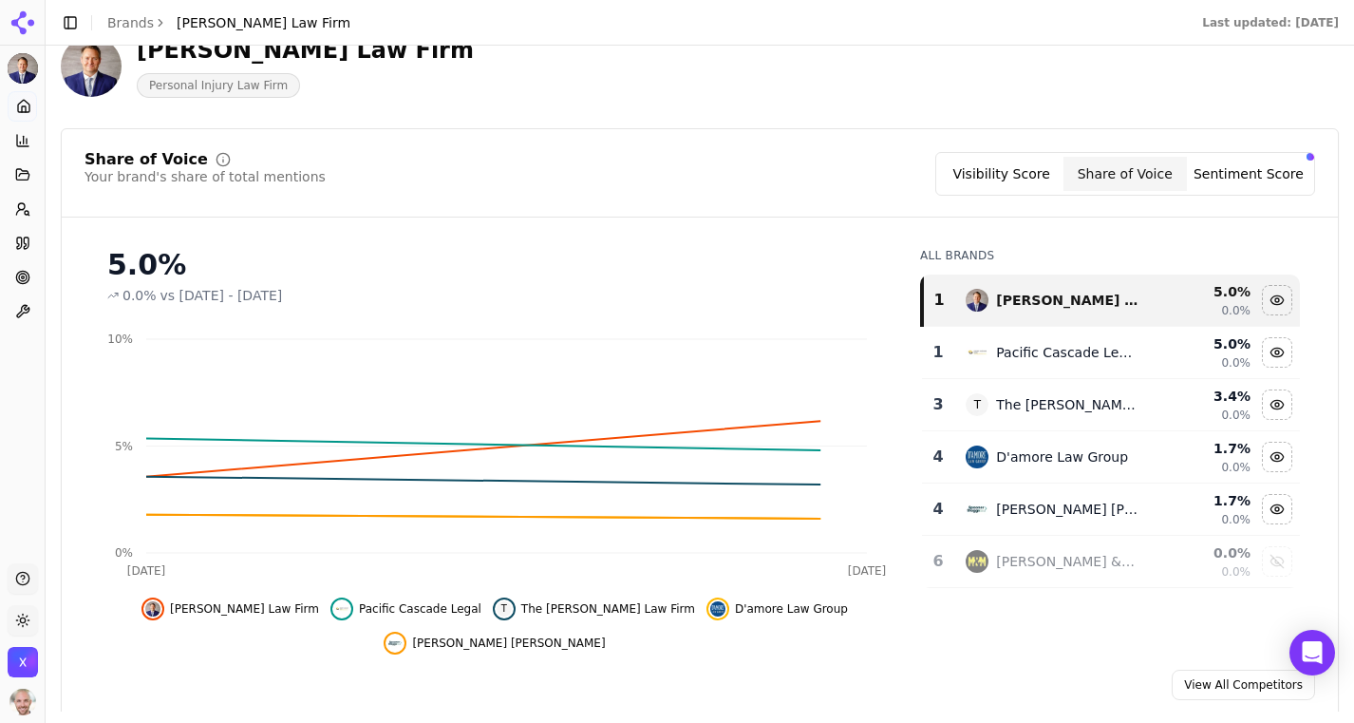
scroll to position [104, 0]
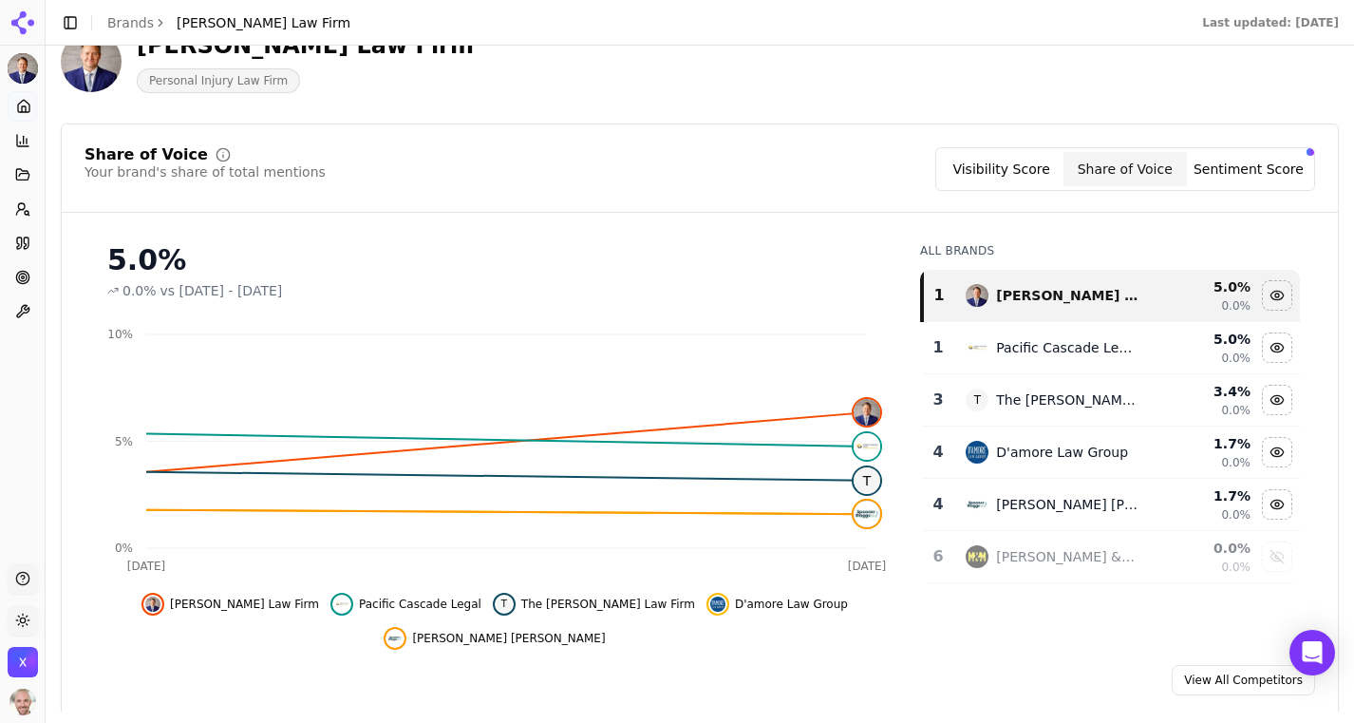
click at [28, 15] on icon at bounding box center [23, 23] width 30 height 30
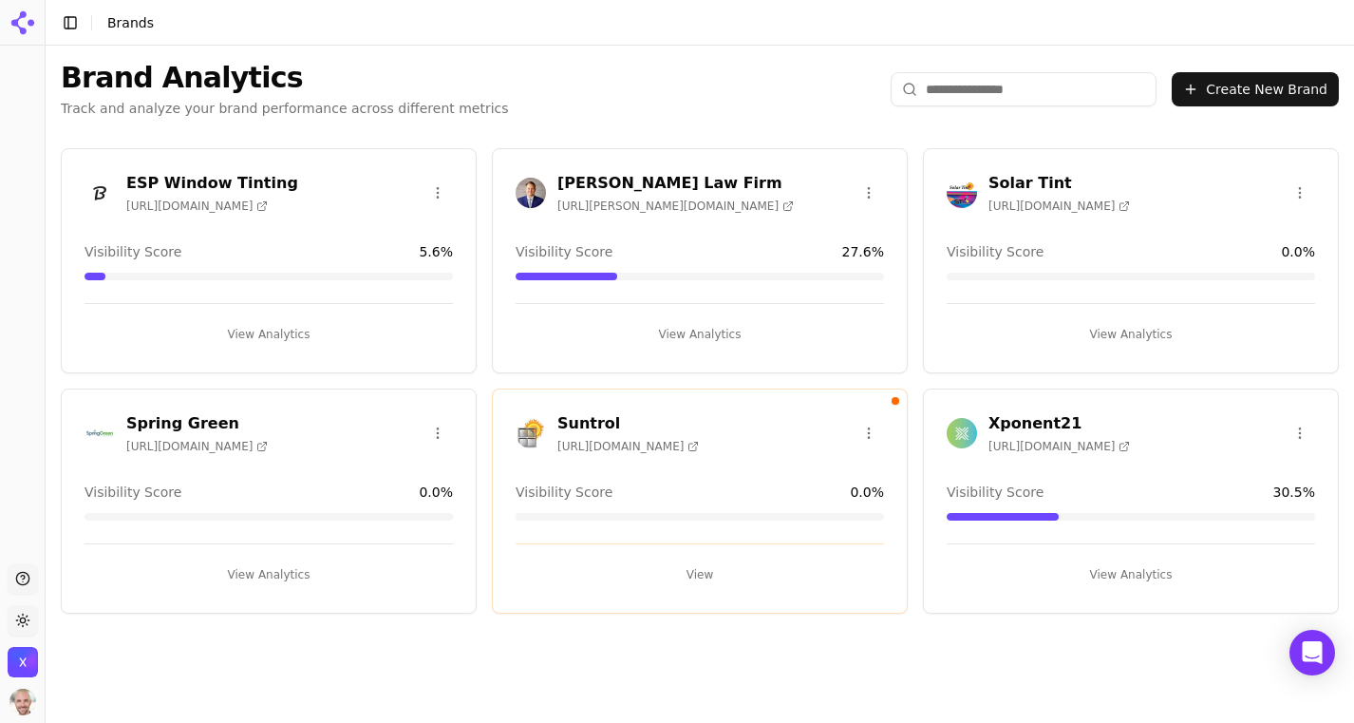
click at [25, 658] on img "Open organization switcher" at bounding box center [23, 662] width 30 height 30
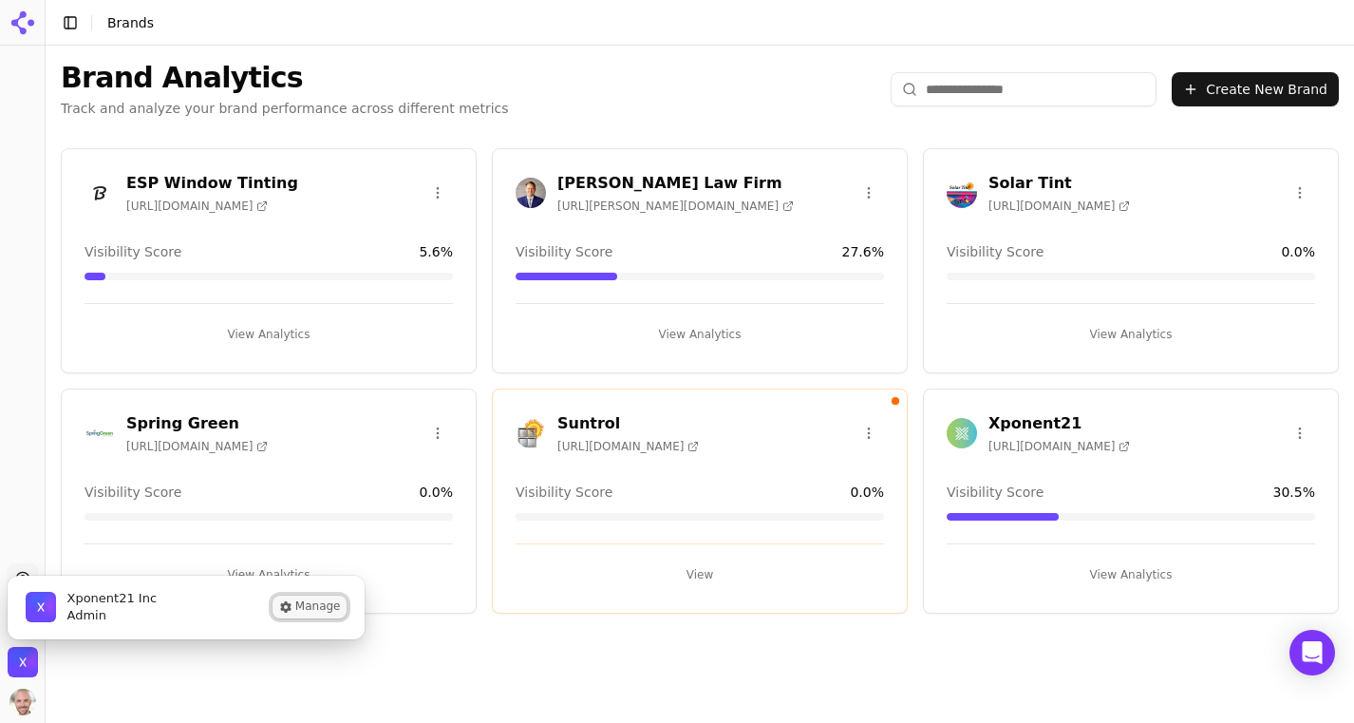
click at [313, 601] on button "Manage" at bounding box center [310, 606] width 74 height 23
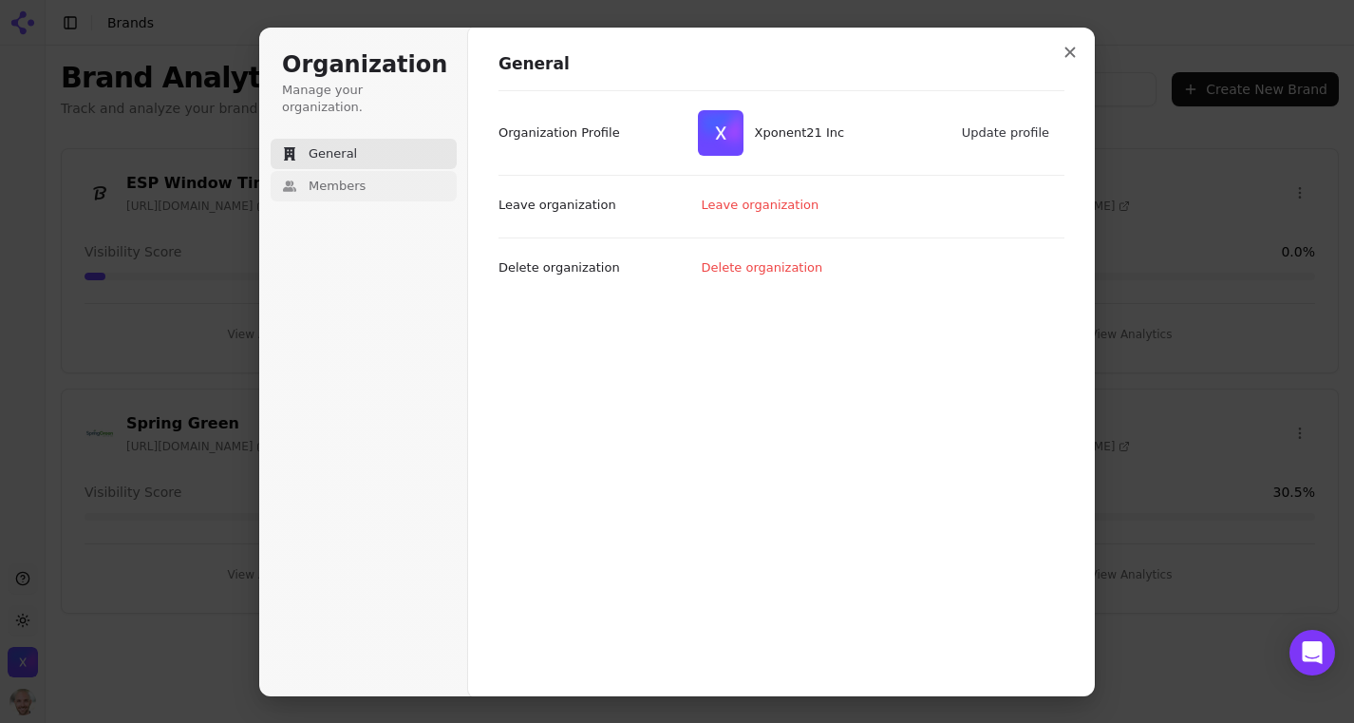
click at [340, 178] on span "Members" at bounding box center [337, 186] width 57 height 17
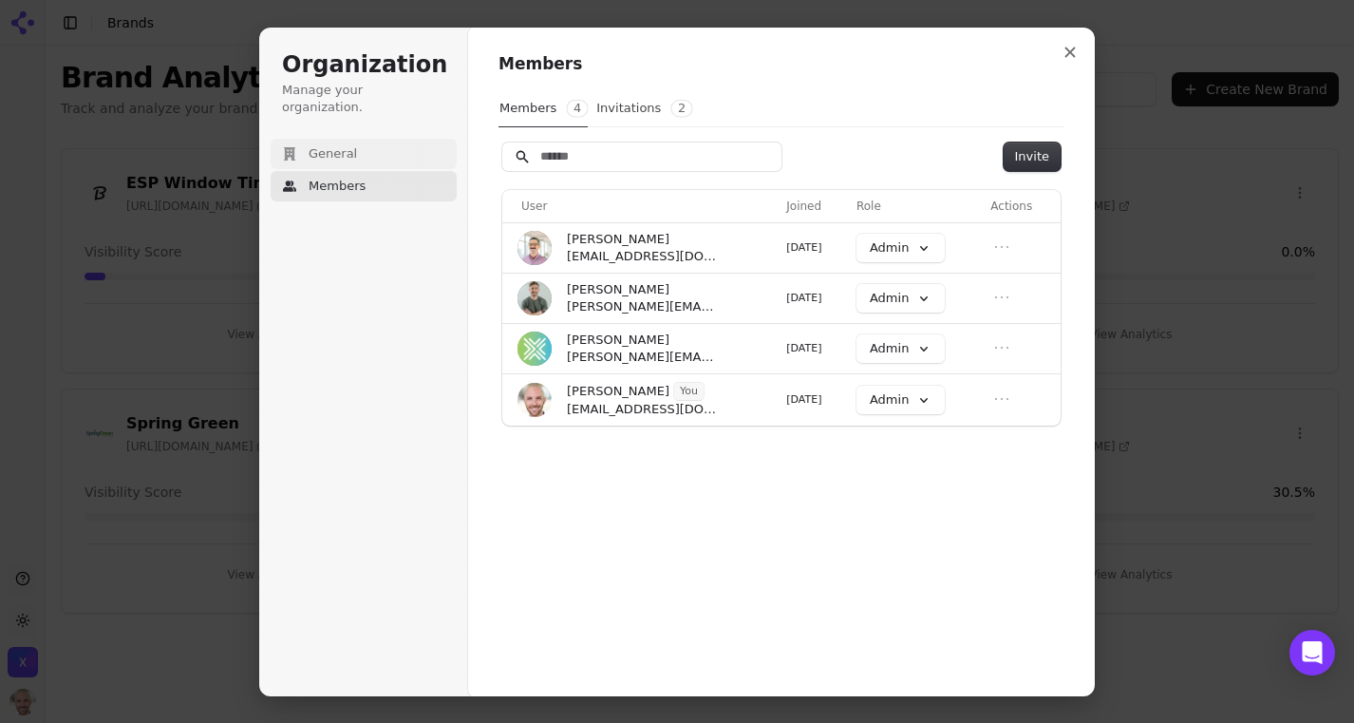
click at [348, 145] on span "General" at bounding box center [333, 153] width 48 height 17
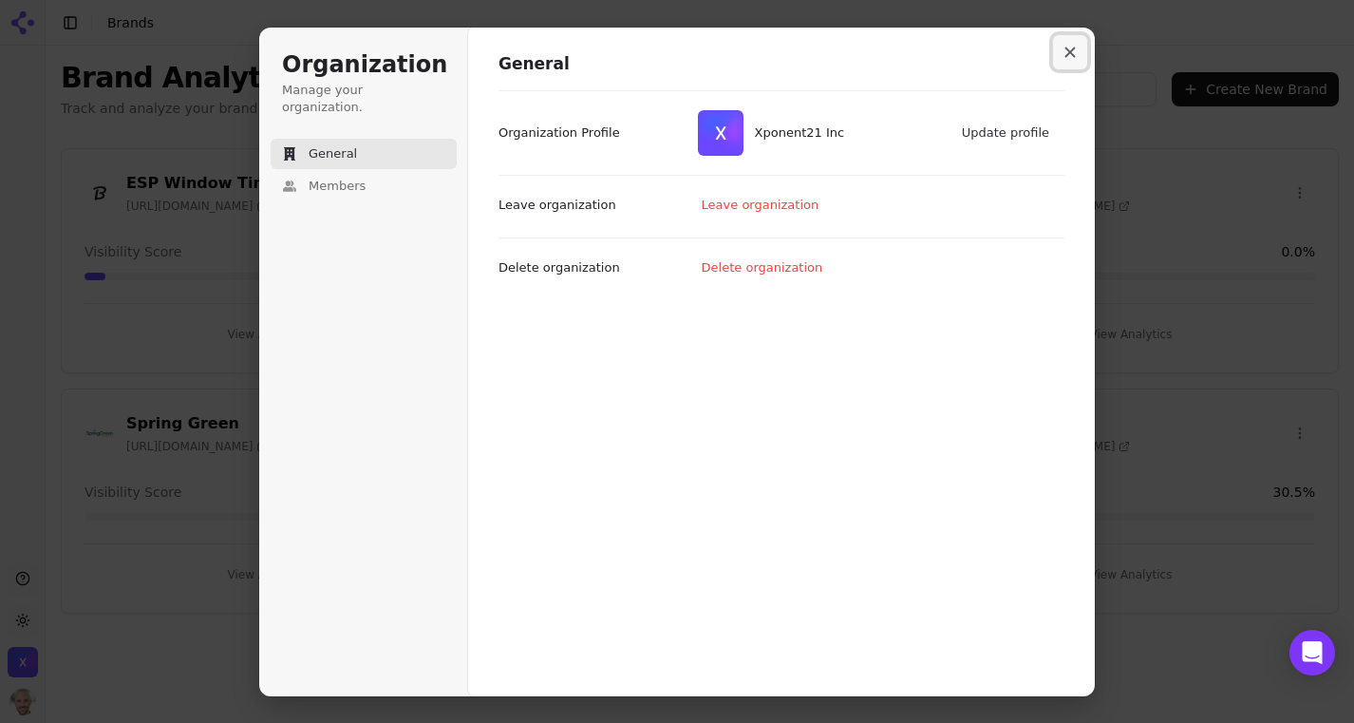
click at [1067, 48] on icon "Close modal" at bounding box center [1070, 52] width 10 height 10
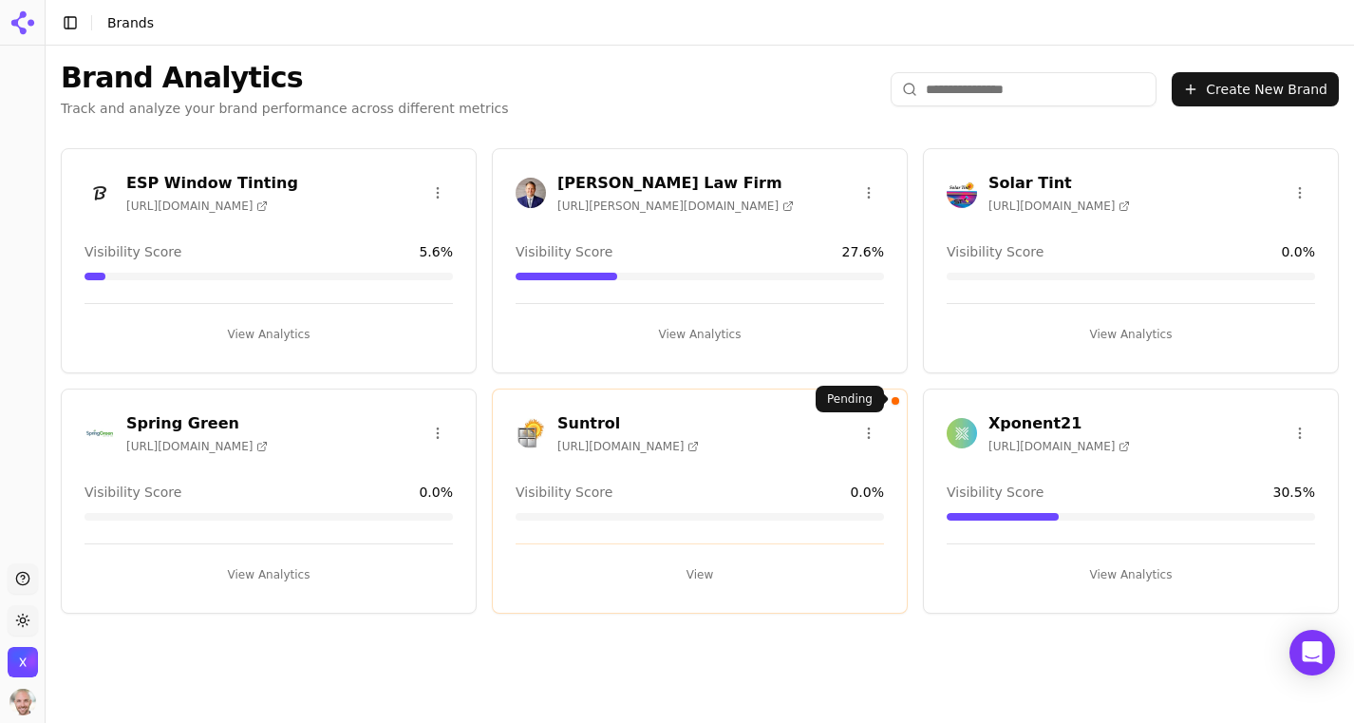
click at [894, 403] on div "Suntrol [URL][DOMAIN_NAME] Visibility Score 0.0 % View" at bounding box center [700, 500] width 416 height 225
click at [652, 451] on span "[URL][DOMAIN_NAME]" at bounding box center [627, 446] width 141 height 15
click at [866, 430] on html "Support Toggle theme Xponent21 Inc Toggle Sidebar Brands Brand Analytics Track …" at bounding box center [677, 361] width 1354 height 723
click at [809, 464] on div "Edit Brand" at bounding box center [823, 472] width 112 height 30
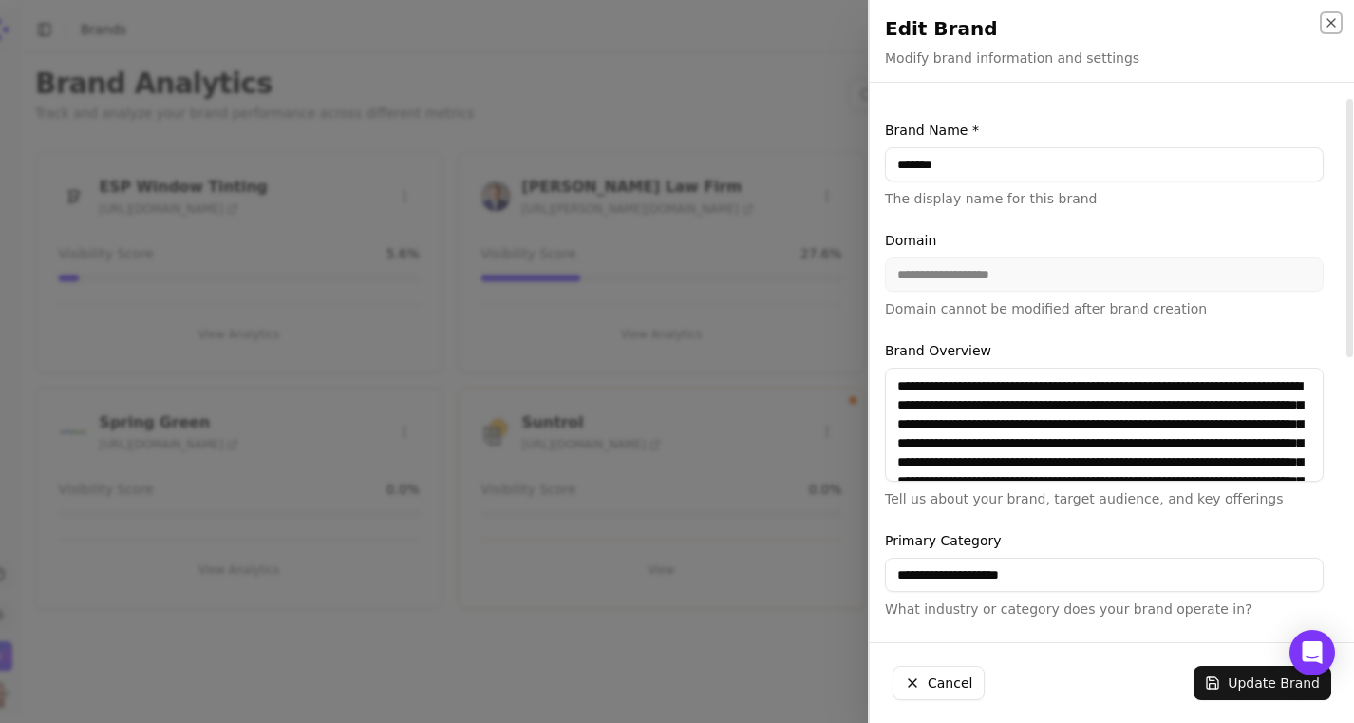
click at [1338, 18] on icon "button" at bounding box center [1331, 22] width 15 height 15
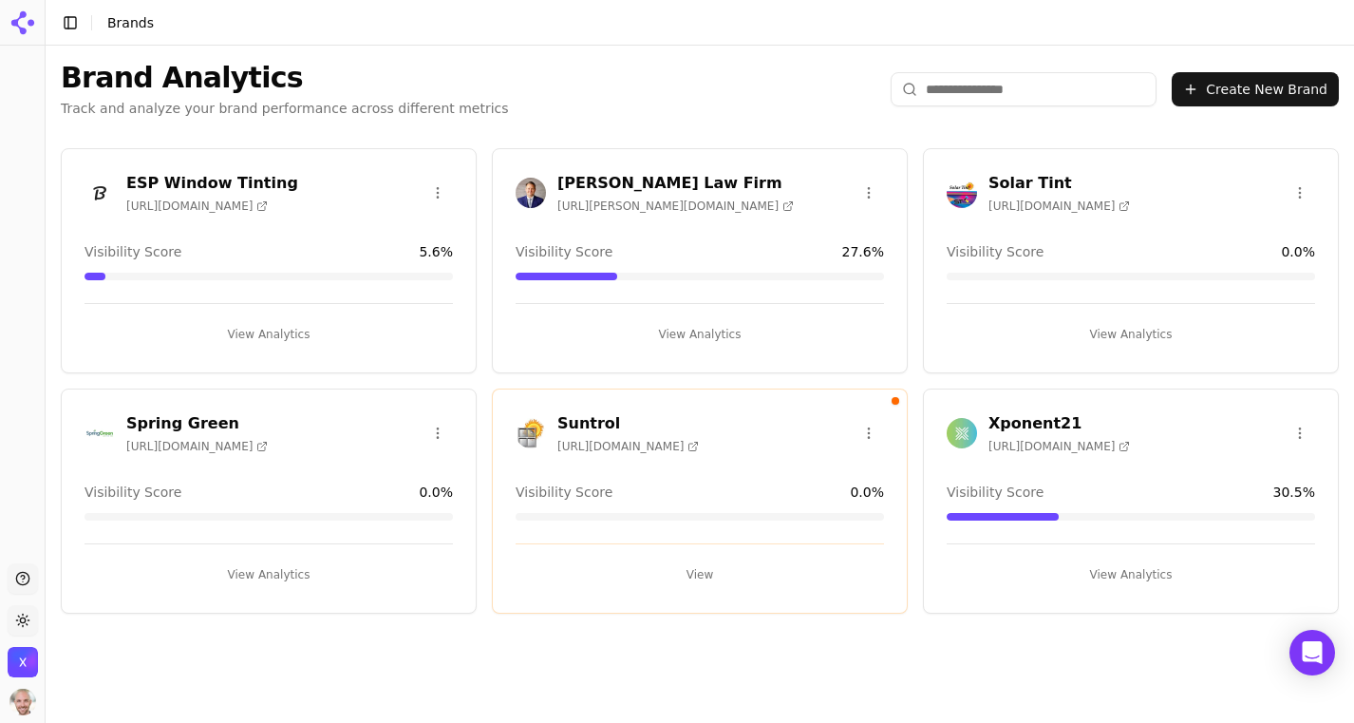
click at [687, 574] on button "View" at bounding box center [700, 574] width 368 height 30
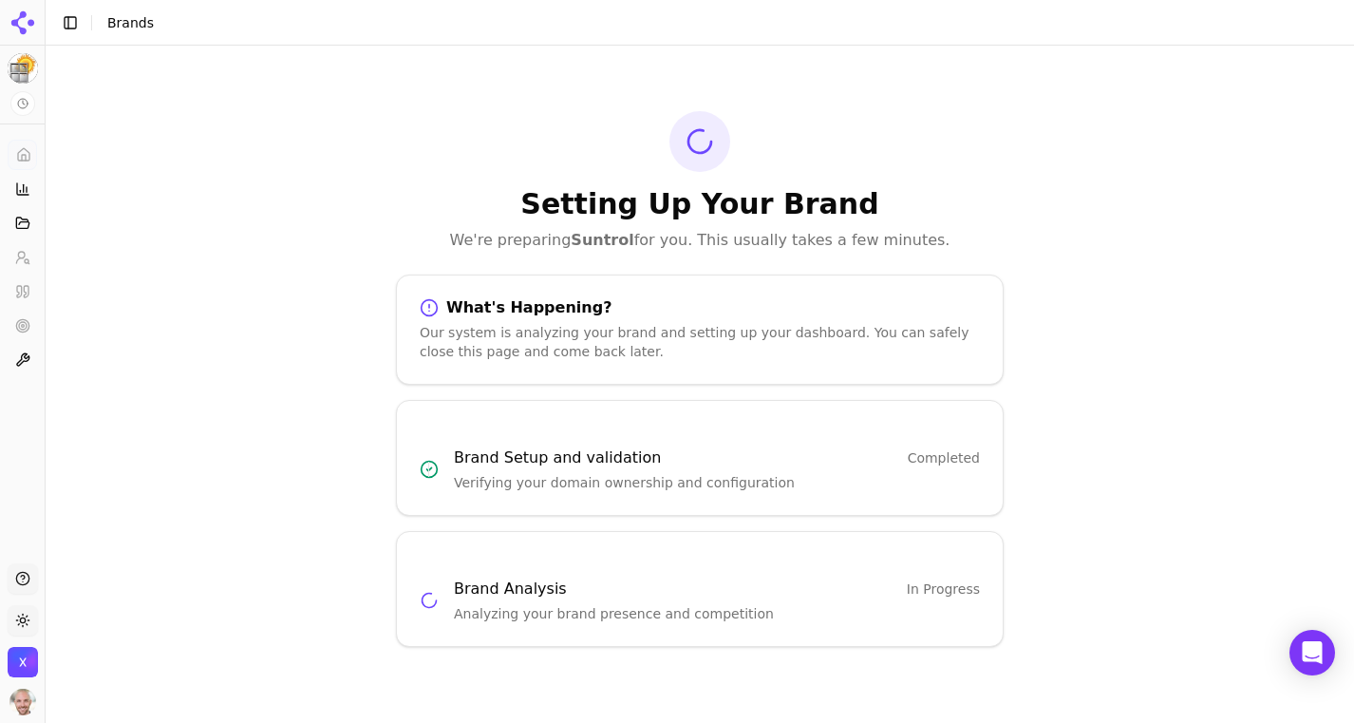
click at [72, 20] on button "Toggle Sidebar" at bounding box center [70, 22] width 27 height 27
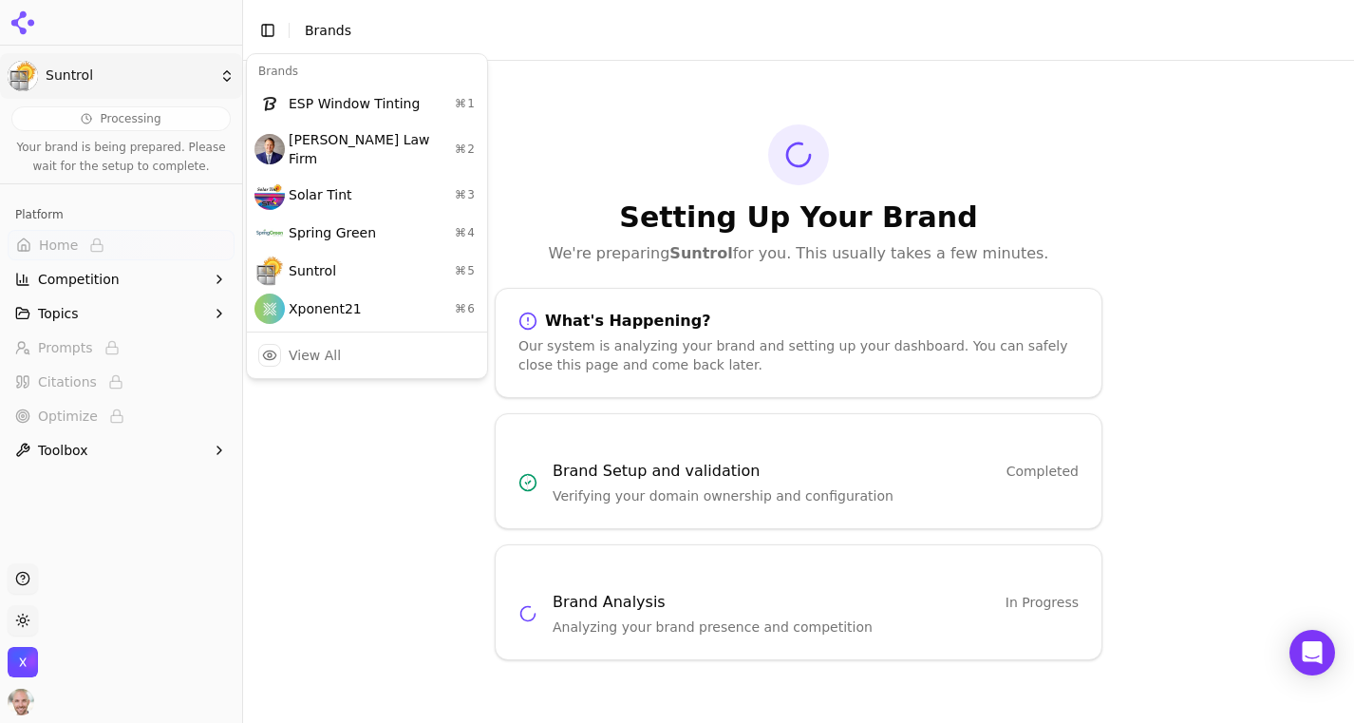
click at [72, 73] on html "Suntrol Processing Your brand is being prepared. Please wait for the setup to c…" at bounding box center [677, 361] width 1354 height 723
click at [338, 290] on div "Xponent21 ⌘ 6" at bounding box center [367, 309] width 233 height 38
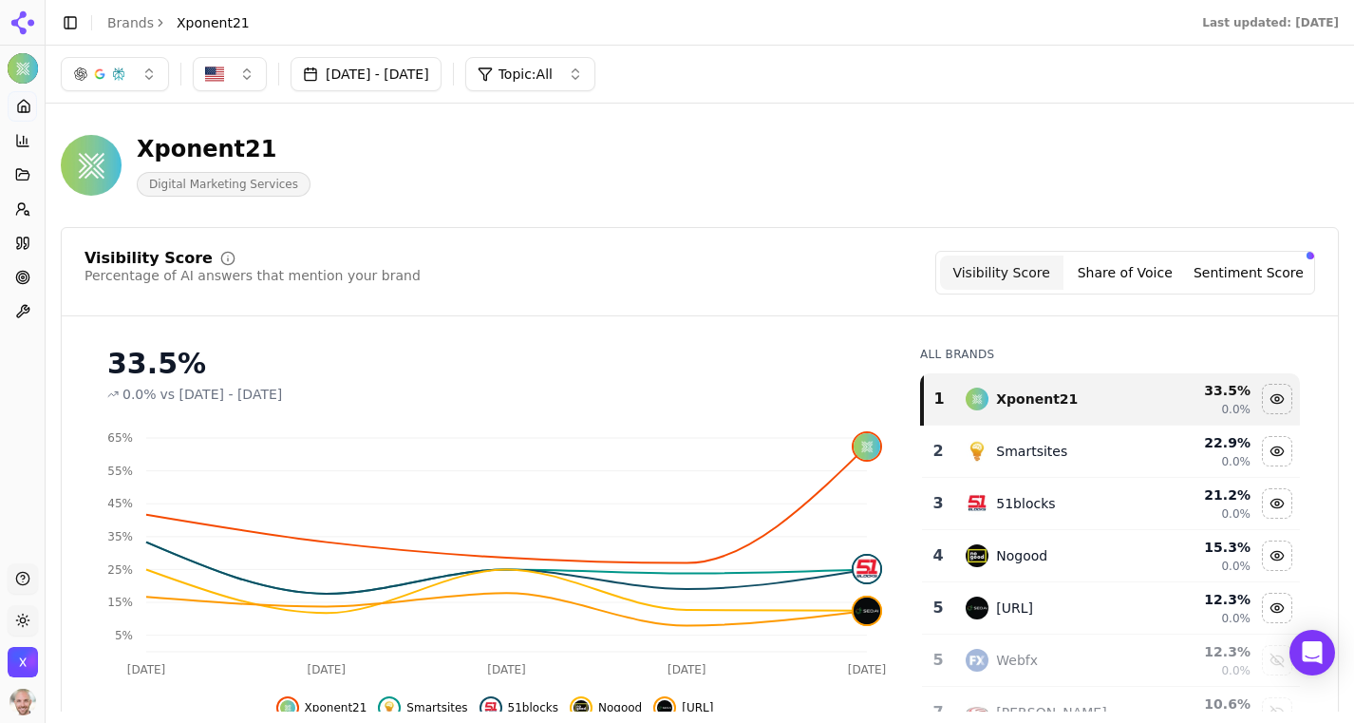
click at [1129, 274] on button "Share of Voice" at bounding box center [1124, 272] width 123 height 34
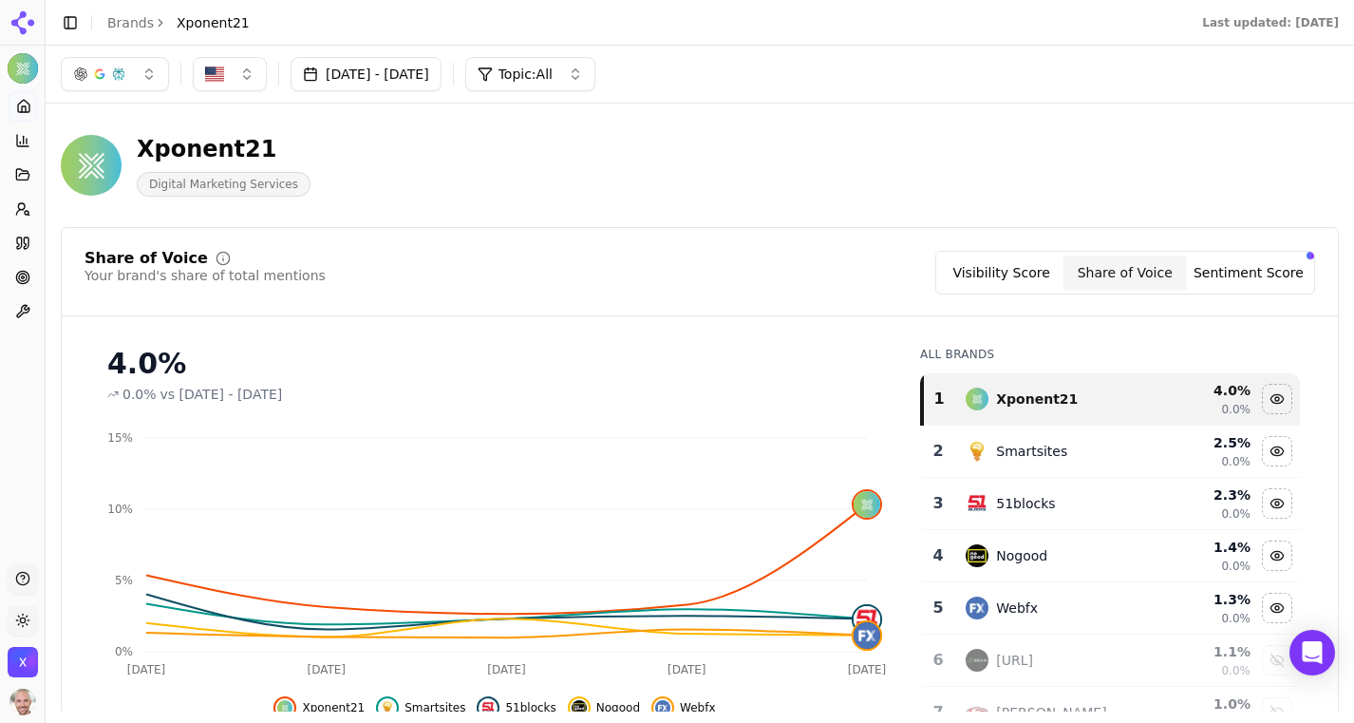
click at [1026, 282] on button "Visibility Score" at bounding box center [1001, 272] width 123 height 34
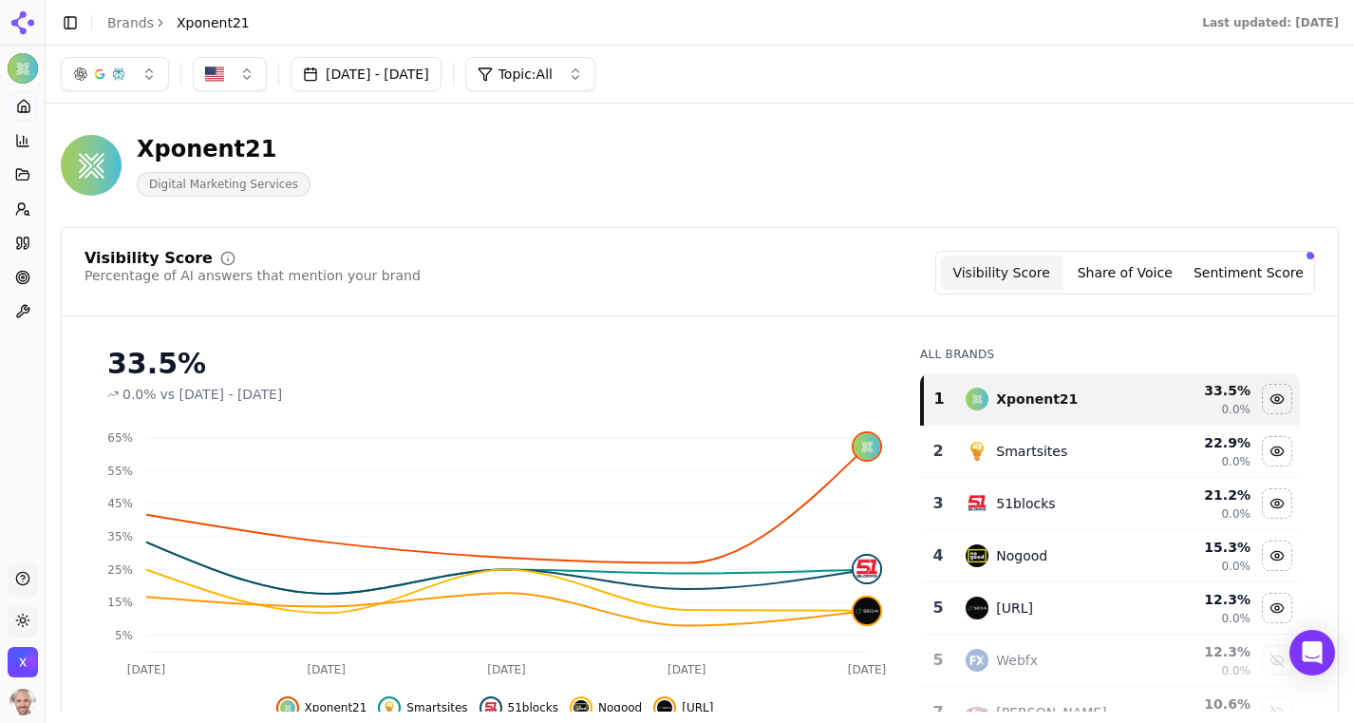
click at [1202, 273] on button "Sentiment Score" at bounding box center [1248, 272] width 123 height 34
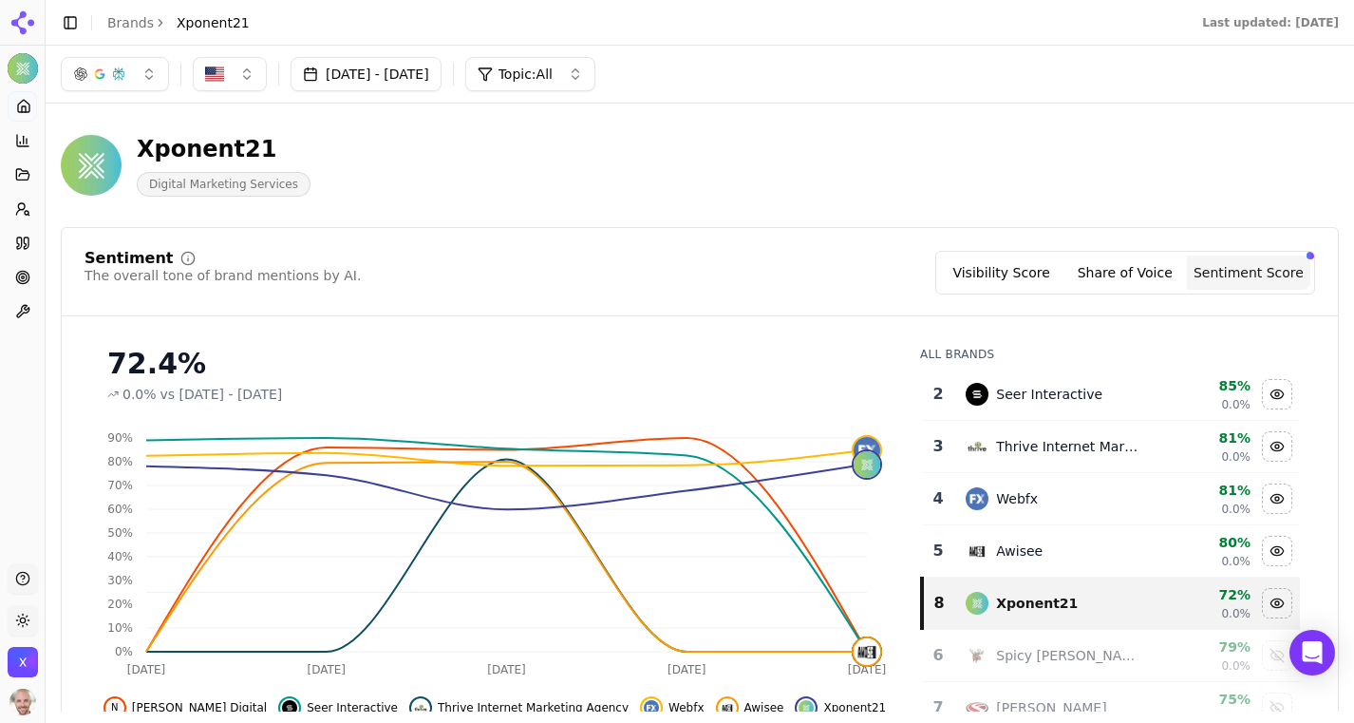
scroll to position [70, 0]
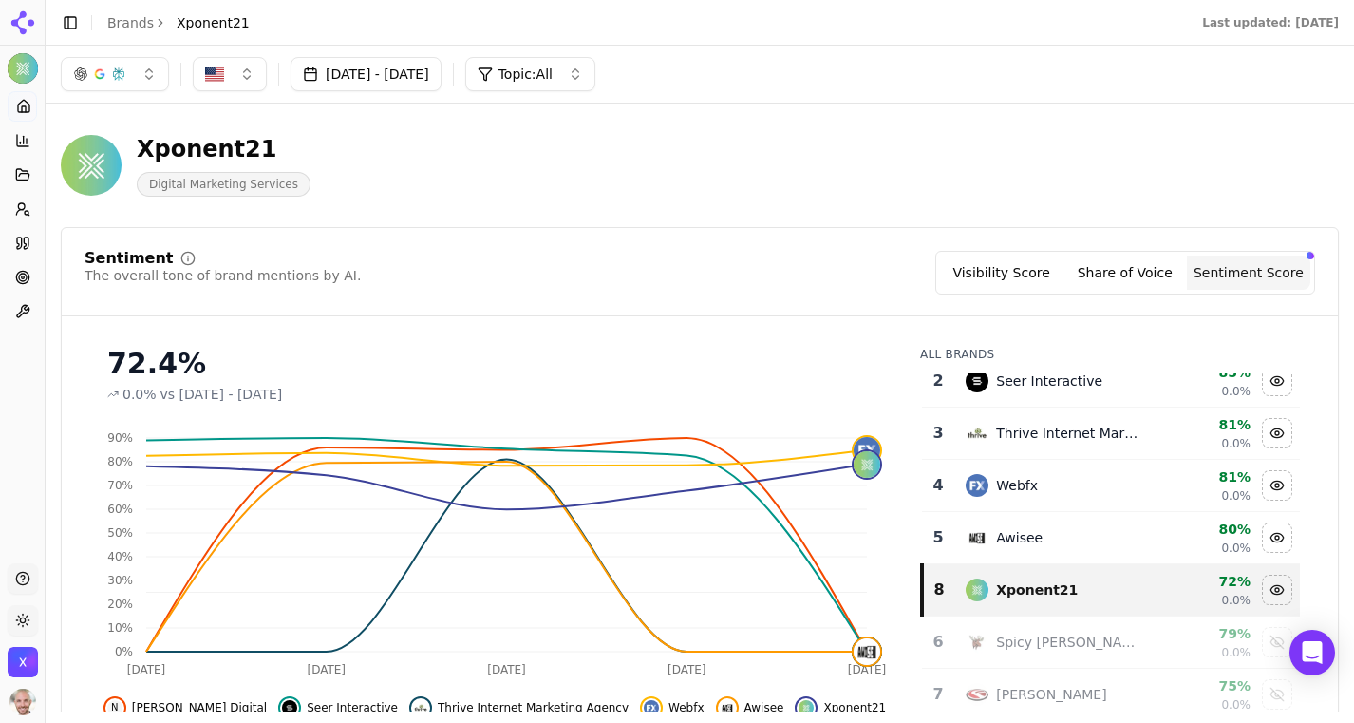
click at [1113, 256] on button "Share of Voice" at bounding box center [1124, 272] width 123 height 34
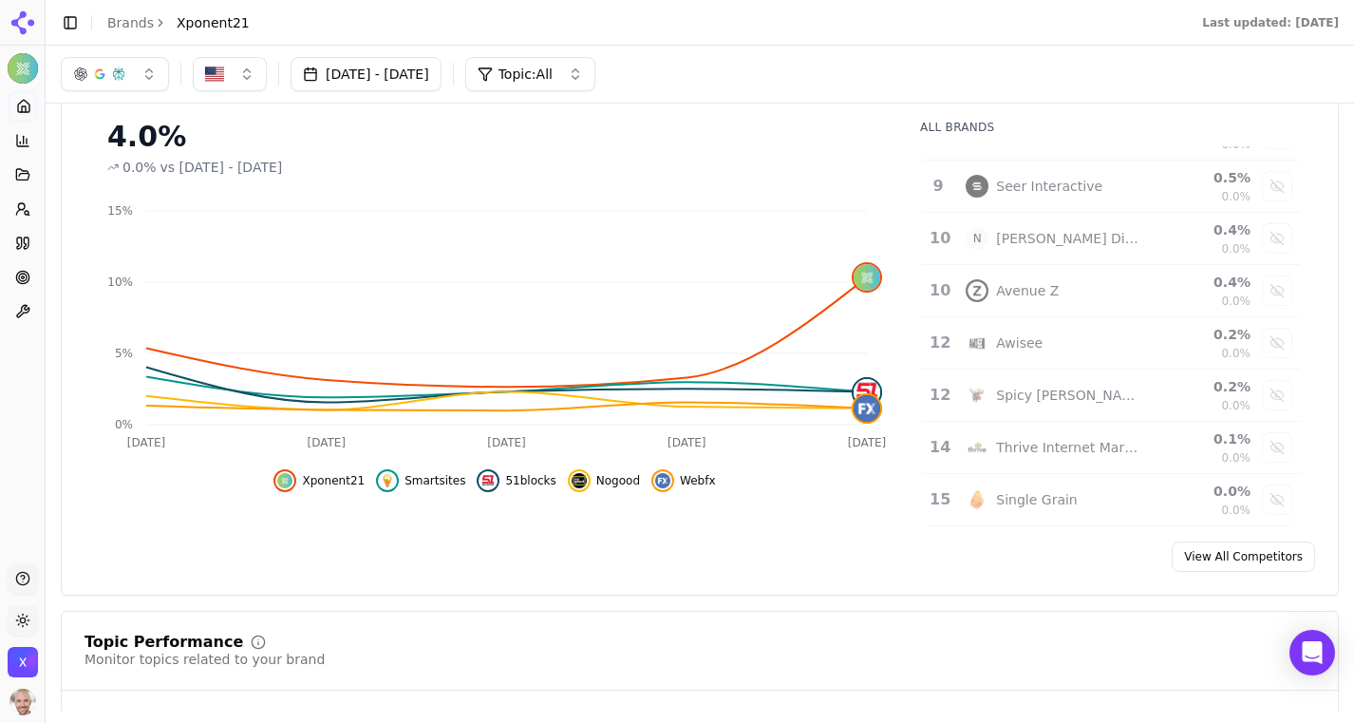
scroll to position [0, 0]
